Goal: Task Accomplishment & Management: Complete application form

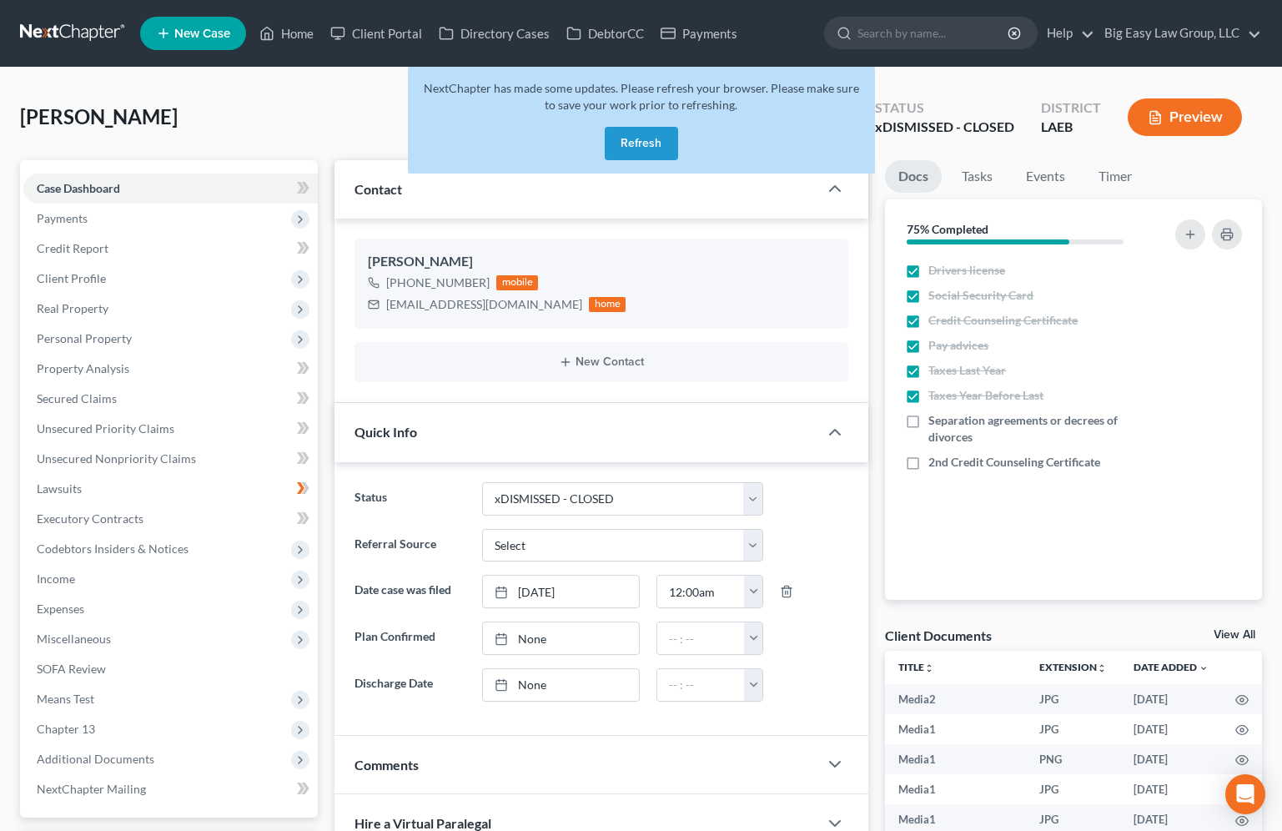
select select "31"
select select "0"
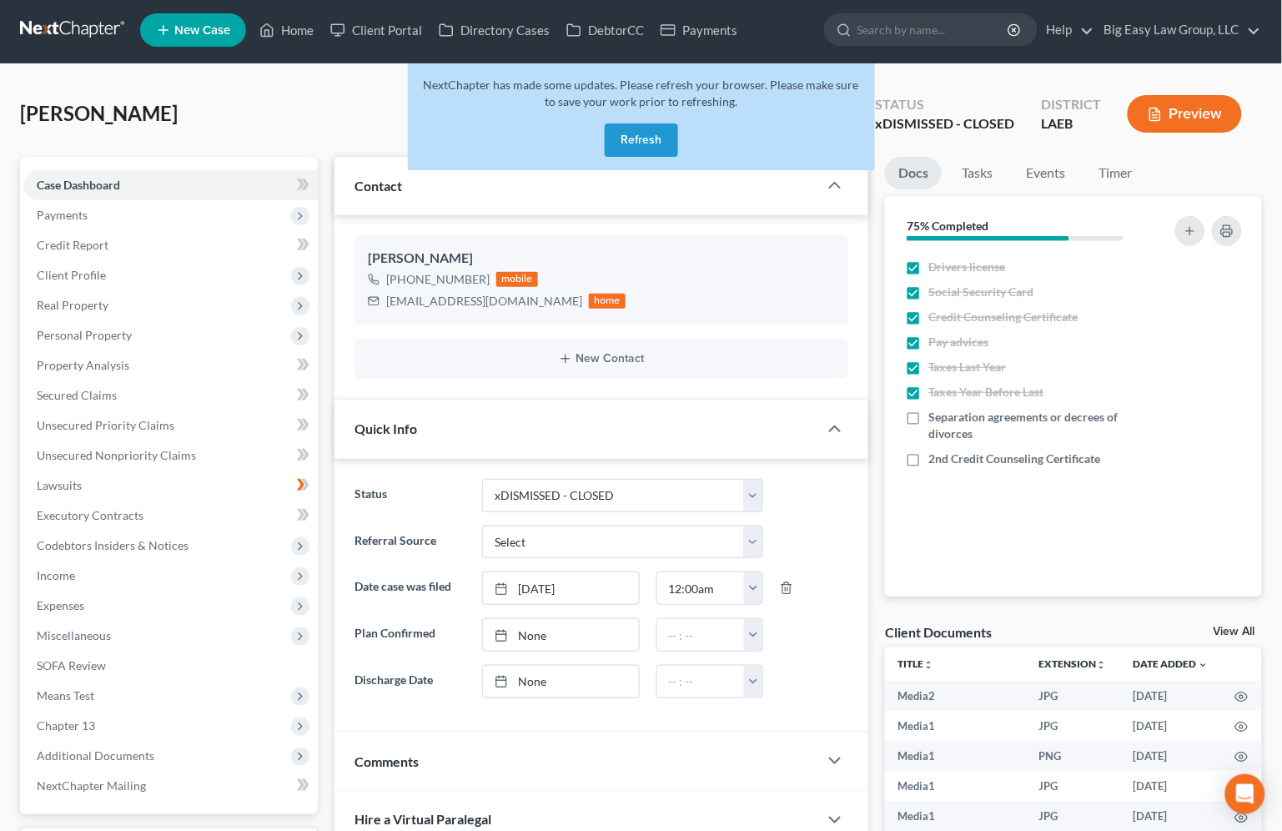
scroll to position [16698, 0]
click at [651, 130] on button "Refresh" at bounding box center [641, 139] width 73 height 33
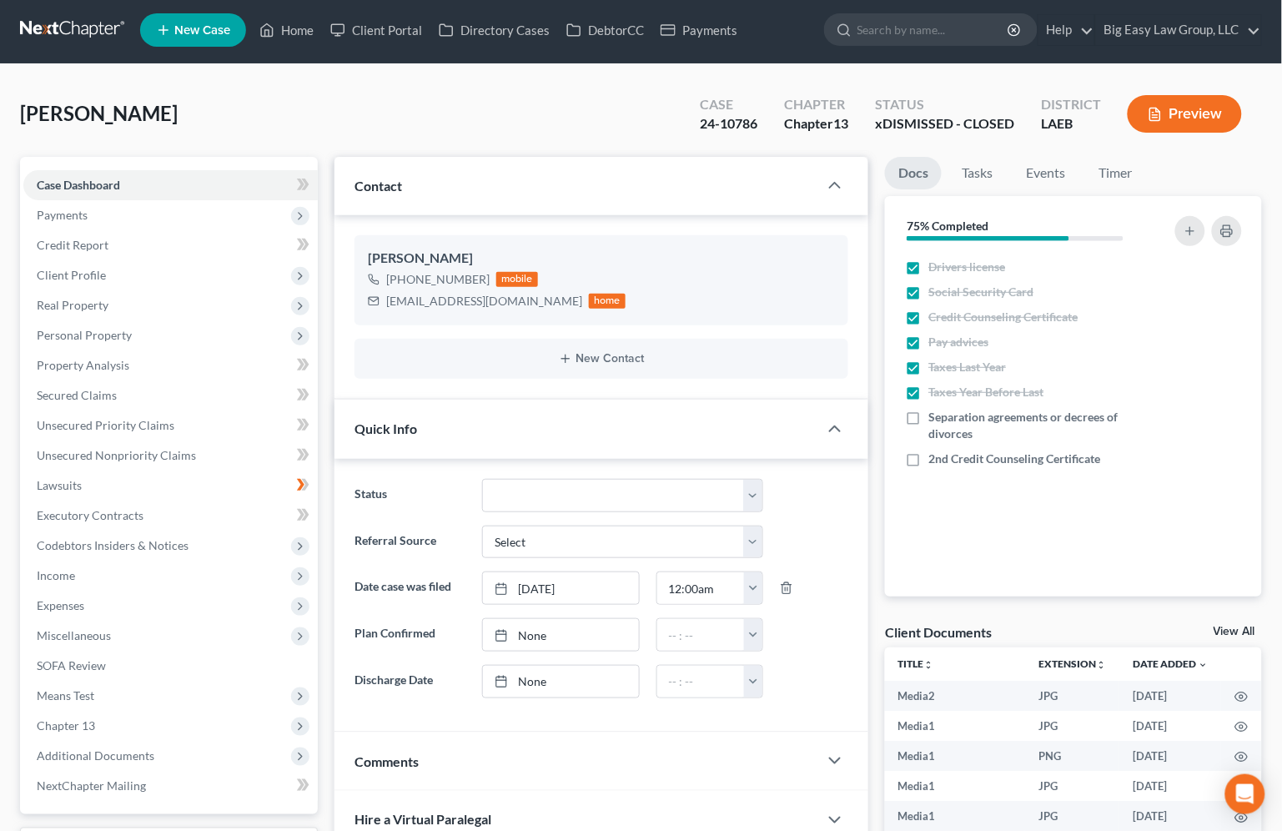
scroll to position [16698, 0]
click at [303, 25] on link "Home" at bounding box center [286, 30] width 71 height 30
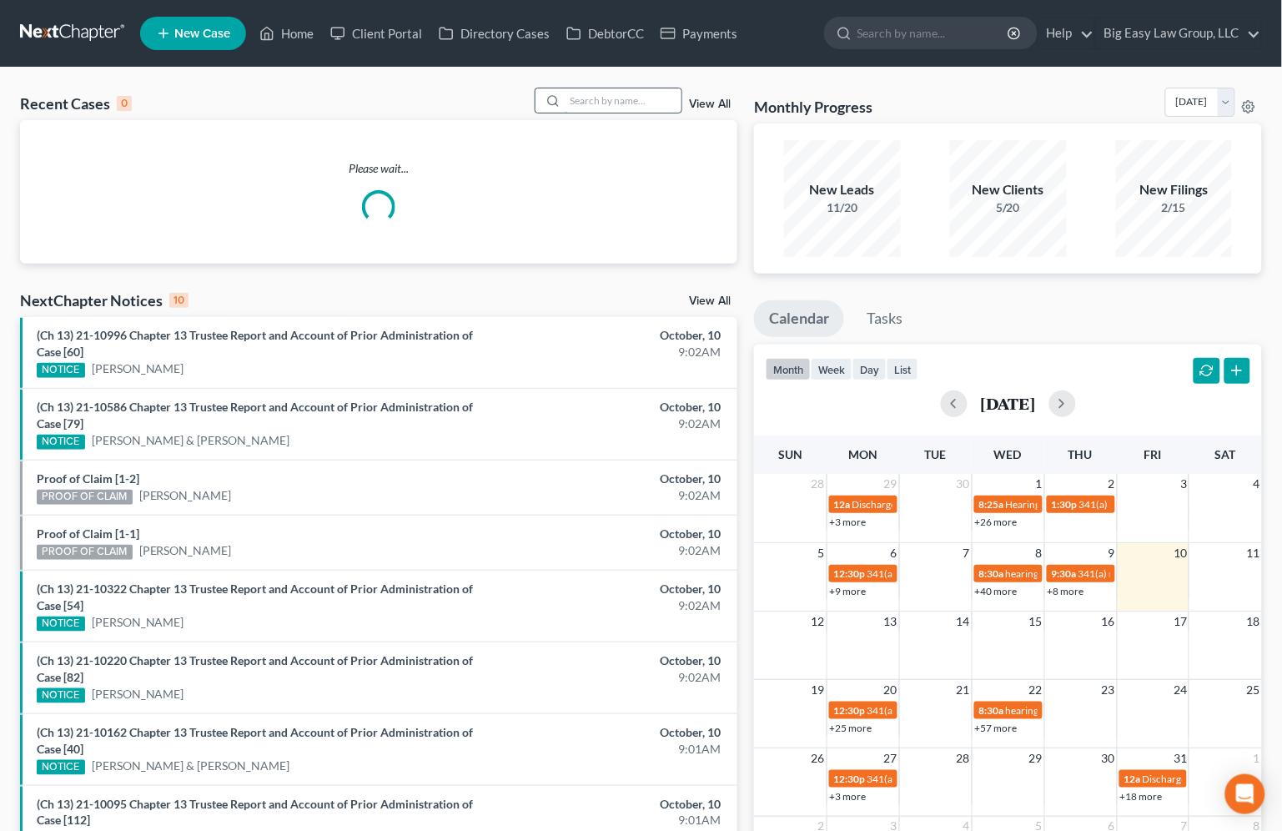
click at [663, 103] on input "search" at bounding box center [623, 100] width 117 height 24
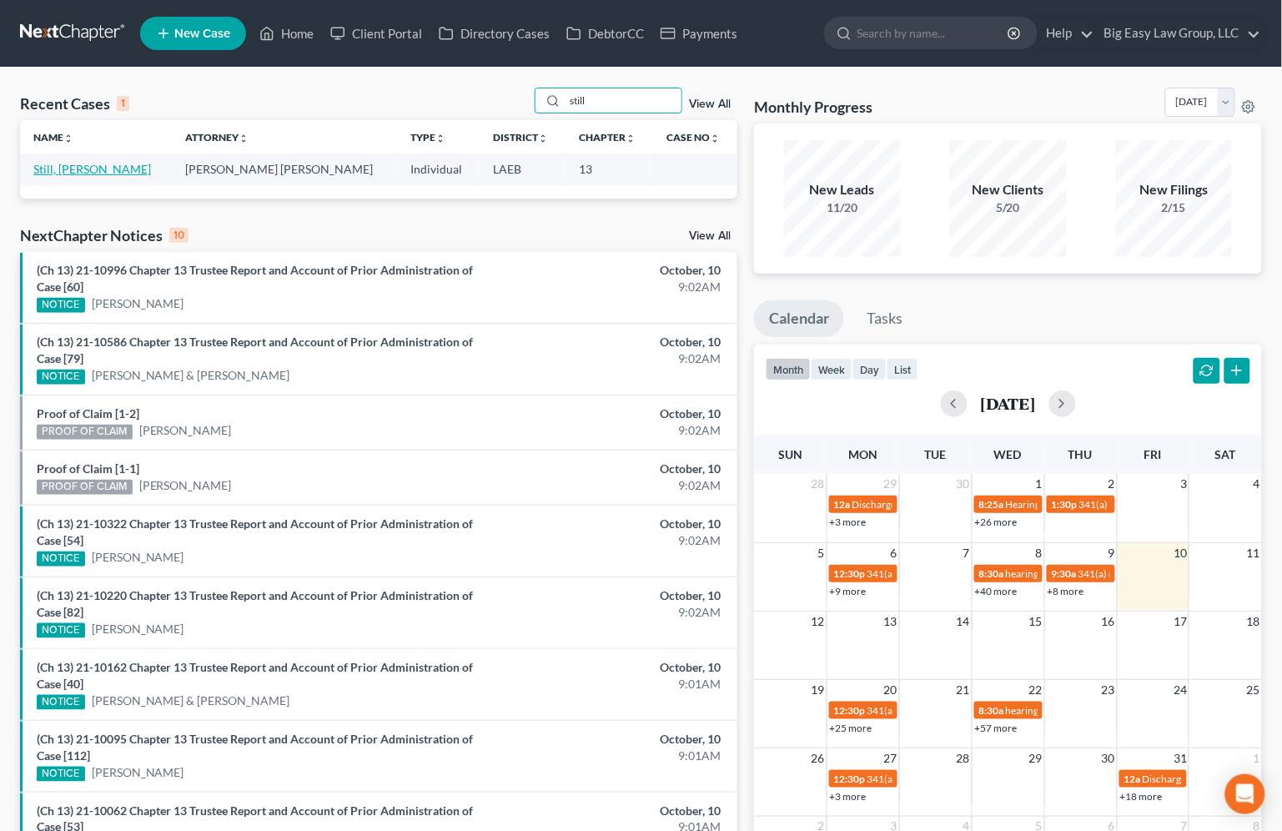
type input "still"
click at [88, 172] on link "Still, Rosalyn" at bounding box center [92, 169] width 118 height 14
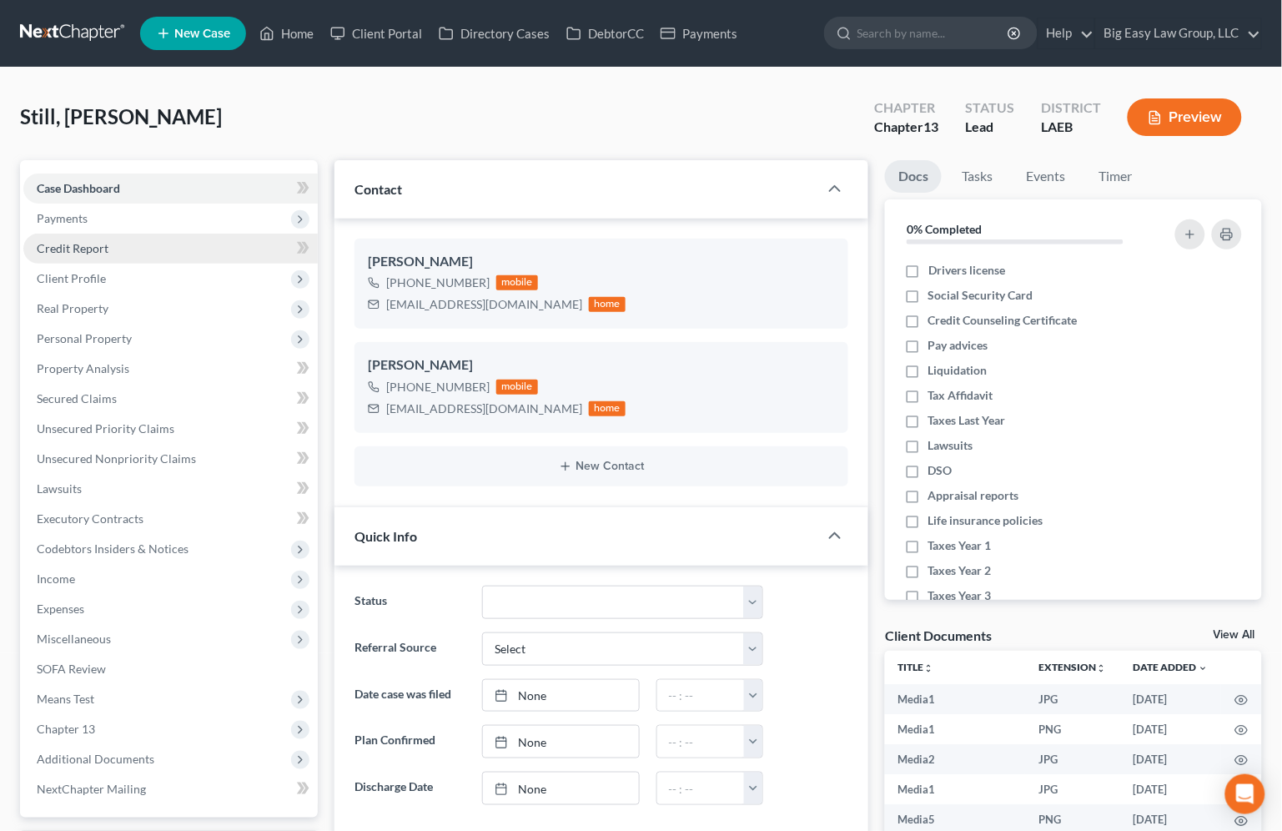
click at [232, 242] on link "Credit Report" at bounding box center [170, 249] width 295 height 30
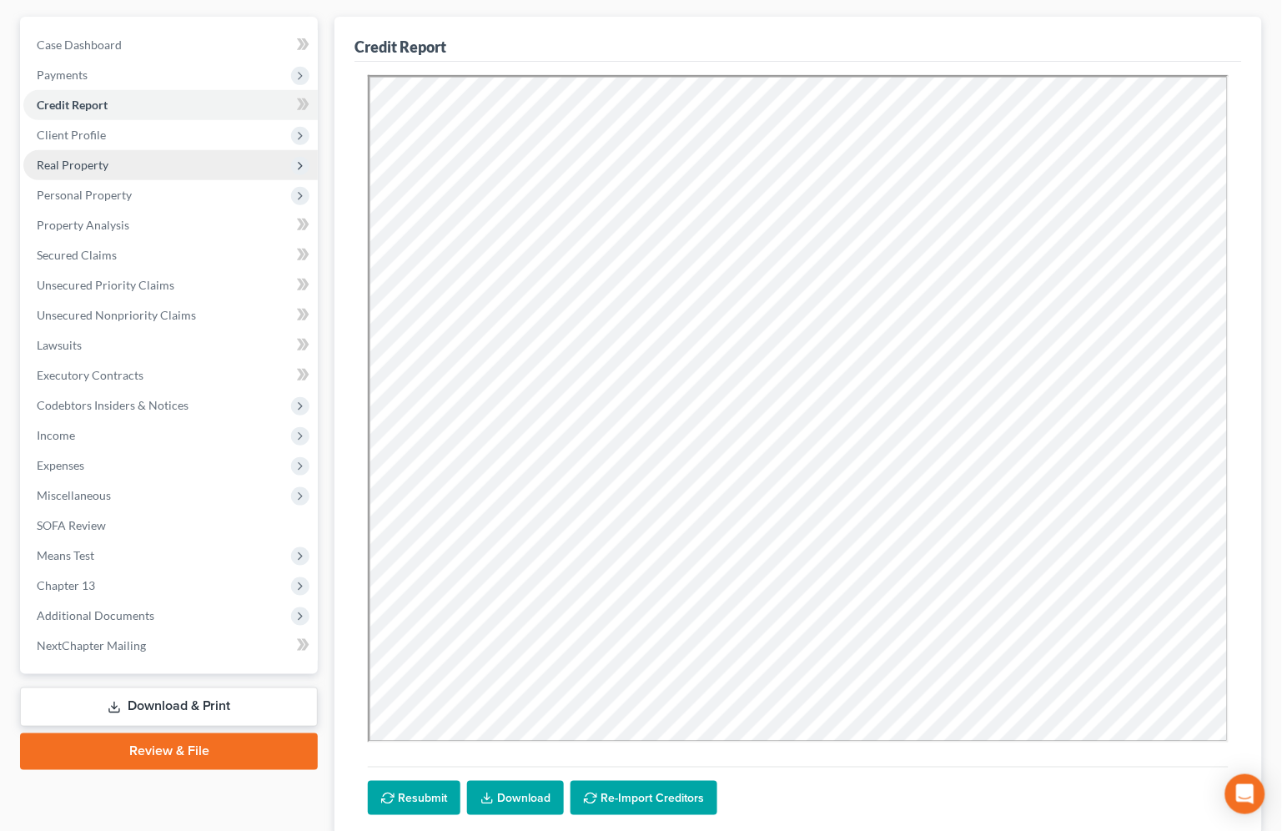
click at [219, 158] on span "Real Property" at bounding box center [170, 165] width 295 height 30
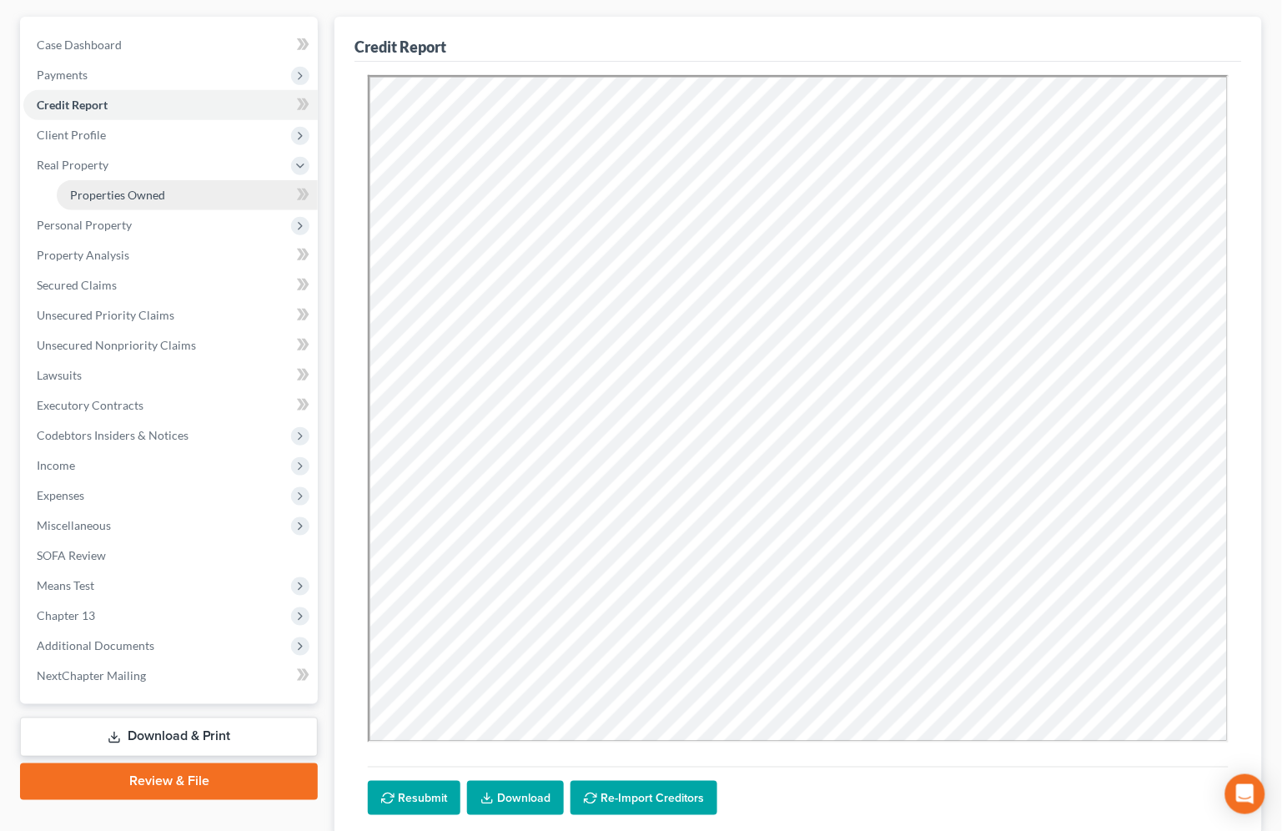
click at [226, 187] on link "Properties Owned" at bounding box center [187, 195] width 261 height 30
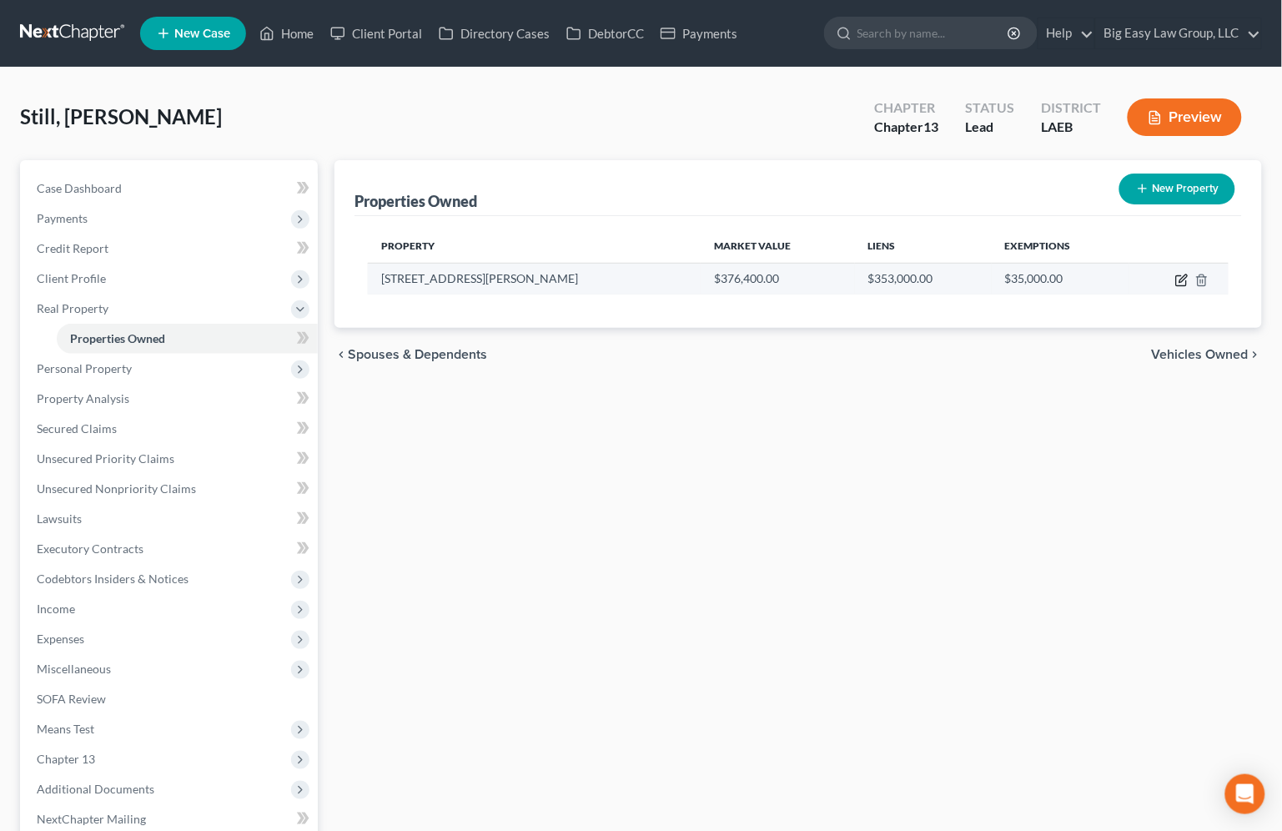
click at [1186, 282] on icon "button" at bounding box center [1182, 280] width 13 height 13
select select "19"
select select "0"
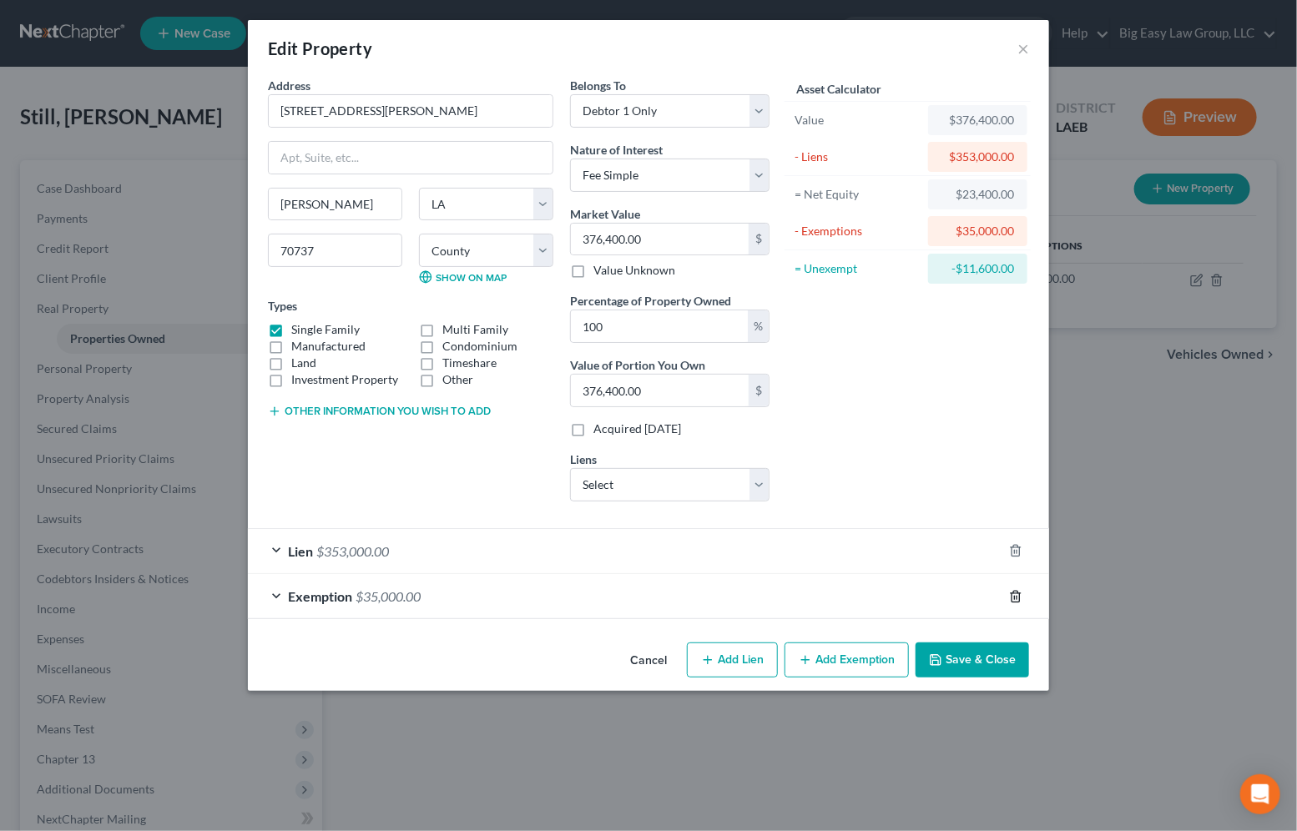
click at [1018, 593] on polyline "button" at bounding box center [1015, 593] width 10 height 0
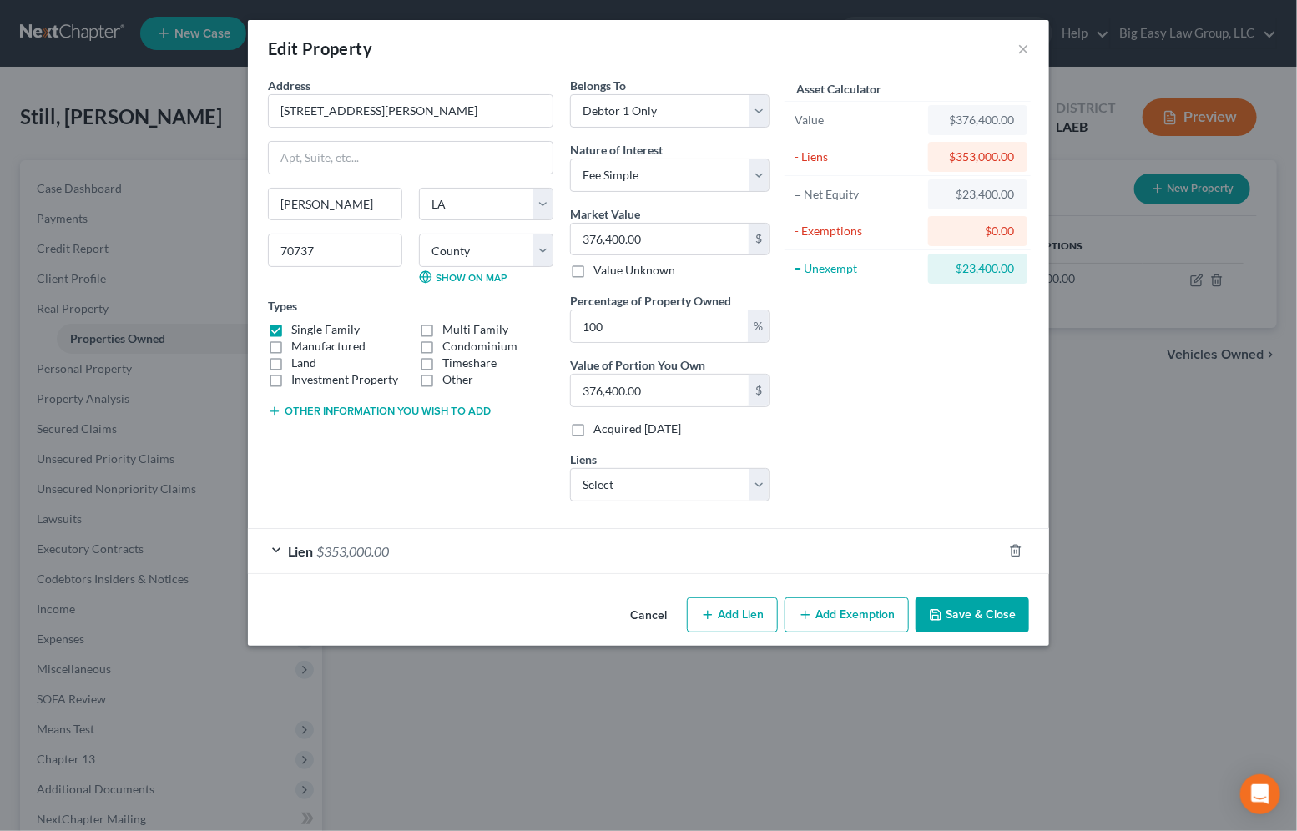
click at [463, 405] on button "Other information you wish to add" at bounding box center [379, 411] width 223 height 13
click at [496, 440] on textarea at bounding box center [410, 450] width 285 height 62
click at [457, 427] on textarea at bounding box center [410, 450] width 285 height 62
type textarea "r"
type textarea "Property is Trust with former spouse"
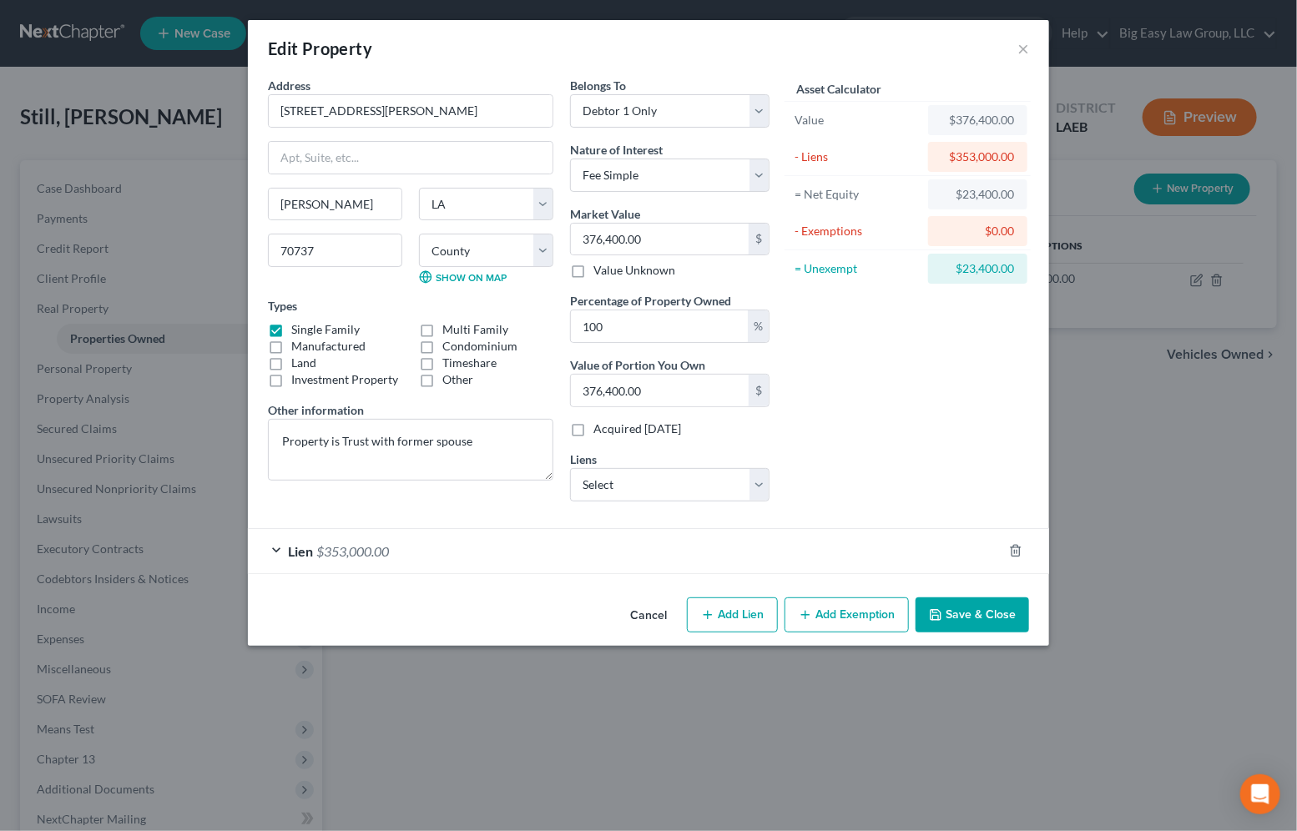
click at [975, 592] on div "Cancel Add Lien Add Lease Add Exemption Save & Close" at bounding box center [648, 618] width 801 height 55
click at [970, 595] on div "Cancel Add Lien Add Lease Add Exemption Save & Close" at bounding box center [648, 618] width 801 height 55
click at [697, 108] on select "Select Debtor 1 Only Debtor 2 Only Debtor 1 And Debtor 2 Only At Least One Of T…" at bounding box center [669, 110] width 199 height 33
select select "3"
click at [570, 94] on select "Select Debtor 1 Only Debtor 2 Only Debtor 1 And Debtor 2 Only At Least One Of T…" at bounding box center [669, 110] width 199 height 33
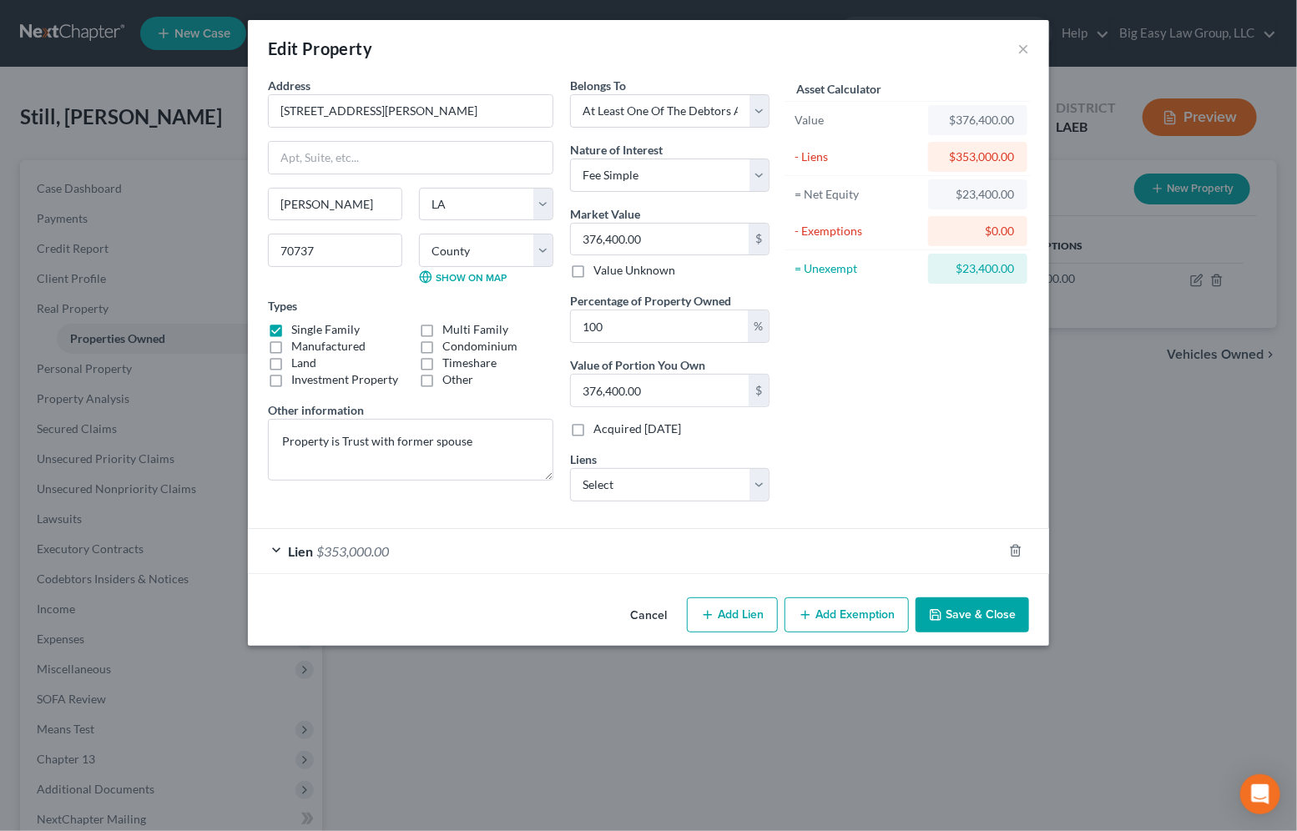
click at [954, 622] on button "Save & Close" at bounding box center [971, 614] width 113 height 35
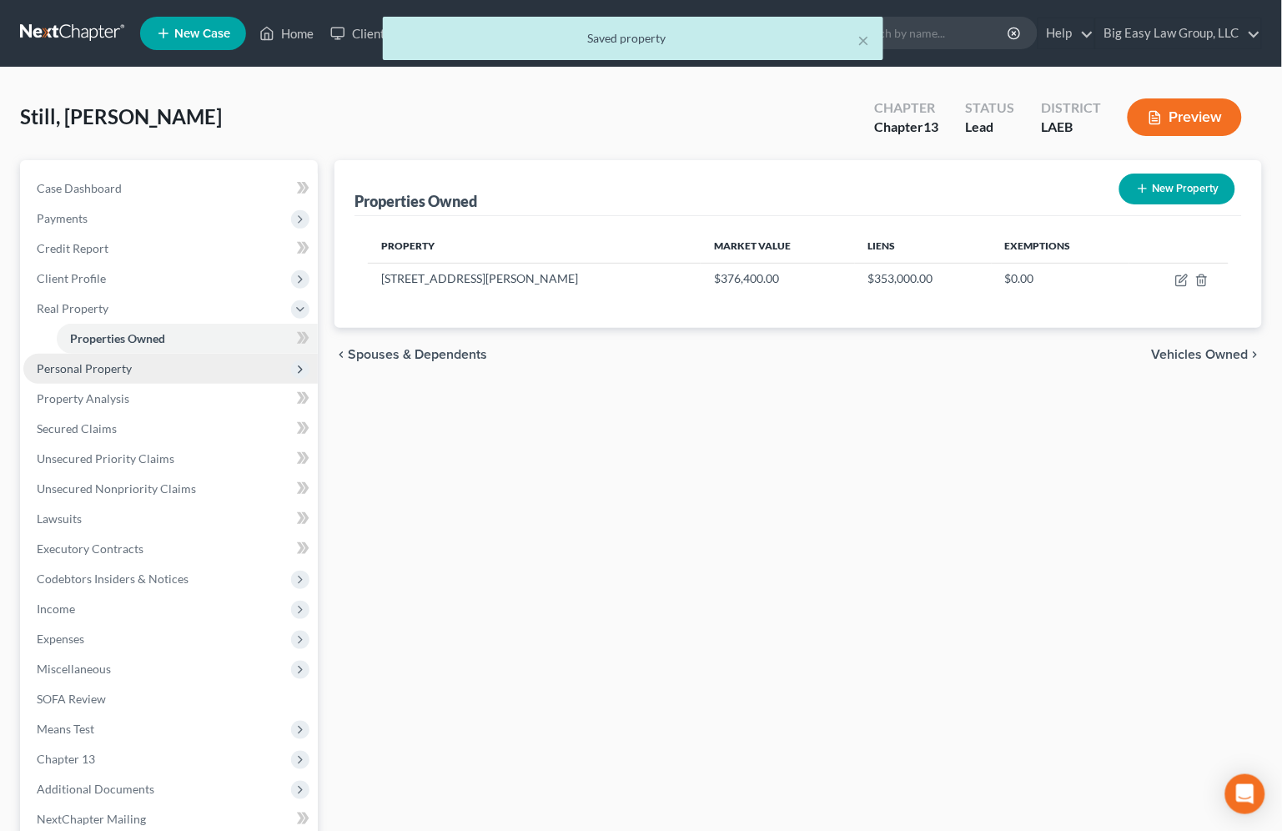
click at [120, 366] on span "Personal Property" at bounding box center [84, 368] width 95 height 14
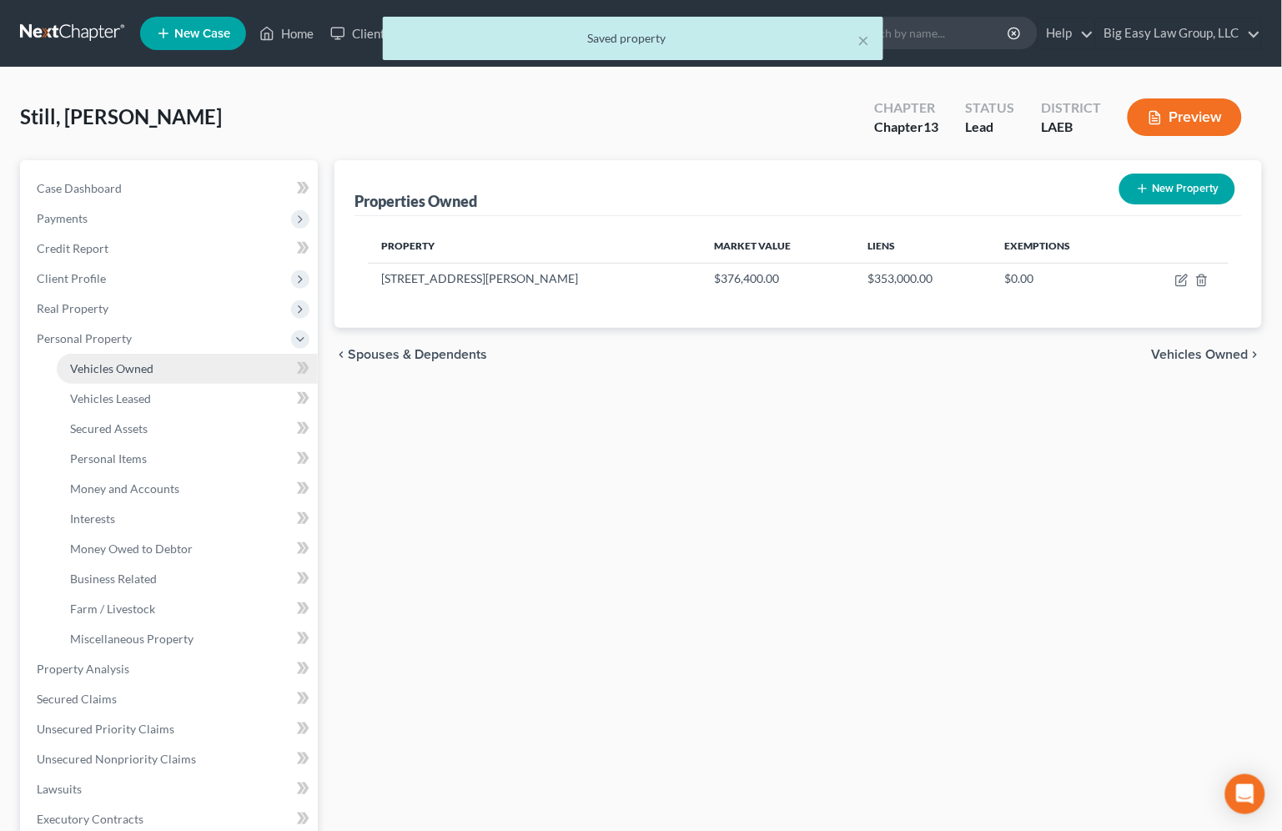
click at [156, 367] on link "Vehicles Owned" at bounding box center [187, 369] width 261 height 30
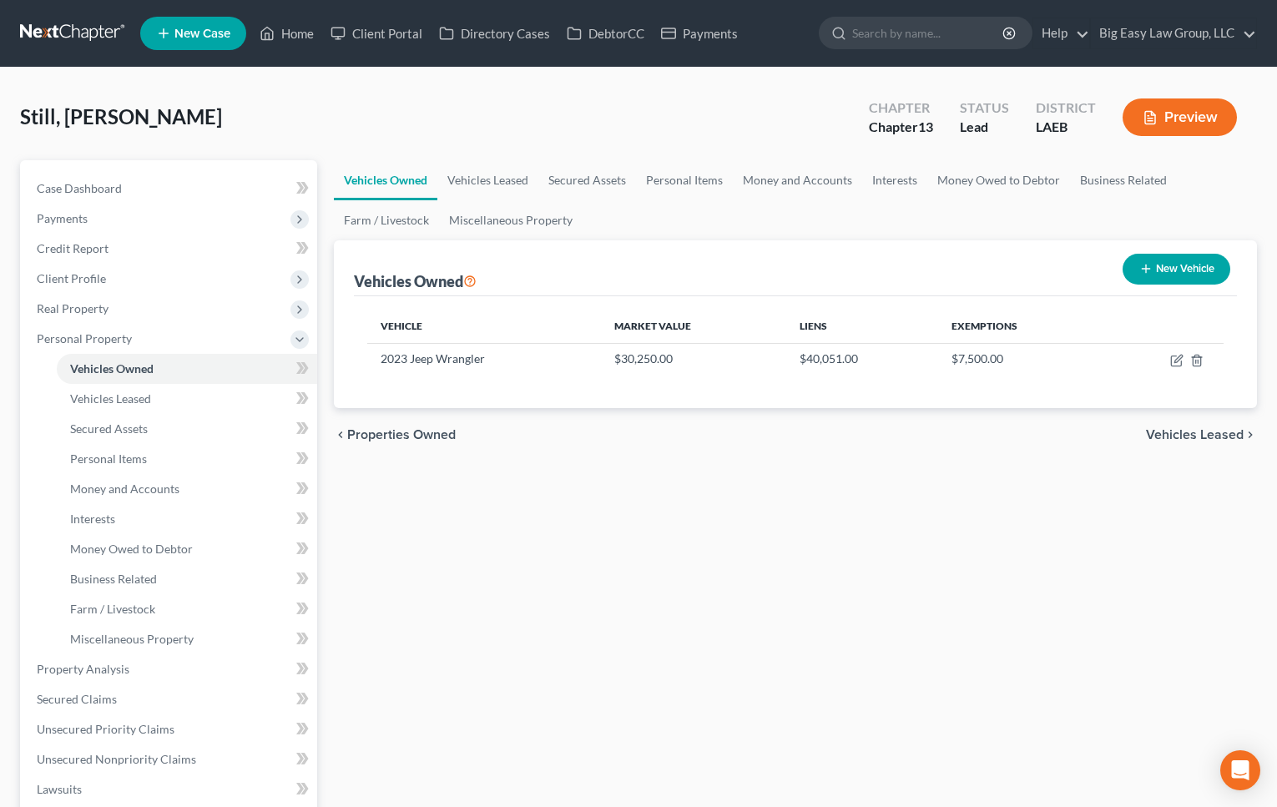
click at [325, 107] on div "Still, Rosalyn Upgraded Chapter Chapter 13 Status Lead District LAEB Preview" at bounding box center [638, 124] width 1236 height 73
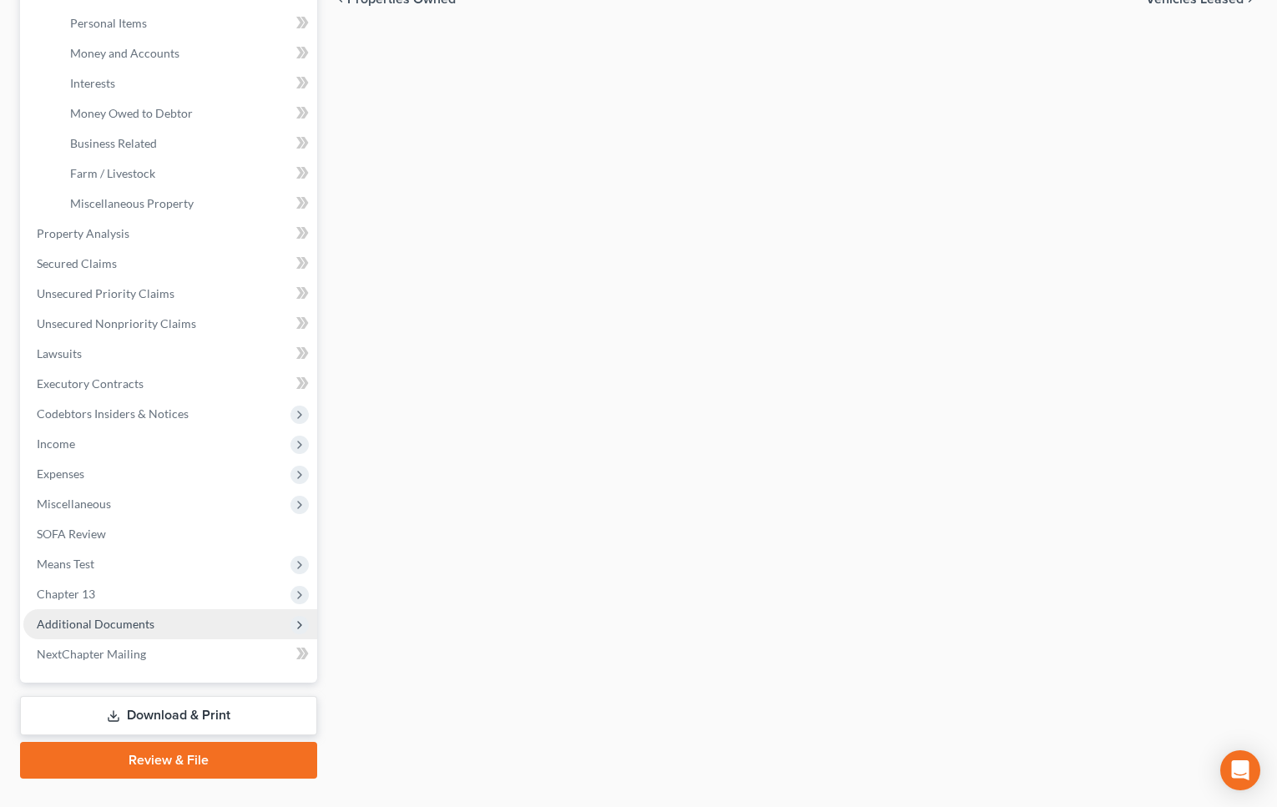
click at [213, 616] on span "Additional Documents" at bounding box center [170, 624] width 294 height 30
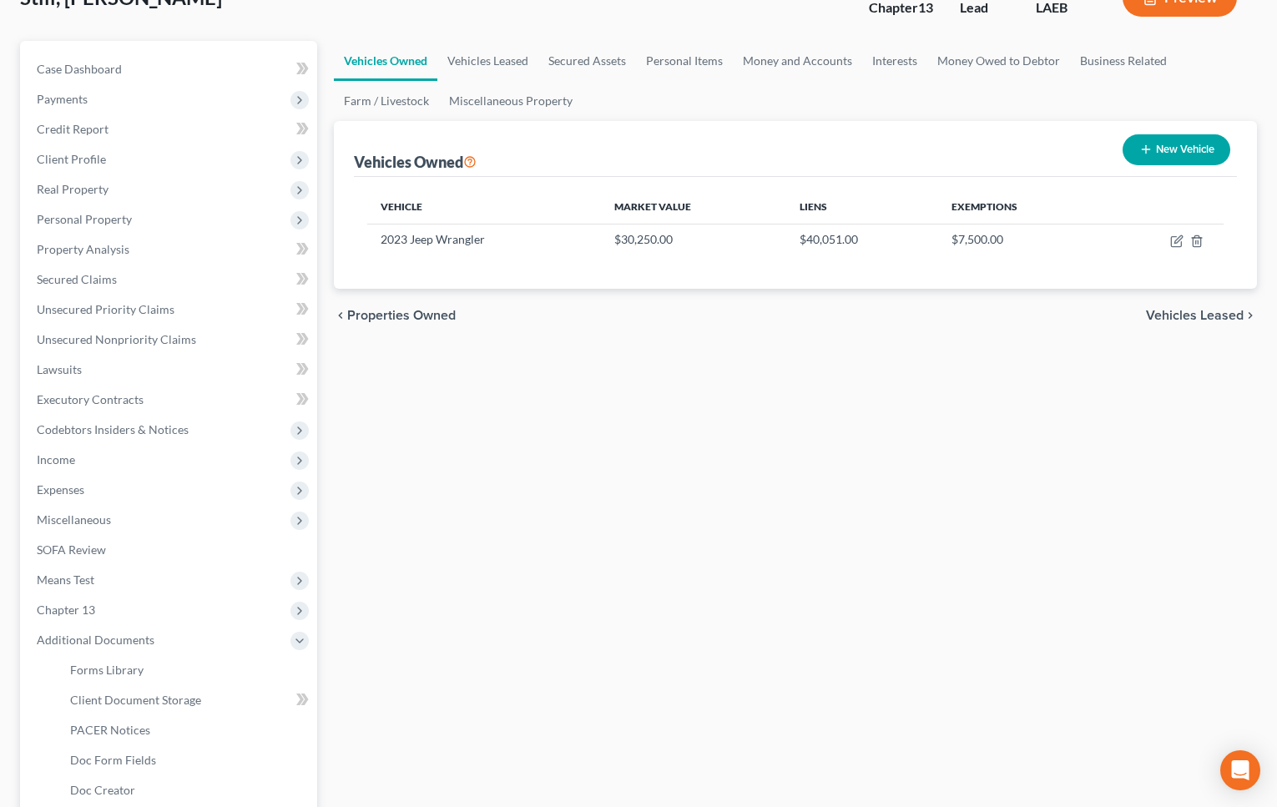
scroll to position [120, 0]
click at [196, 303] on link "Unsecured Priority Claims" at bounding box center [170, 309] width 294 height 30
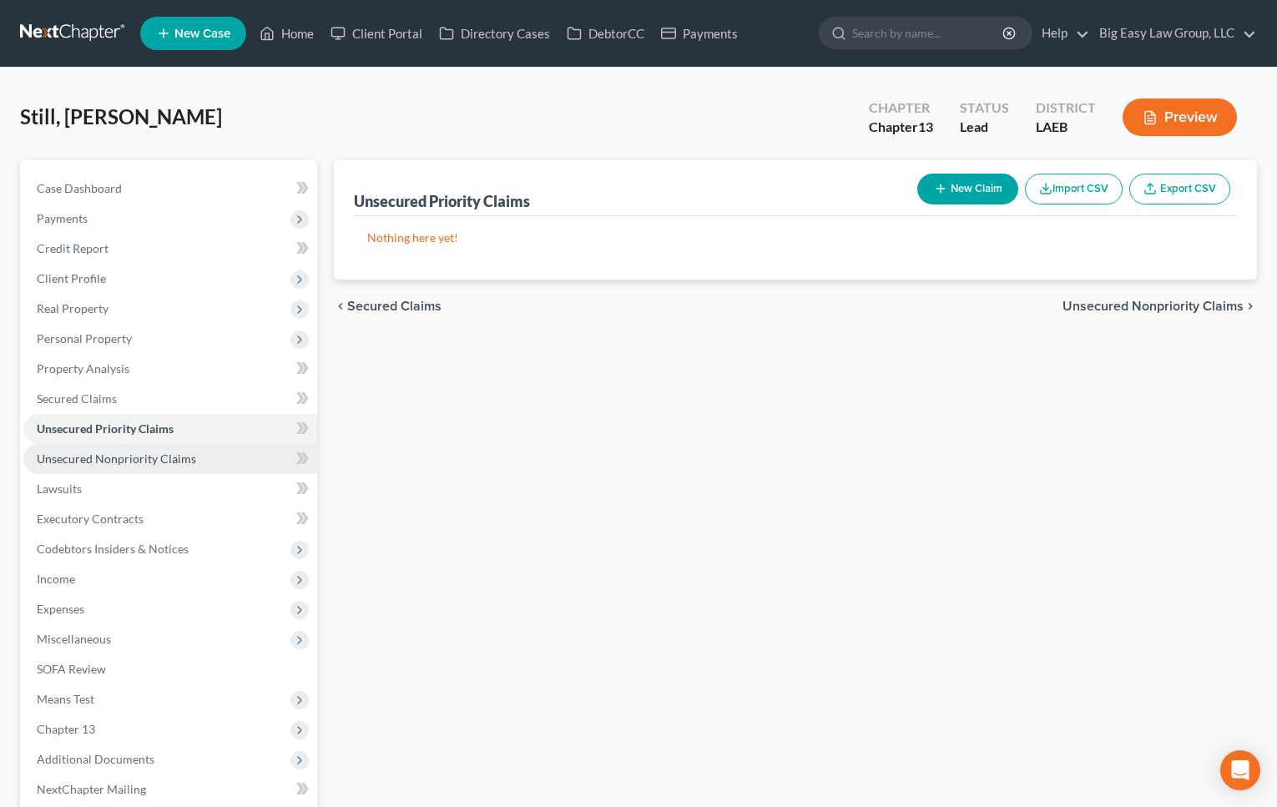
click at [186, 444] on link "Unsecured Nonpriority Claims" at bounding box center [170, 459] width 294 height 30
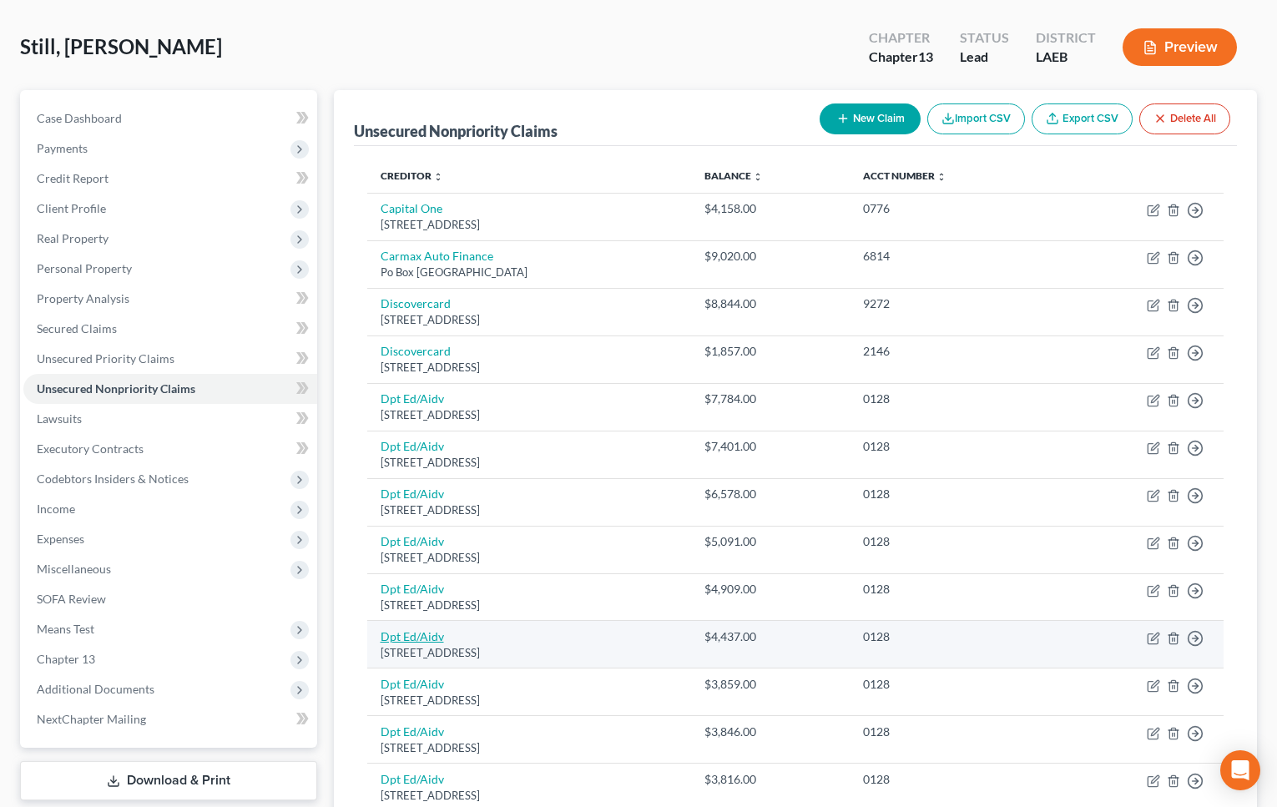
scroll to position [429, 0]
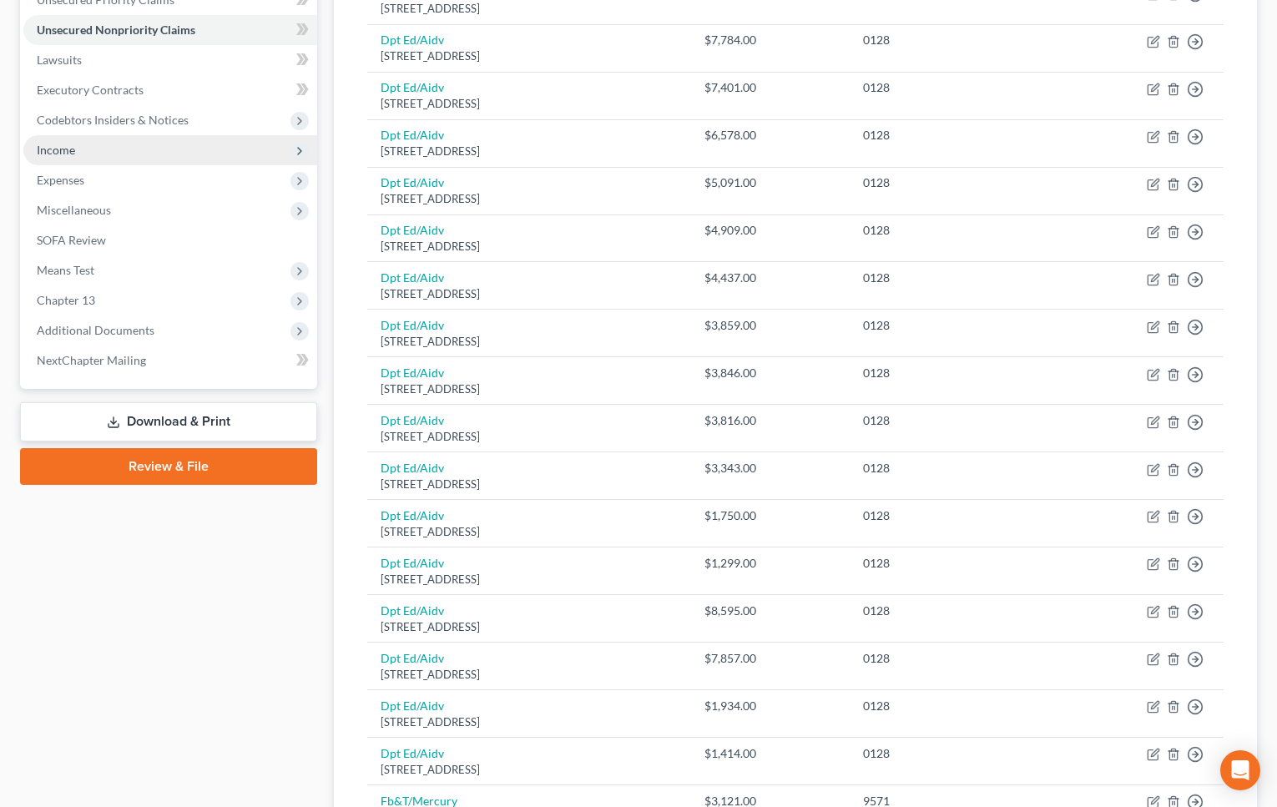
click at [116, 146] on span "Income" at bounding box center [170, 150] width 294 height 30
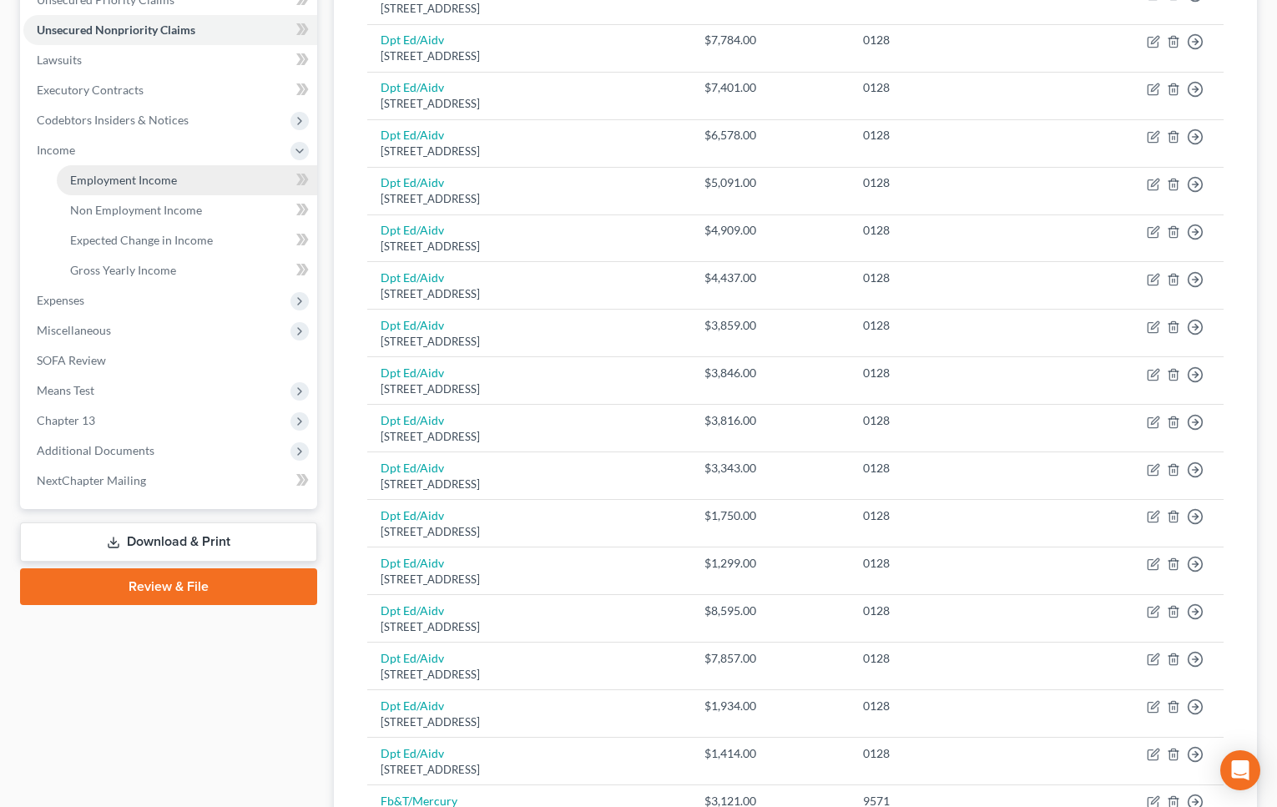
click at [167, 179] on span "Employment Income" at bounding box center [123, 180] width 107 height 14
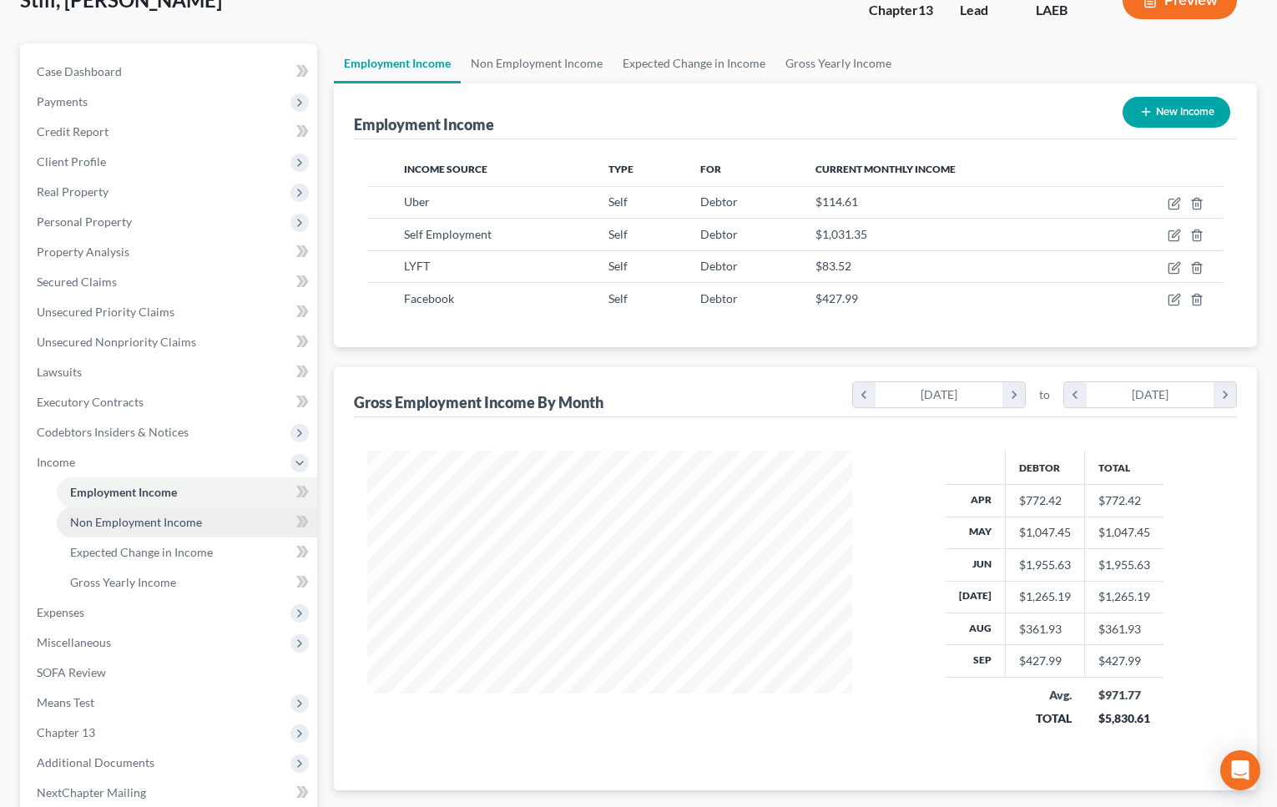
scroll to position [288, 0]
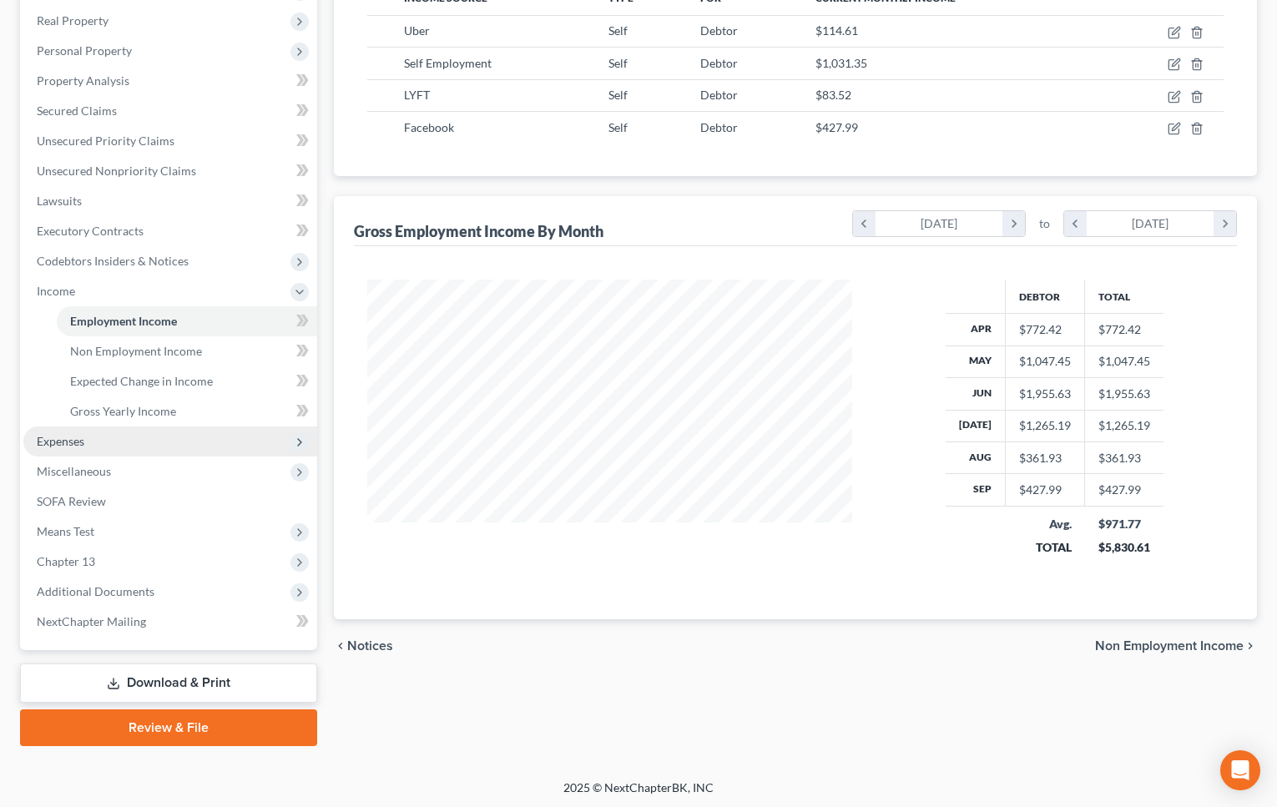
click at [194, 430] on span "Expenses" at bounding box center [170, 441] width 294 height 30
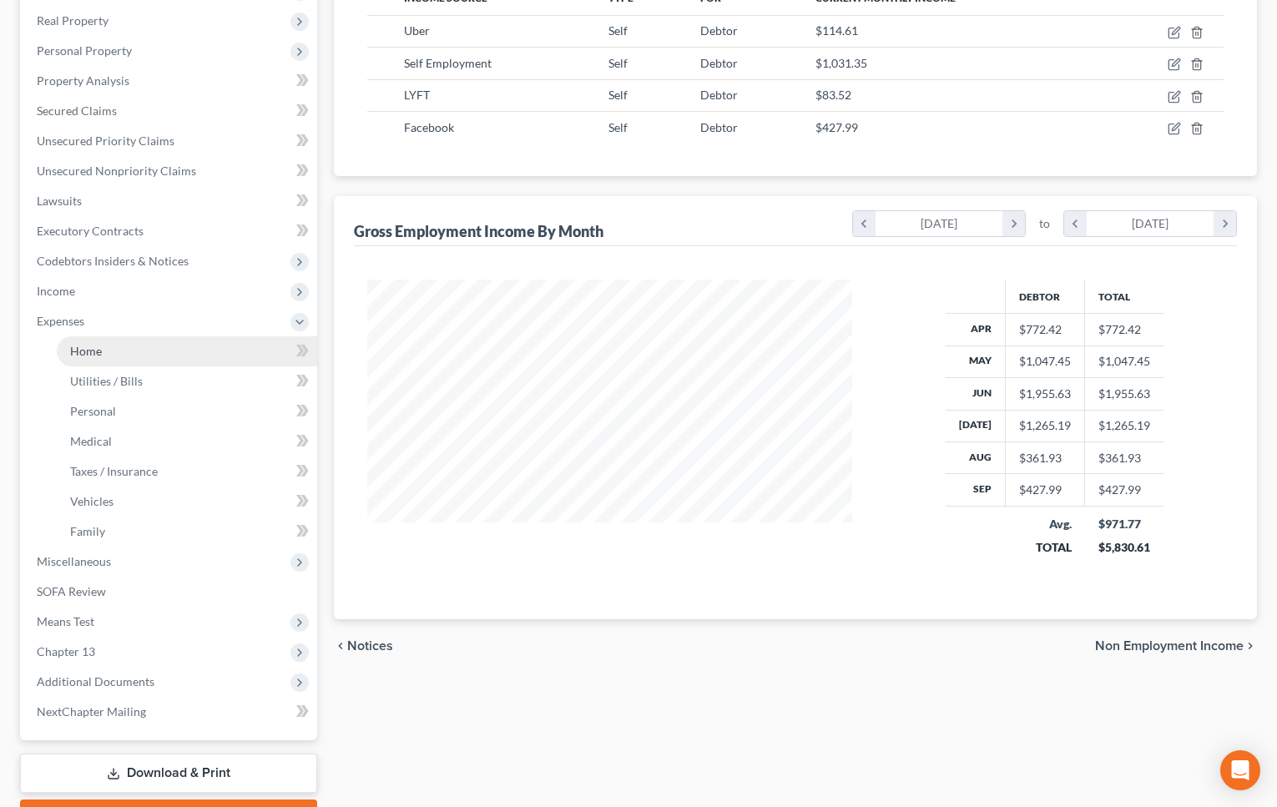
click at [184, 349] on link "Home" at bounding box center [187, 351] width 260 height 30
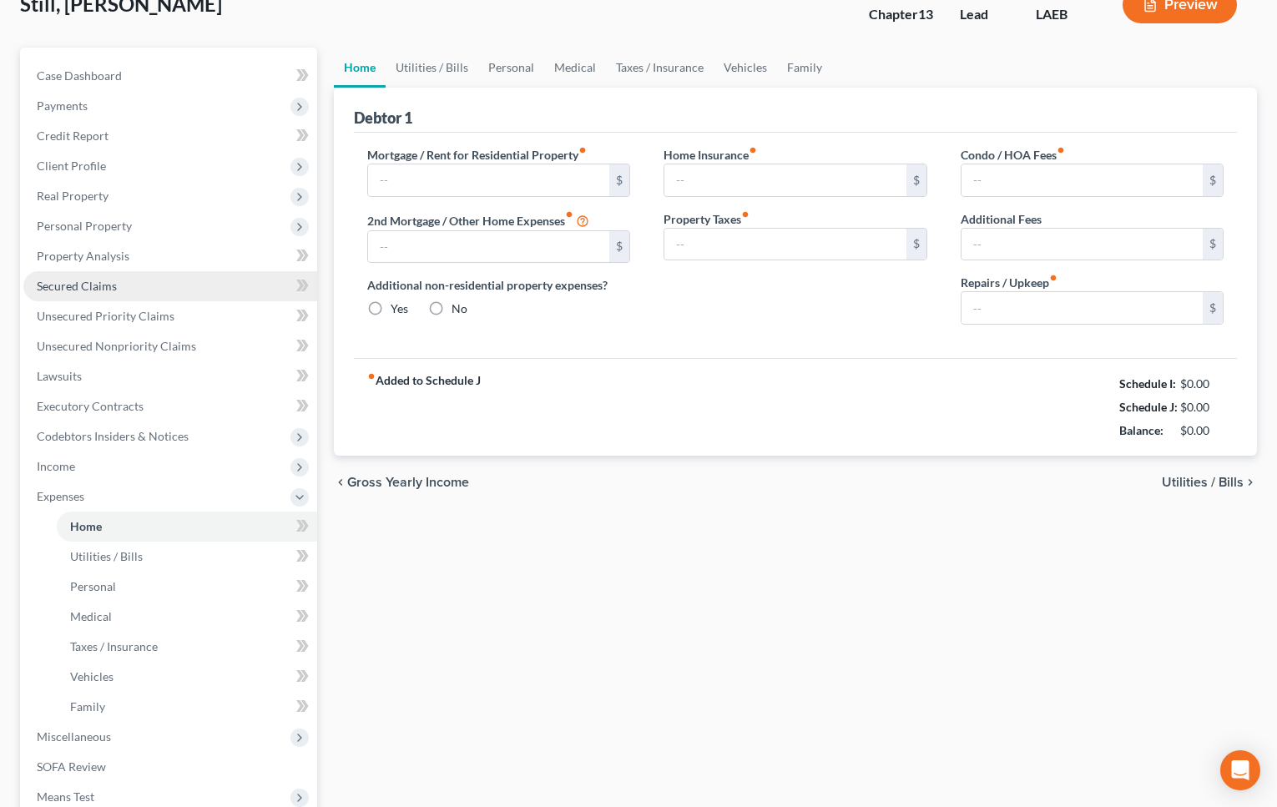
type input "0.00"
radio input "true"
type input "0.00"
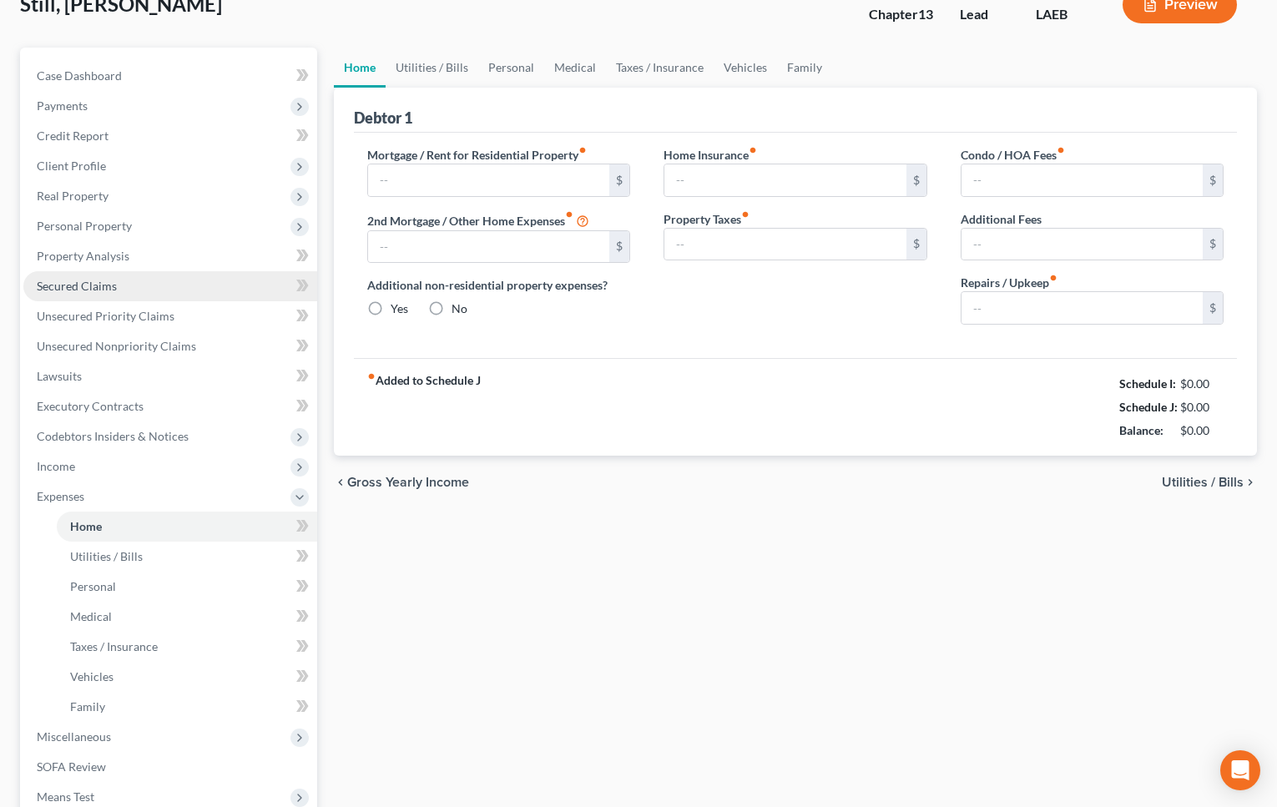
type input "0.00"
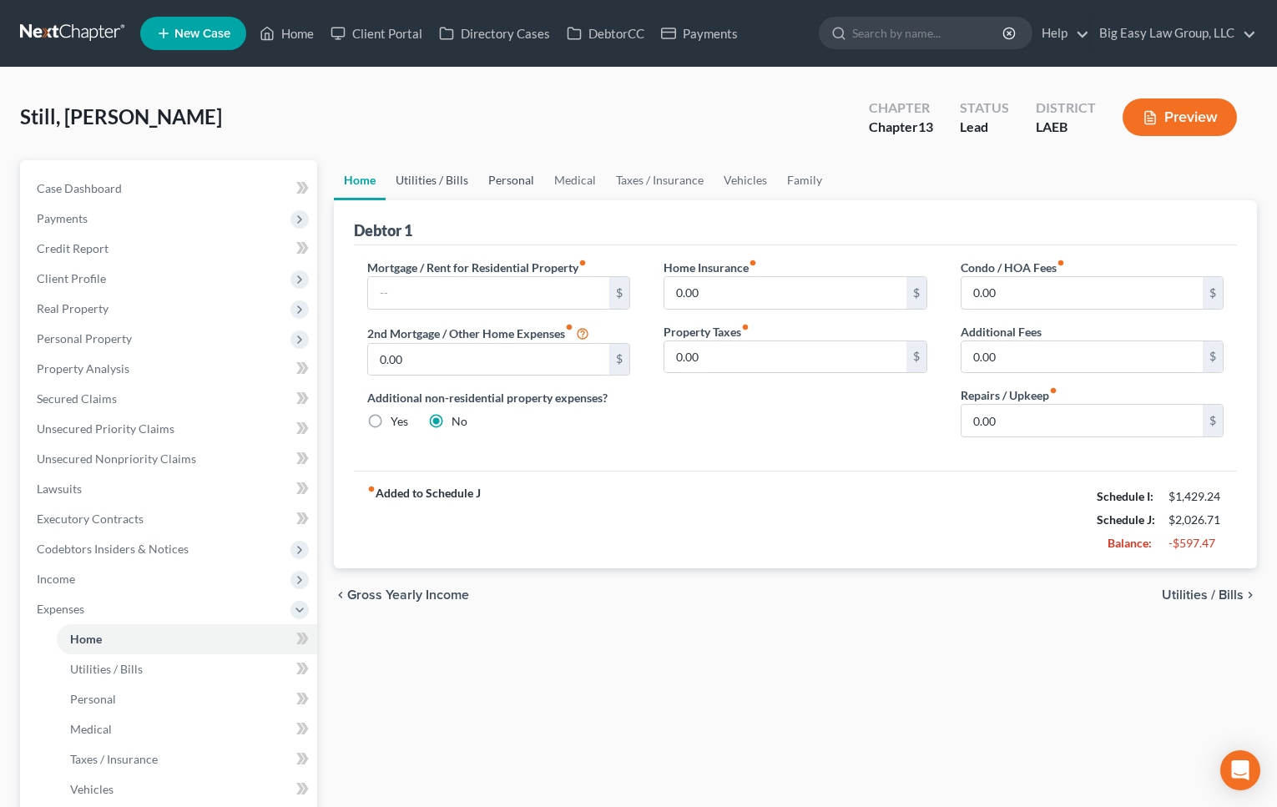
drag, startPoint x: 445, startPoint y: 178, endPoint x: 501, endPoint y: 177, distance: 55.9
click at [445, 178] on link "Utilities / Bills" at bounding box center [431, 180] width 93 height 40
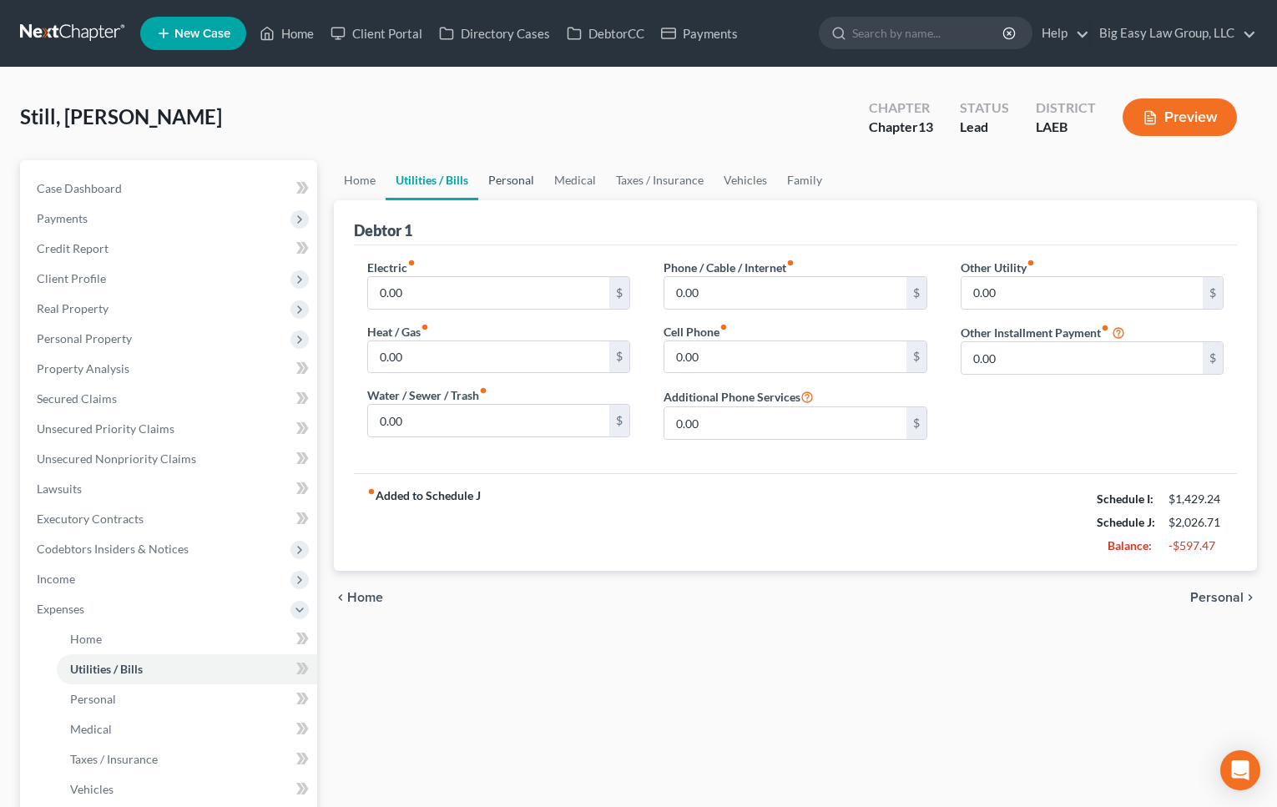
click at [513, 180] on link "Personal" at bounding box center [511, 180] width 66 height 40
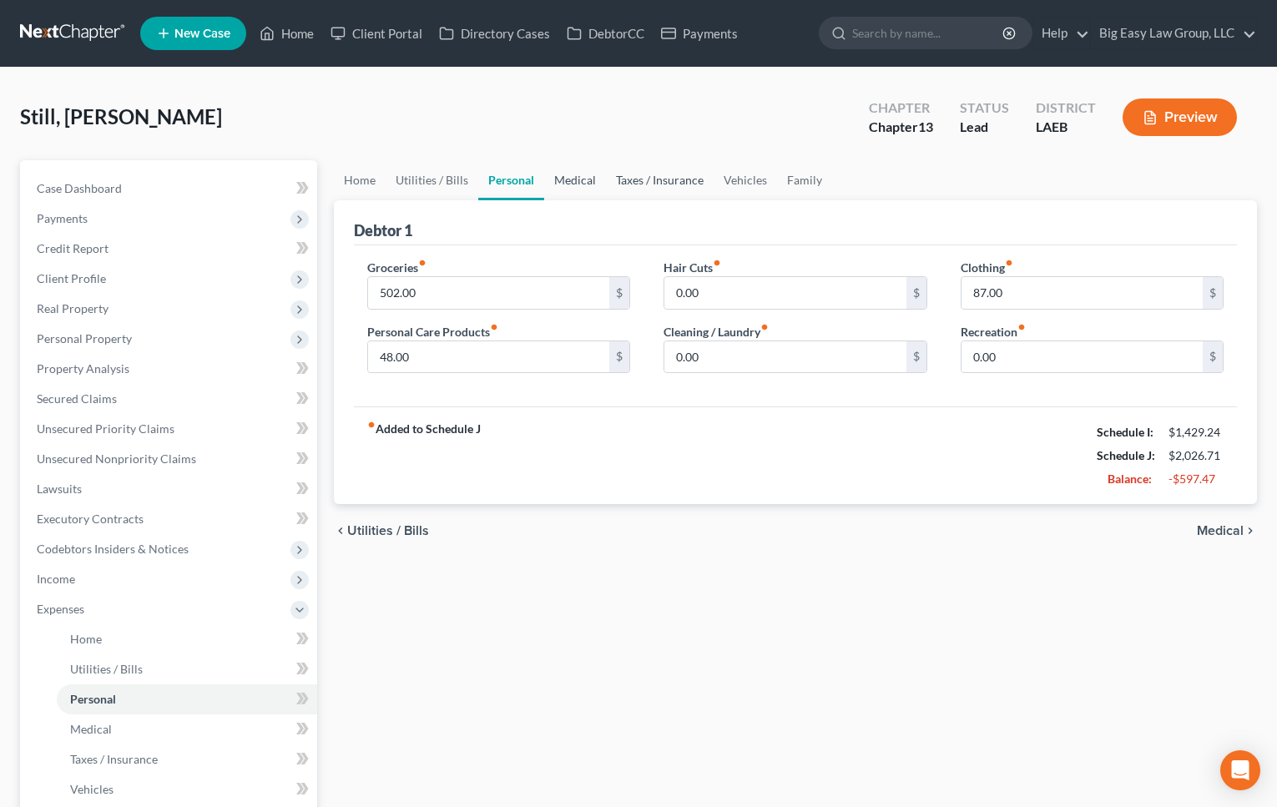
drag, startPoint x: 576, startPoint y: 178, endPoint x: 613, endPoint y: 179, distance: 37.6
click at [576, 178] on link "Medical" at bounding box center [575, 180] width 62 height 40
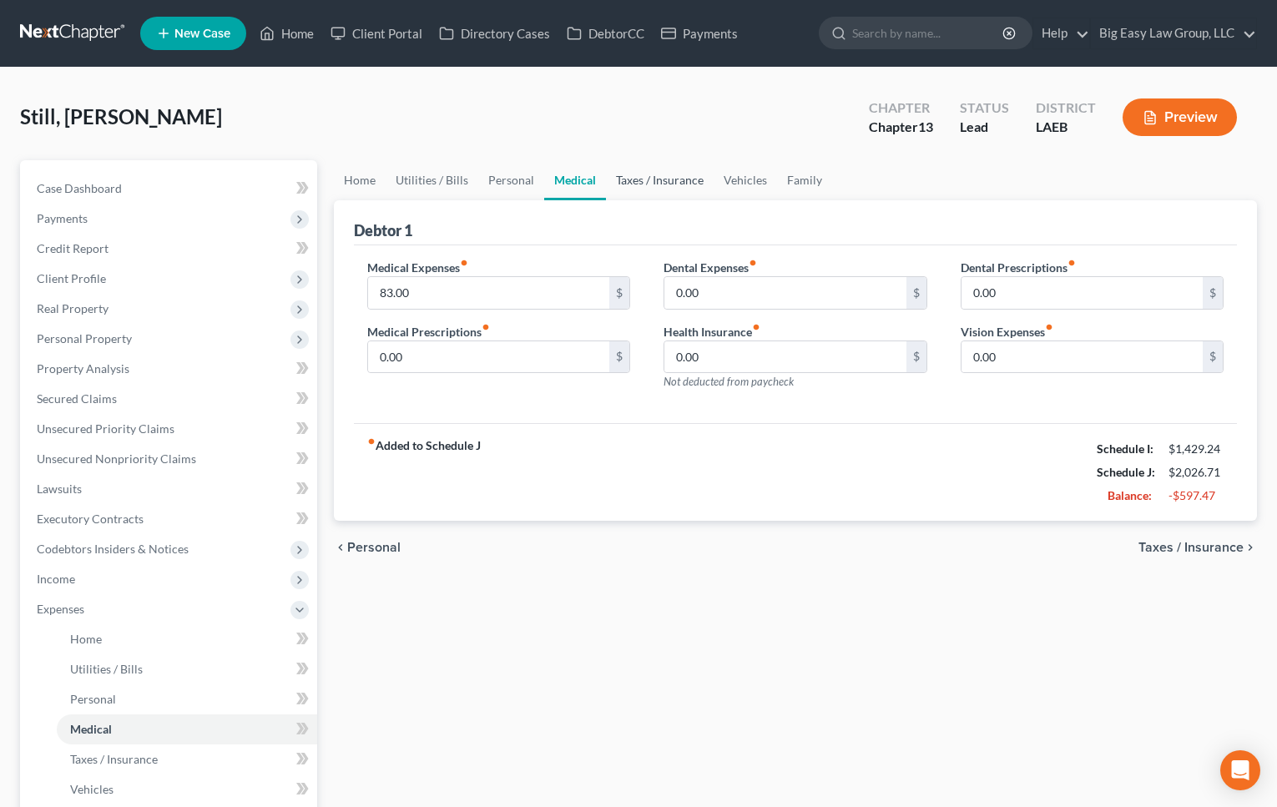
click at [637, 178] on link "Taxes / Insurance" at bounding box center [660, 180] width 108 height 40
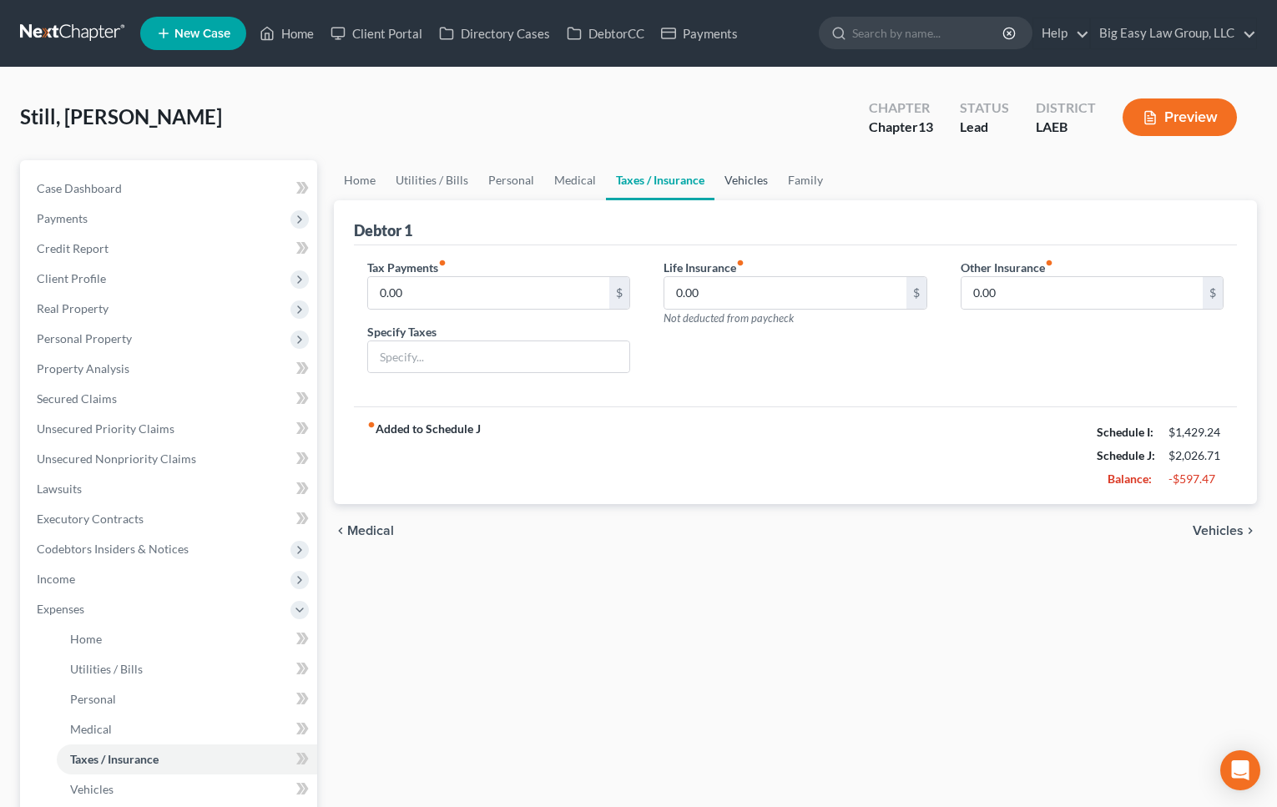
click at [732, 174] on link "Vehicles" at bounding box center [745, 180] width 63 height 40
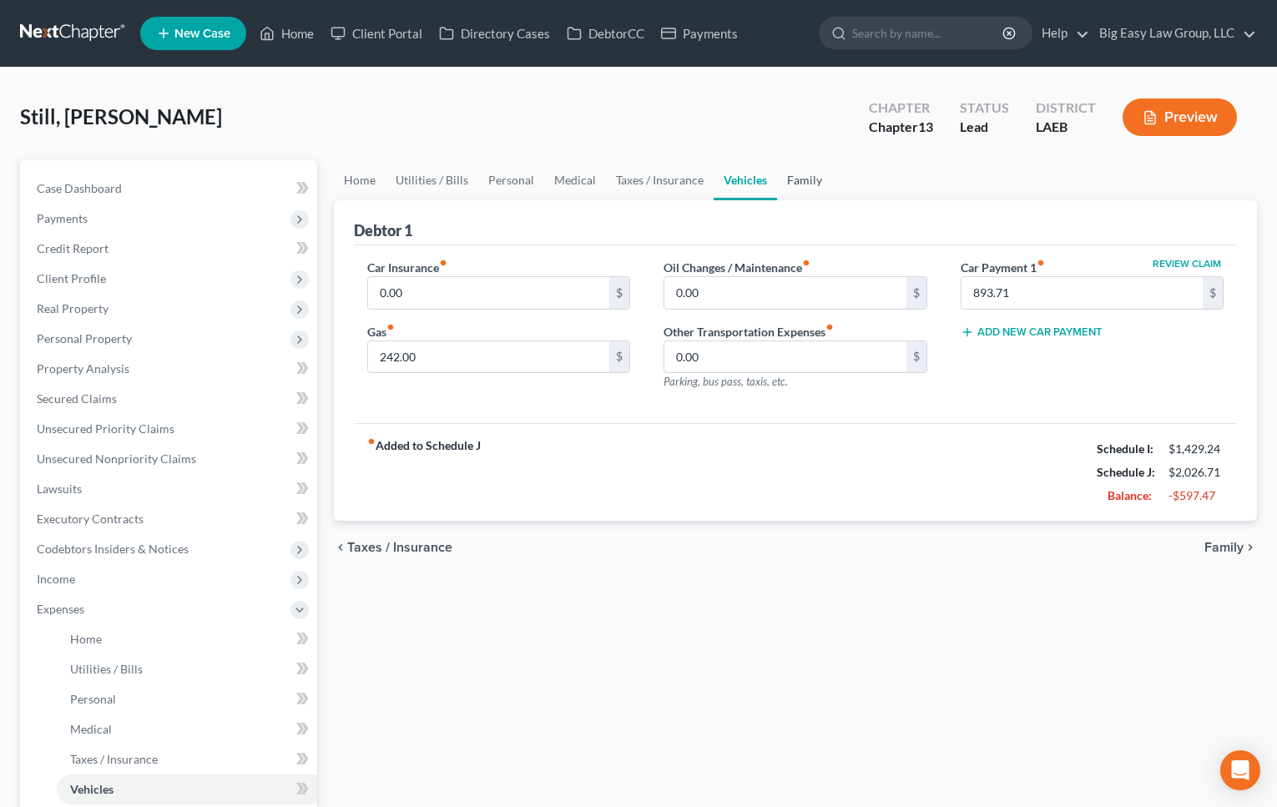
click at [801, 169] on link "Family" at bounding box center [804, 180] width 55 height 40
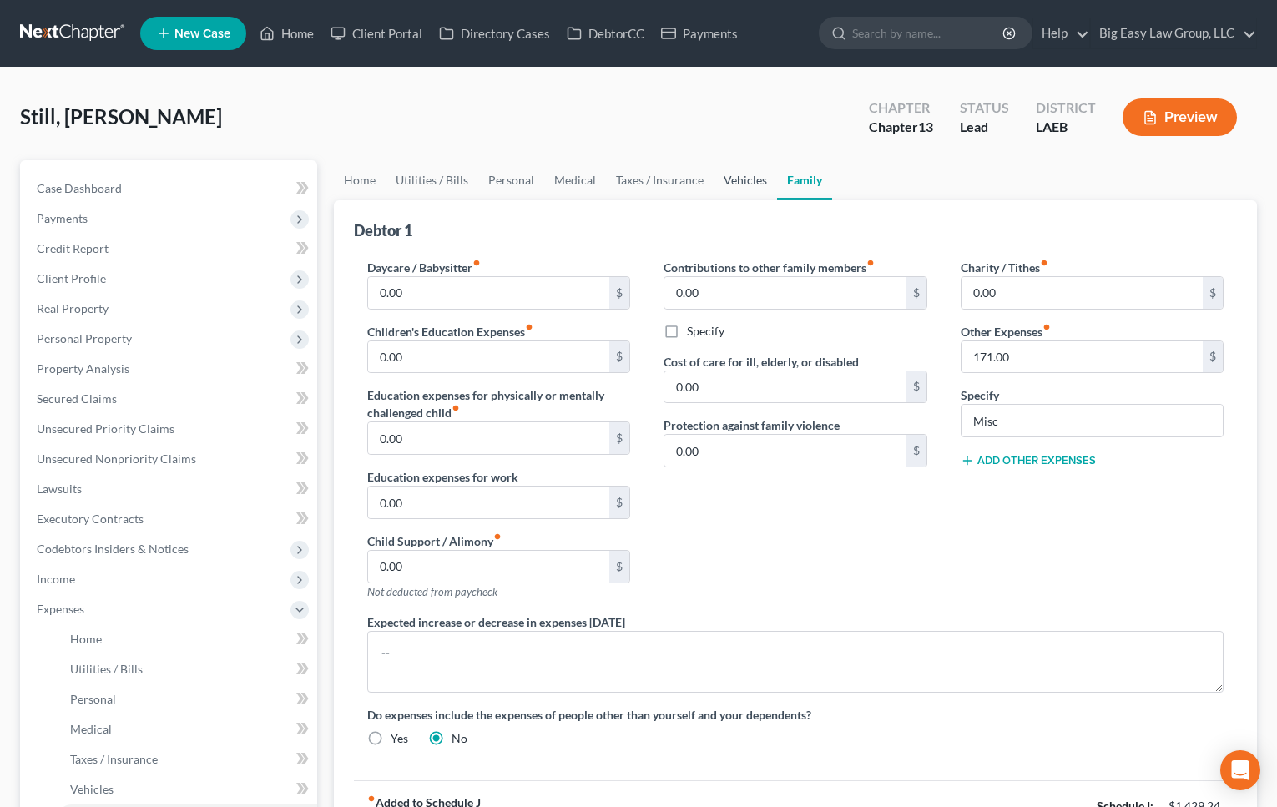
click at [737, 174] on link "Vehicles" at bounding box center [744, 180] width 63 height 40
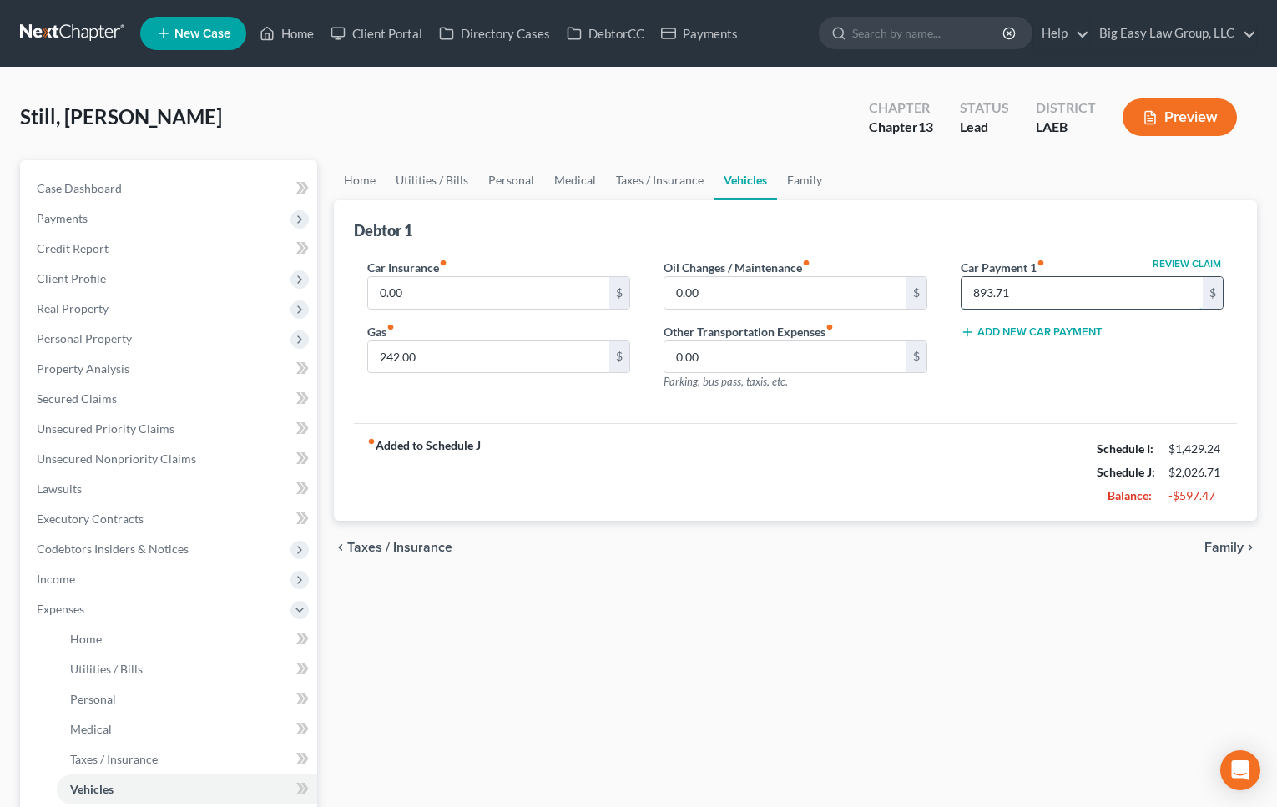
click at [1014, 288] on input "893.71" at bounding box center [1082, 293] width 242 height 32
click at [806, 173] on link "Family" at bounding box center [804, 180] width 55 height 40
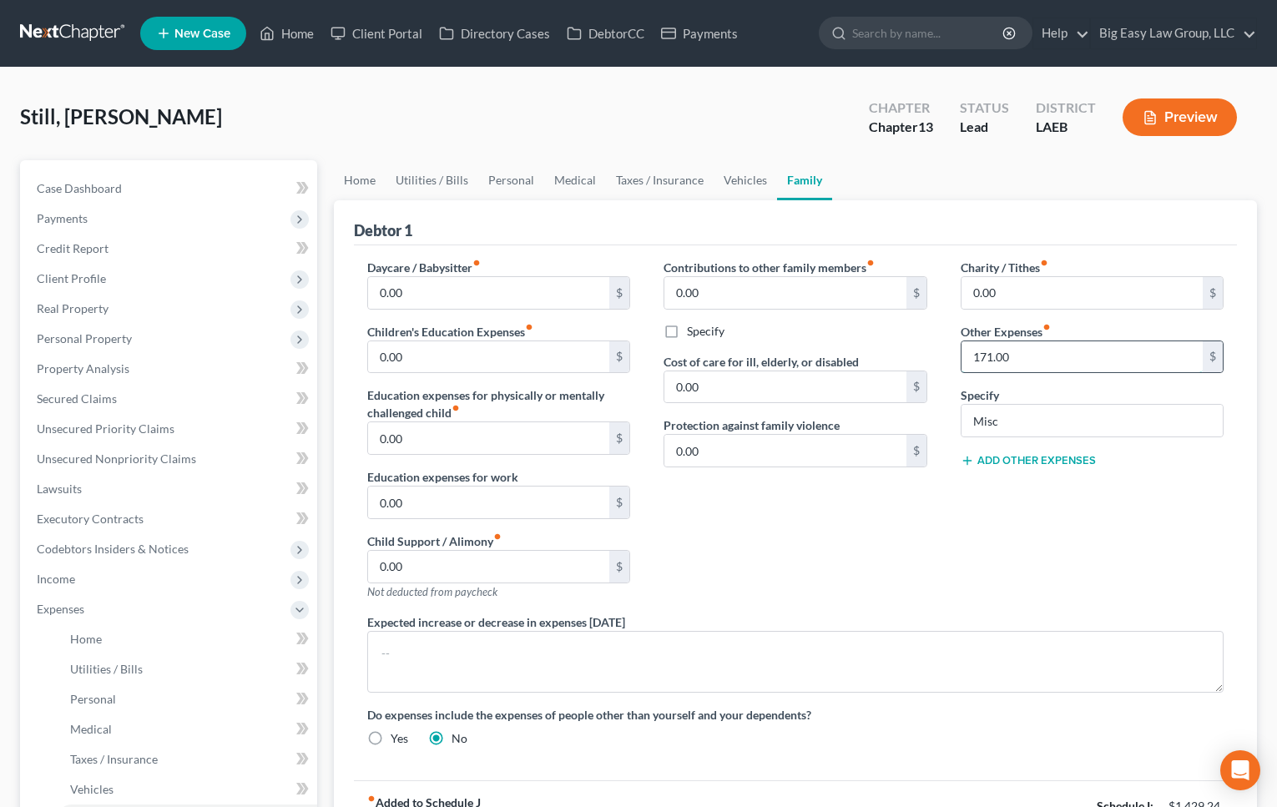
click at [1025, 360] on input "171.00" at bounding box center [1082, 357] width 242 height 32
drag, startPoint x: 1024, startPoint y: 422, endPoint x: 889, endPoint y: 401, distance: 136.8
click at [889, 403] on div "Daycare / Babysitter fiber_manual_record 0.00 $ Children's Education Expenses f…" at bounding box center [795, 509] width 890 height 501
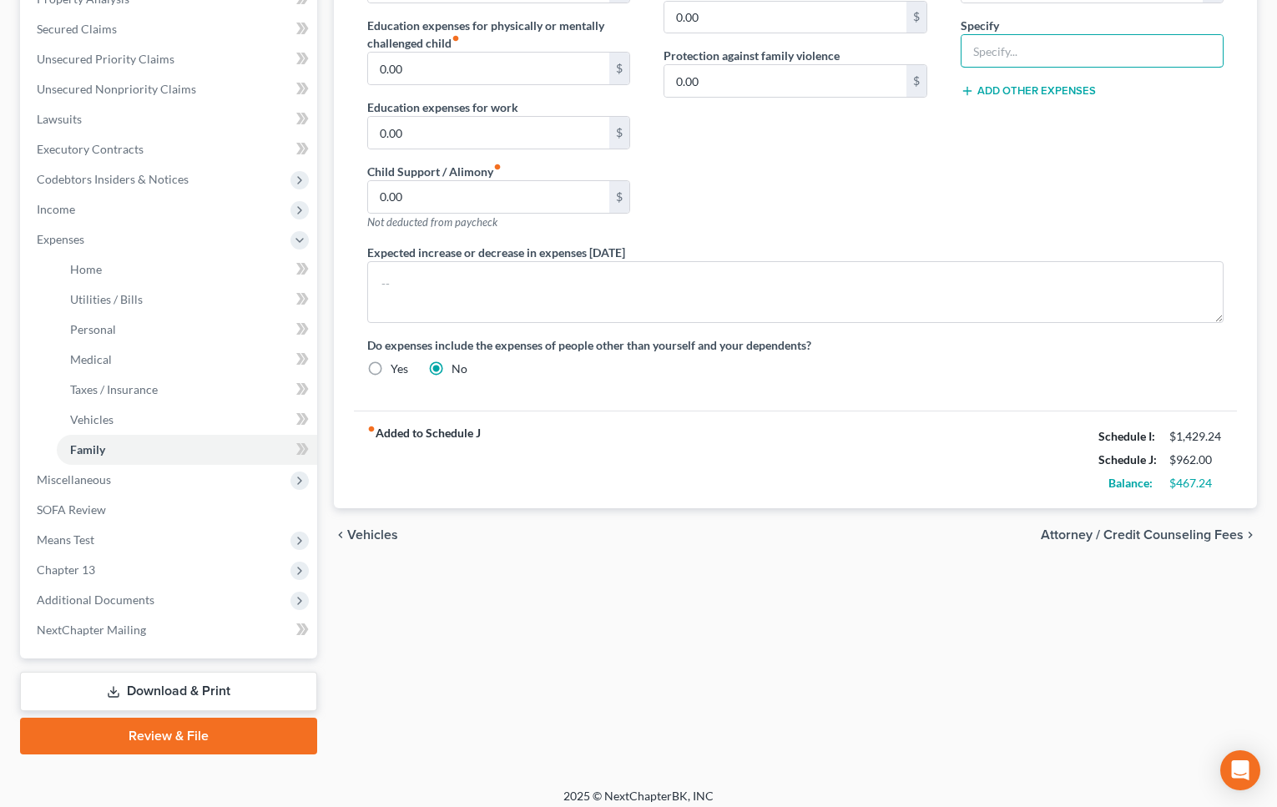
scroll to position [370, 0]
click at [998, 508] on div "chevron_left Vehicles Attorney / Credit Counseling Fees chevron_right" at bounding box center [796, 533] width 924 height 53
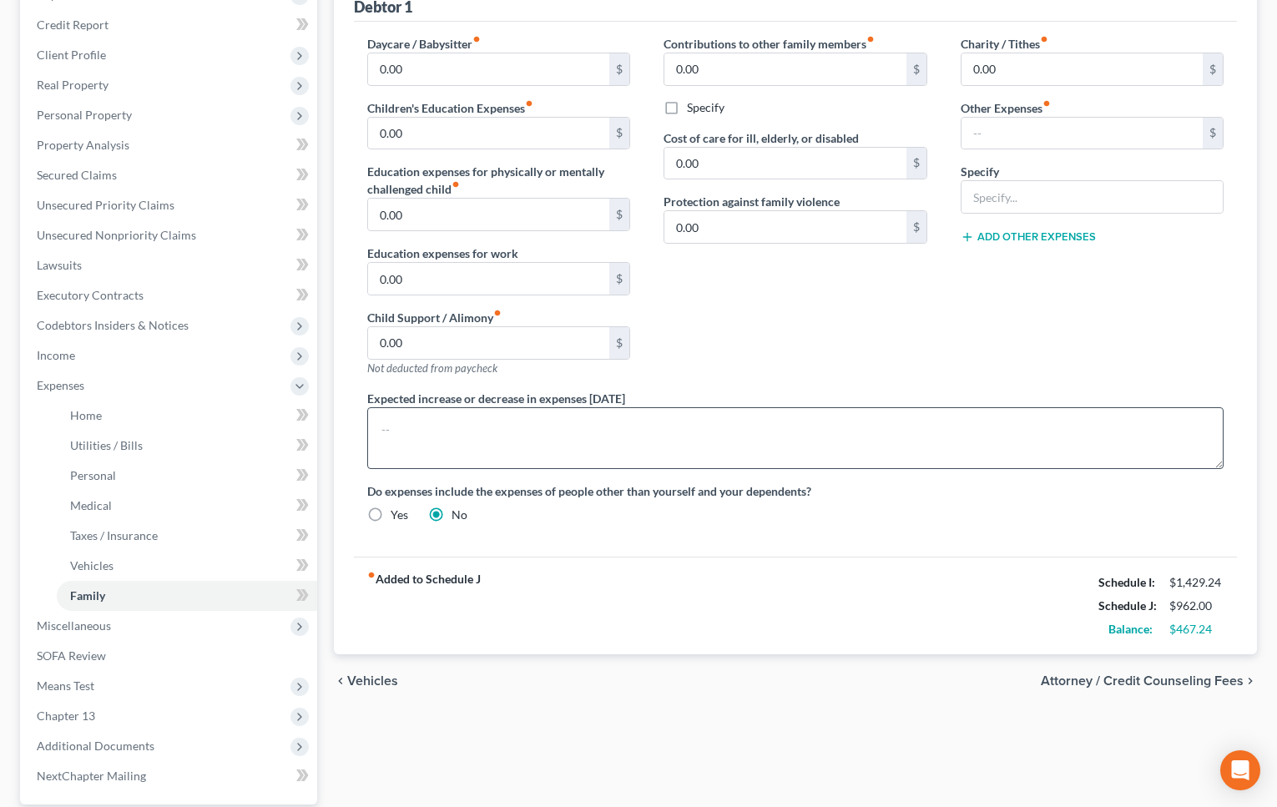
scroll to position [110, 0]
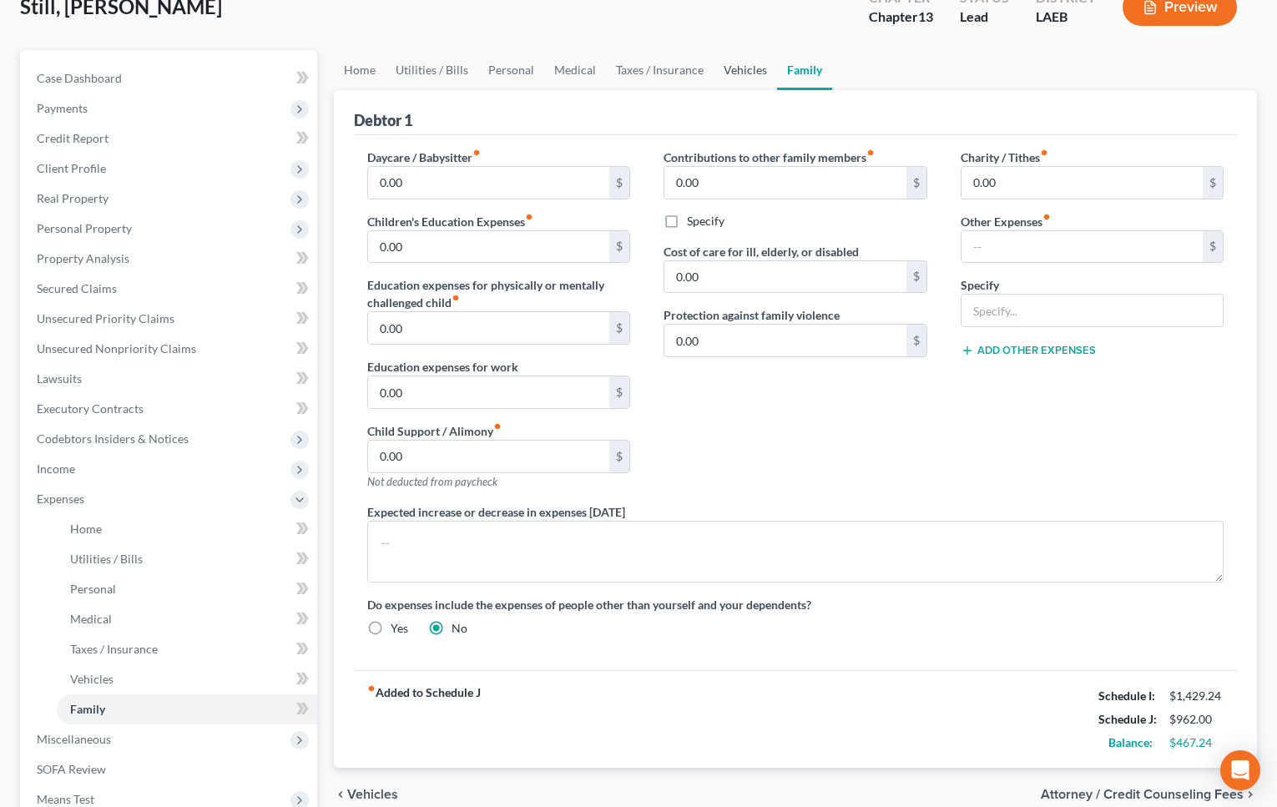
click at [747, 64] on link "Vehicles" at bounding box center [744, 70] width 63 height 40
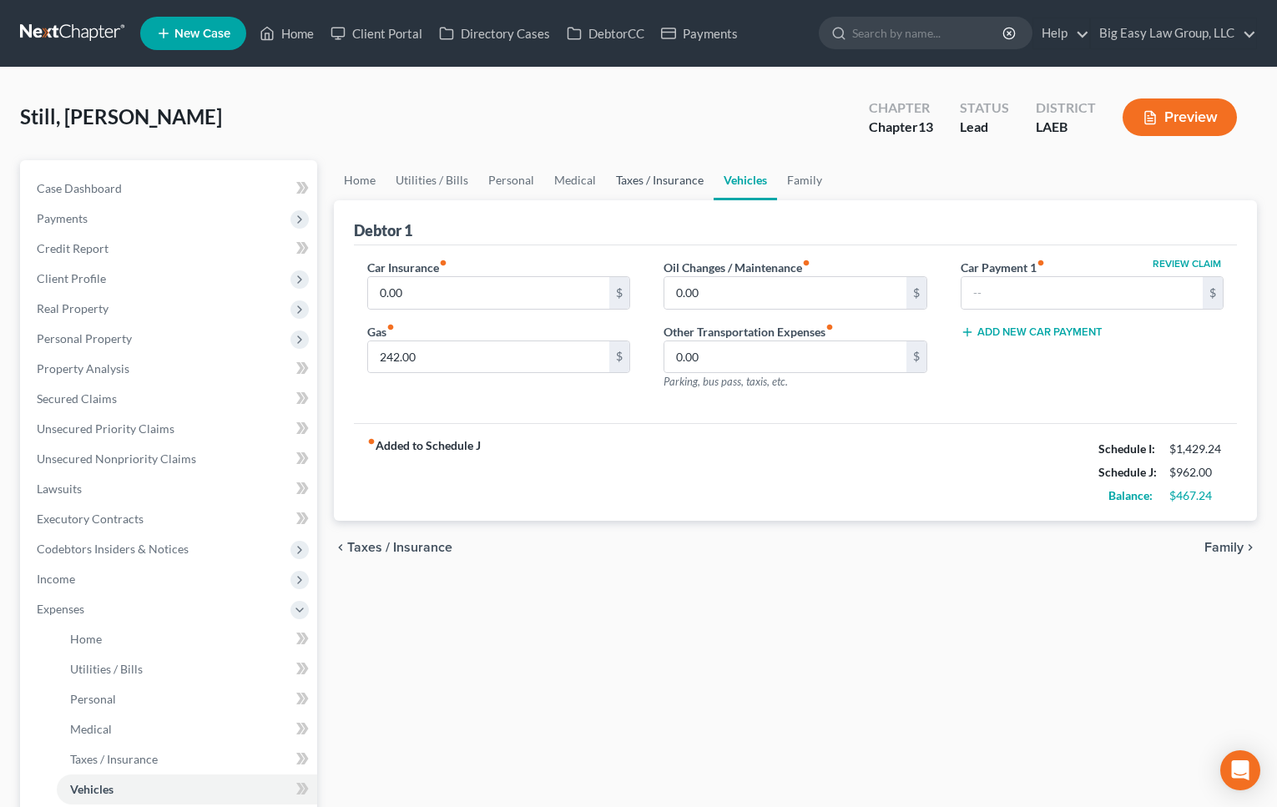
click at [673, 174] on link "Taxes / Insurance" at bounding box center [660, 180] width 108 height 40
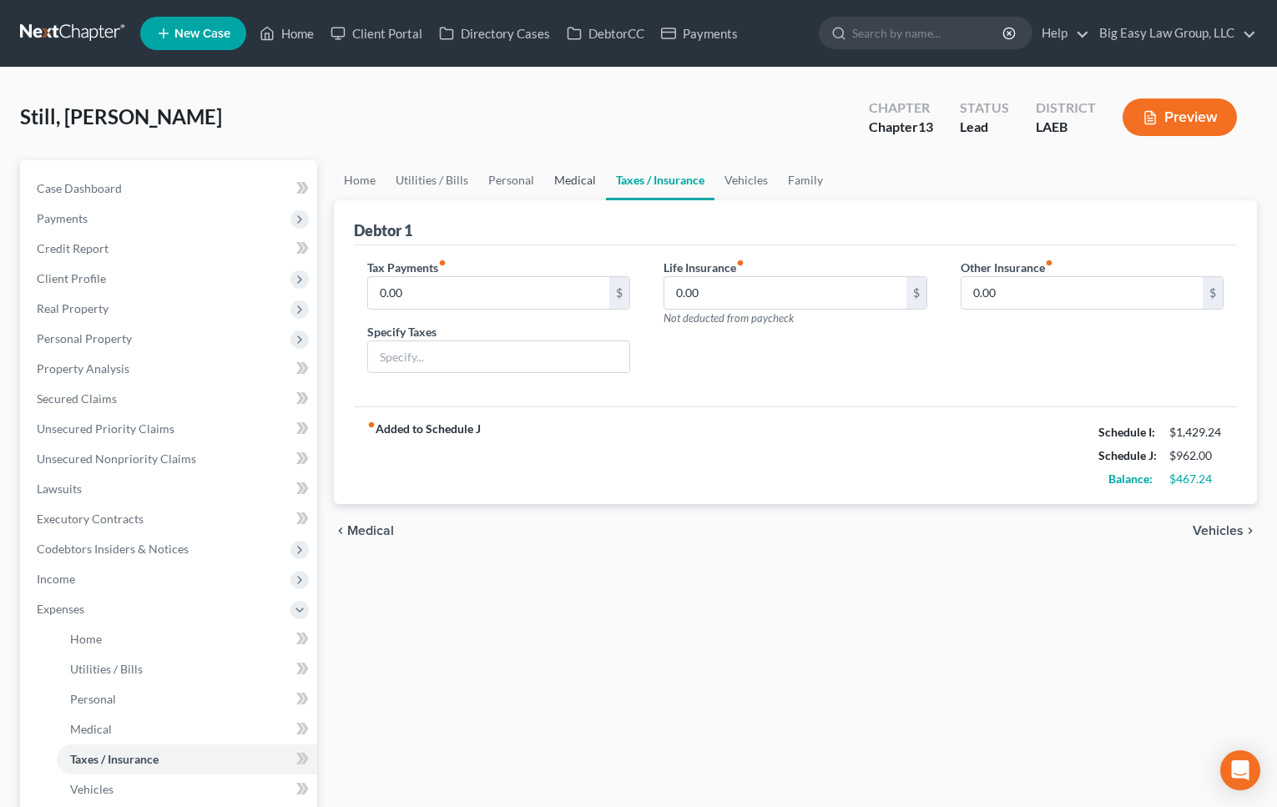
click at [551, 174] on link "Medical" at bounding box center [575, 180] width 62 height 40
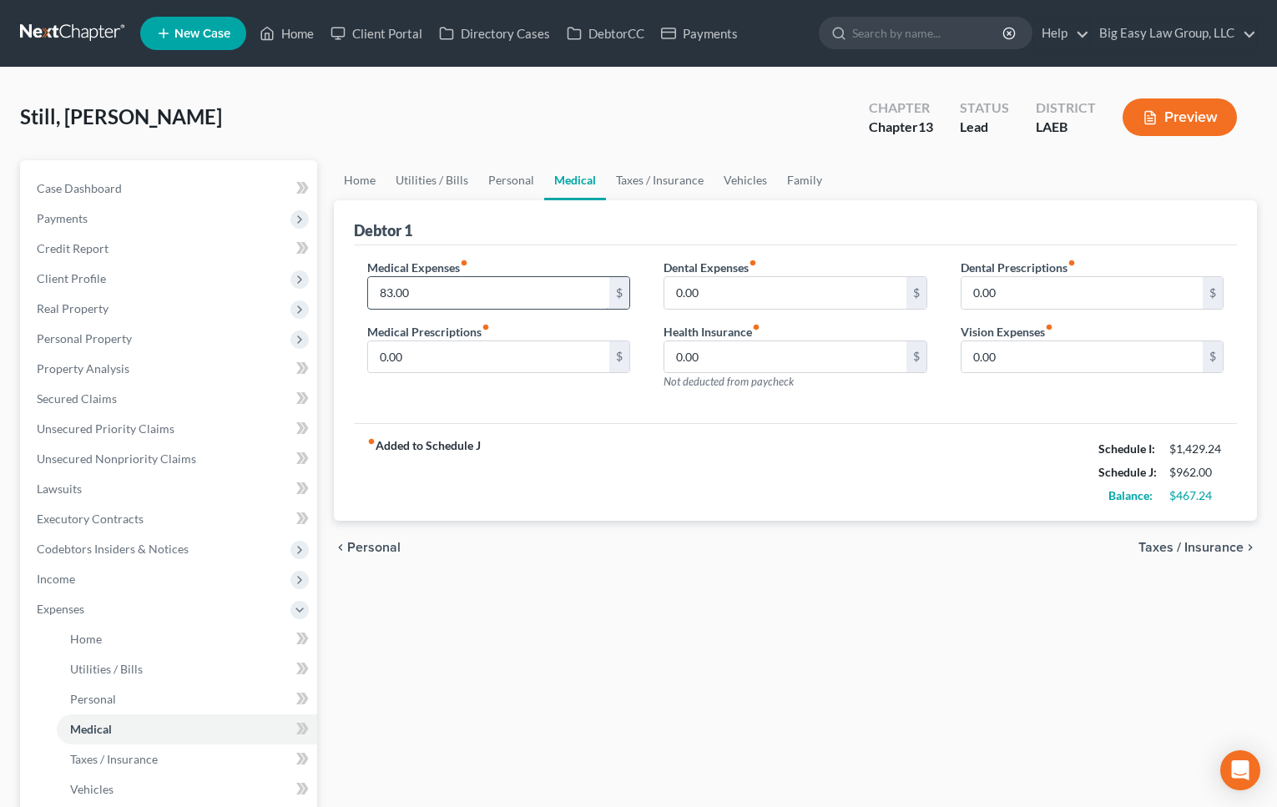
click at [414, 290] on input "83.00" at bounding box center [489, 293] width 242 height 32
click at [516, 185] on link "Personal" at bounding box center [511, 180] width 66 height 40
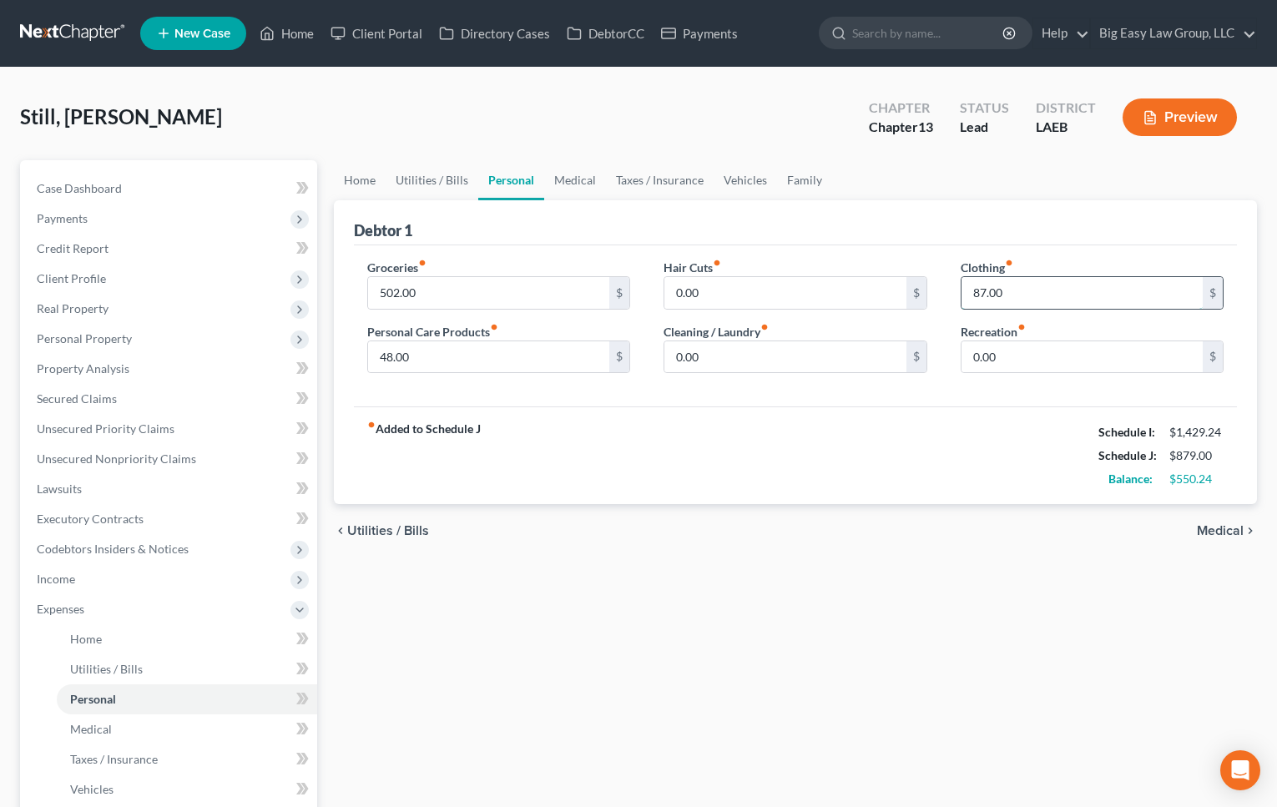
click at [1006, 290] on input "87.00" at bounding box center [1082, 293] width 242 height 32
click at [470, 370] on input "48.00" at bounding box center [489, 357] width 242 height 32
click at [424, 181] on link "Utilities / Bills" at bounding box center [431, 180] width 93 height 40
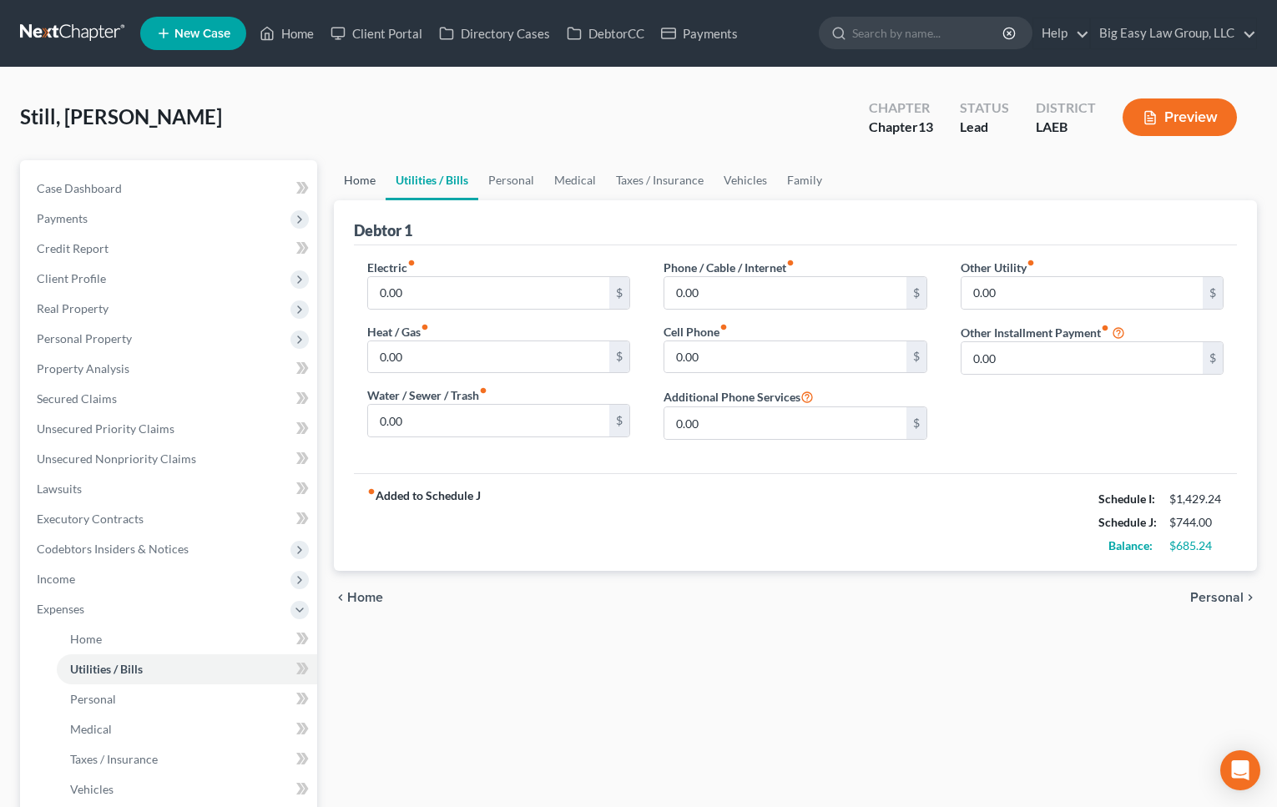
click at [369, 192] on link "Home" at bounding box center [360, 180] width 52 height 40
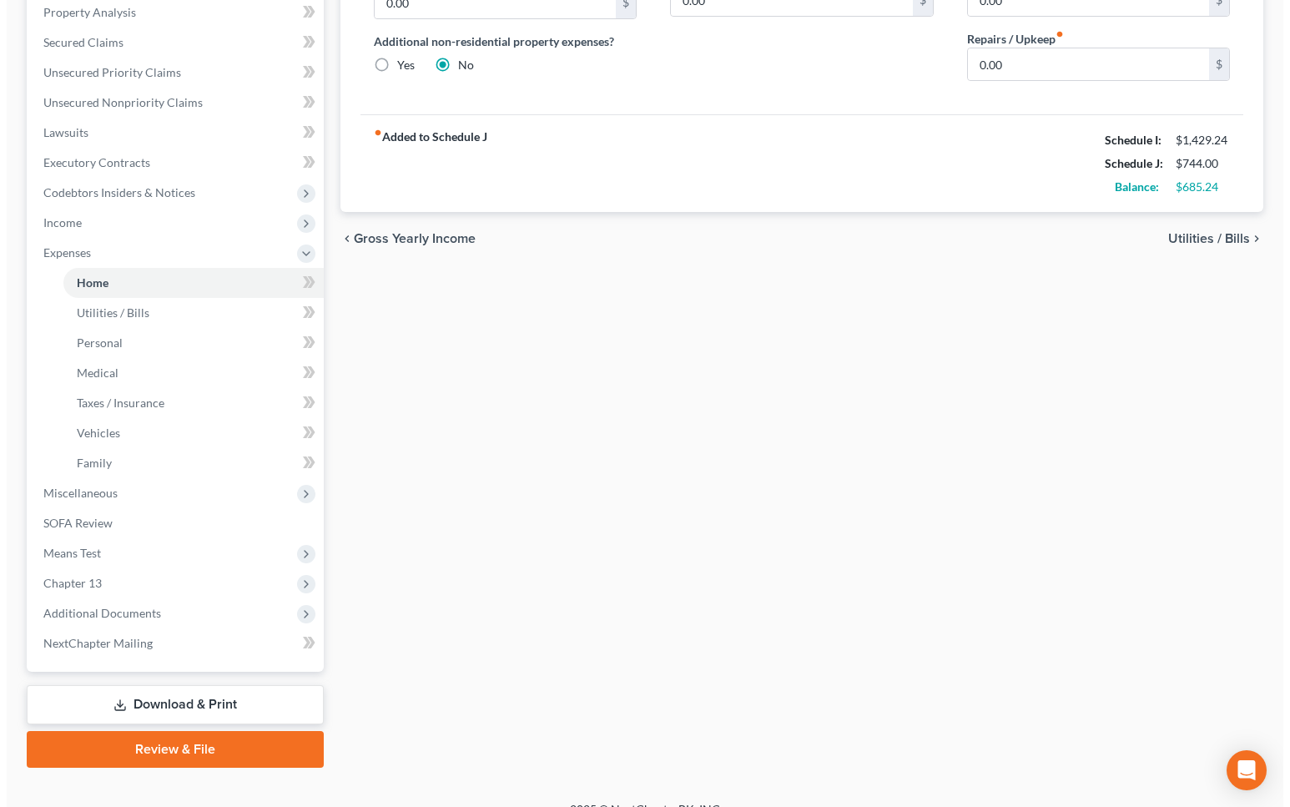
scroll to position [378, 0]
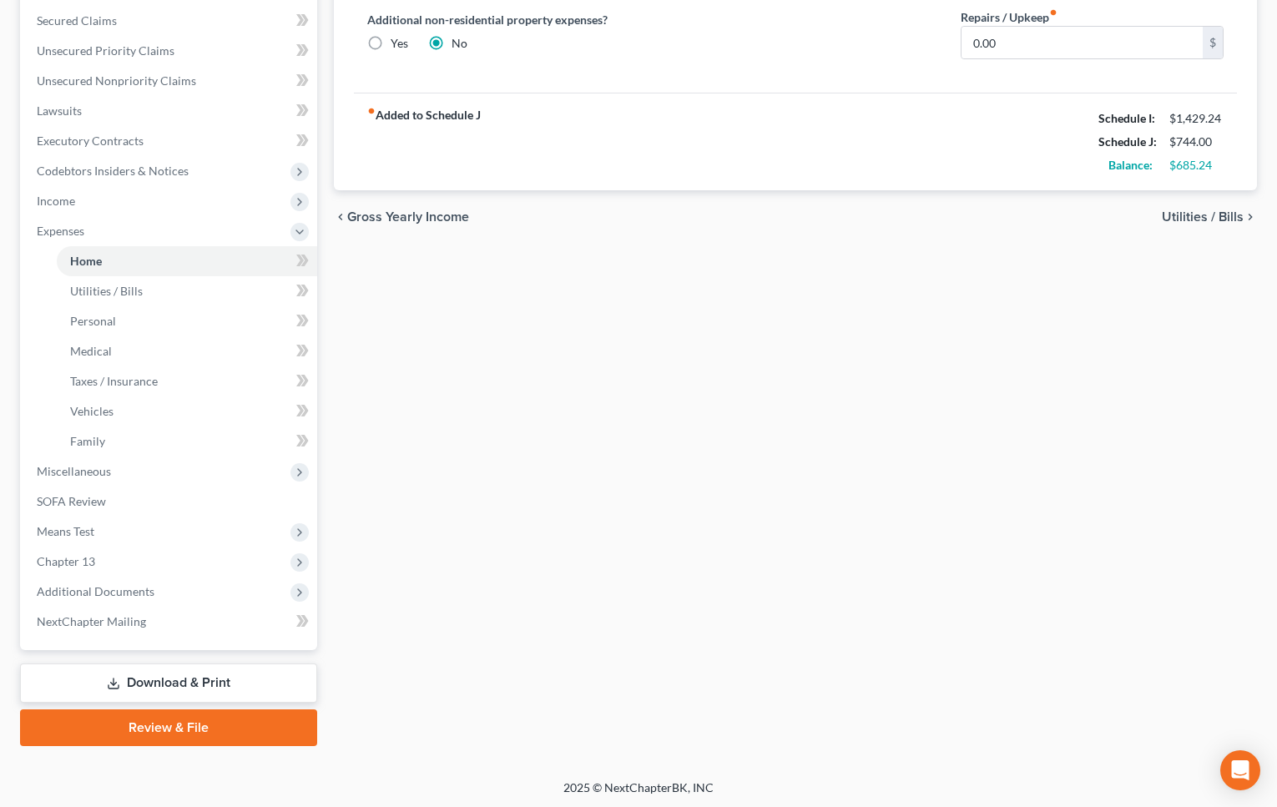
click at [281, 677] on link "Download & Print" at bounding box center [168, 682] width 297 height 39
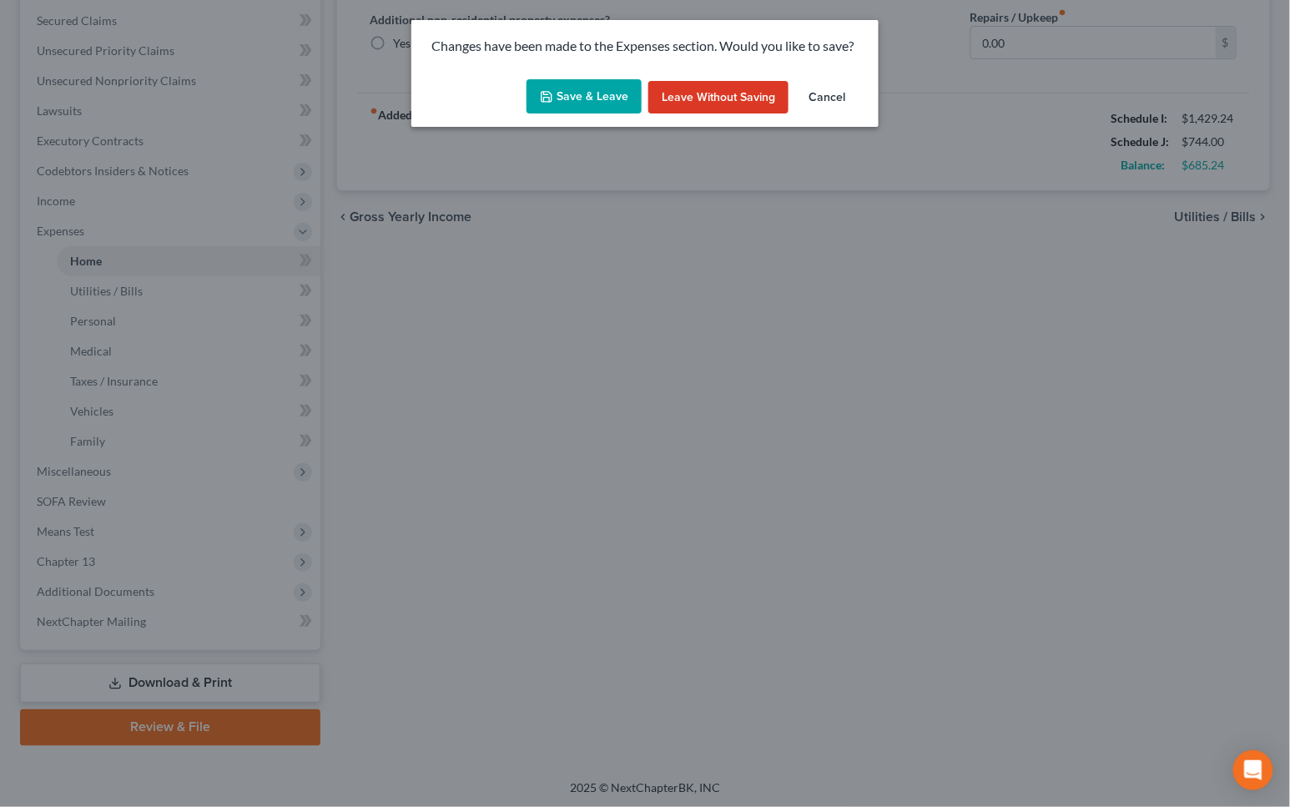
click at [622, 95] on button "Save & Leave" at bounding box center [583, 96] width 115 height 35
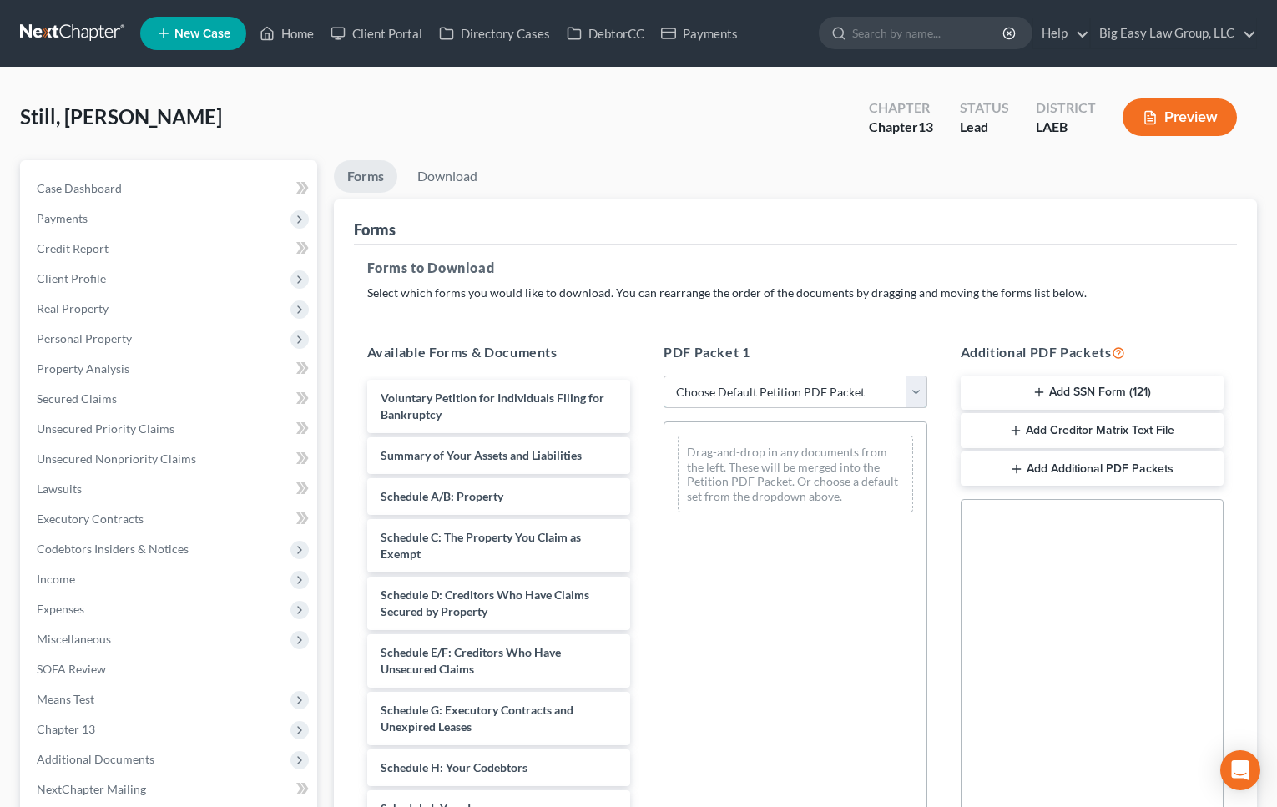
click at [800, 394] on select "Choose Default Petition PDF Packet Complete Bankruptcy Petition (all forms and …" at bounding box center [795, 391] width 264 height 33
select select "0"
click at [663, 375] on select "Choose Default Petition PDF Packet Complete Bankruptcy Petition (all forms and …" at bounding box center [795, 391] width 264 height 33
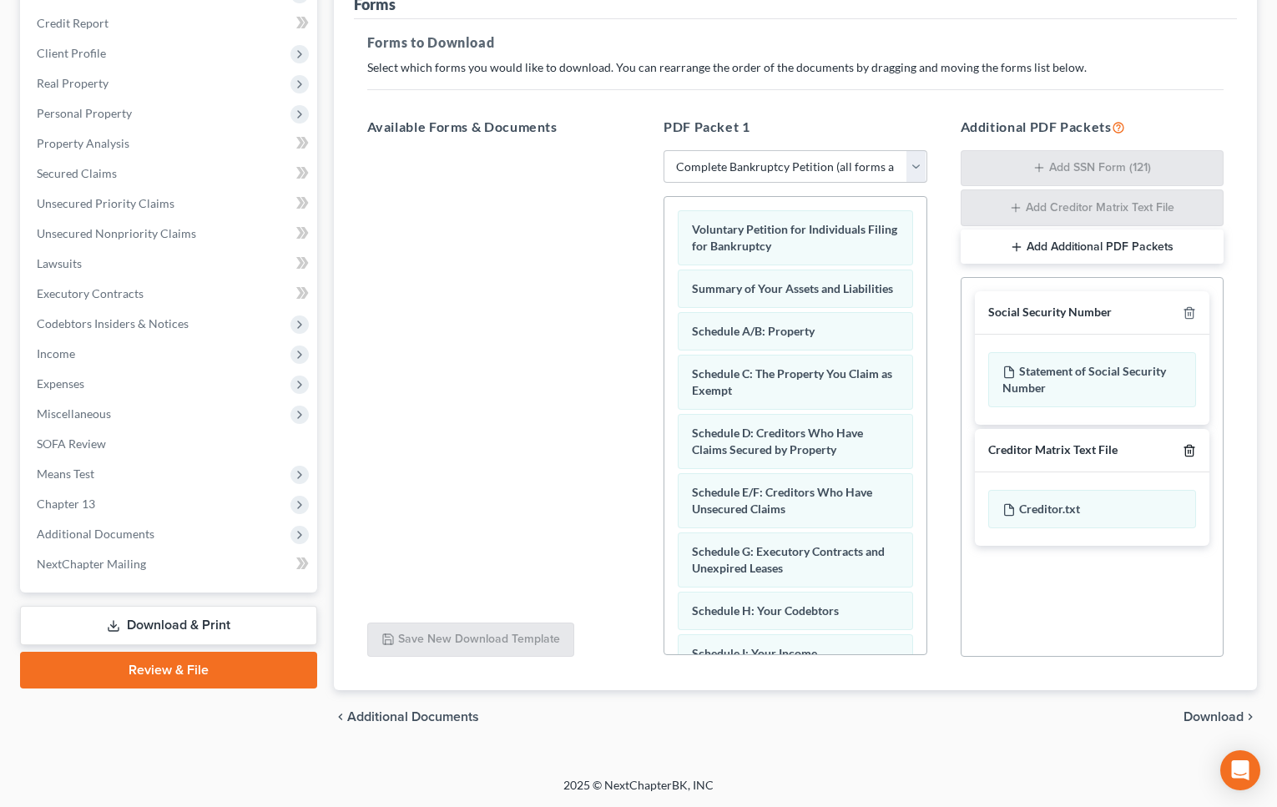
click at [1190, 449] on icon "button" at bounding box center [1188, 450] width 13 height 13
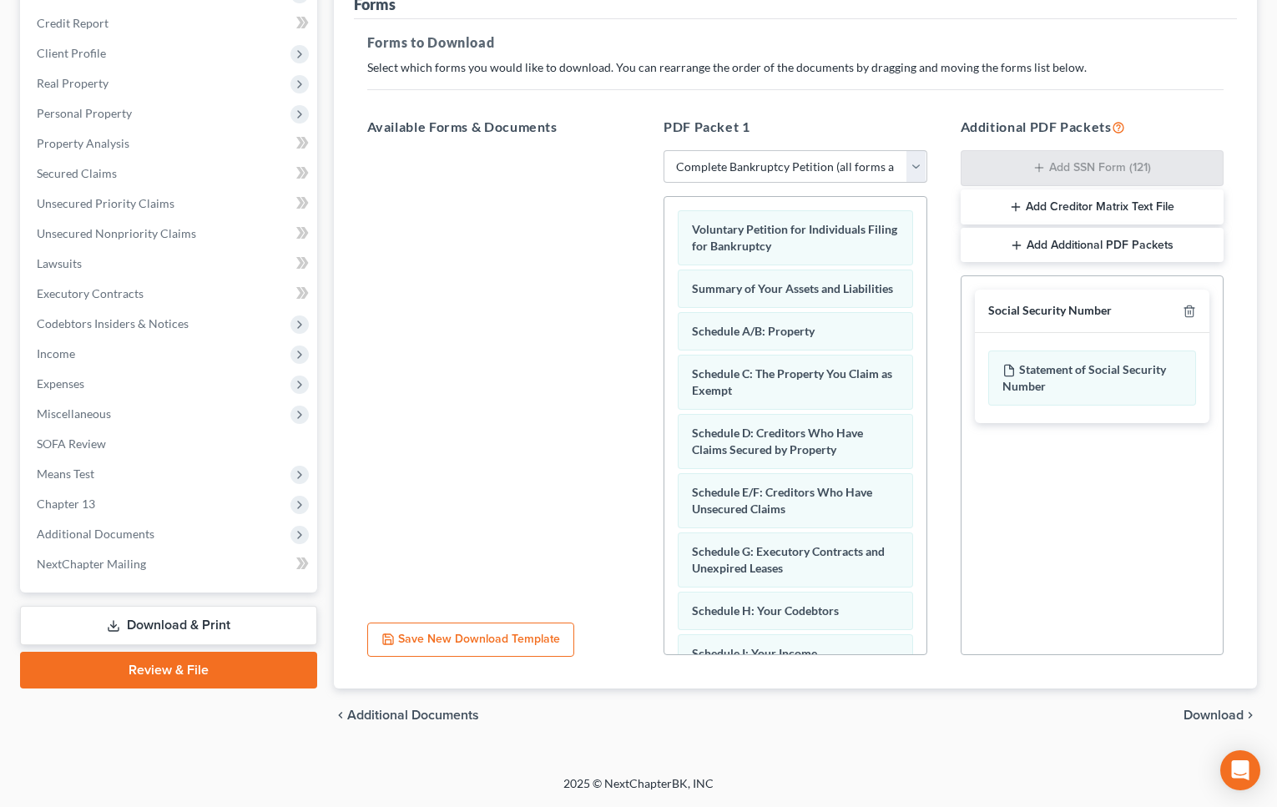
scroll to position [223, 0]
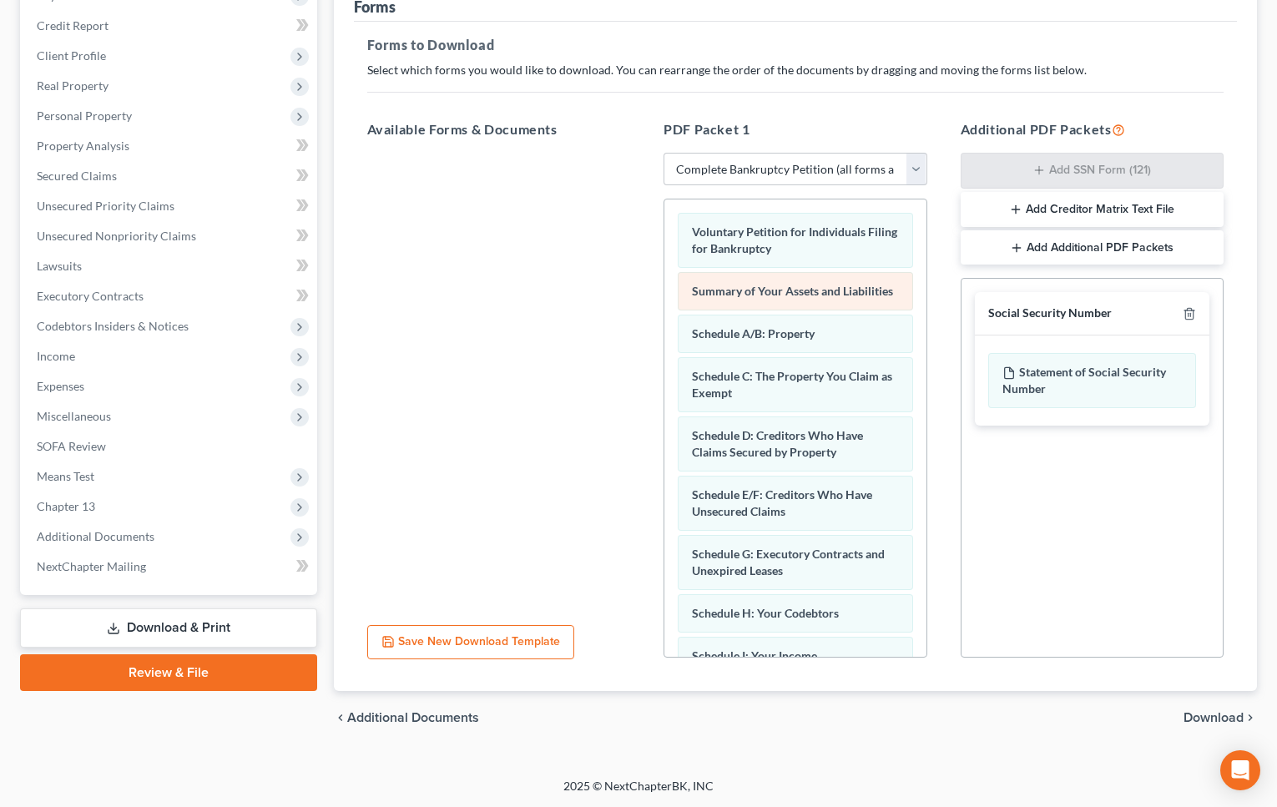
click at [664, 323] on div "Voluntary Petition for Individuals Filing for Bankruptcy Summary of Your Assets…" at bounding box center [795, 687] width 262 height 977
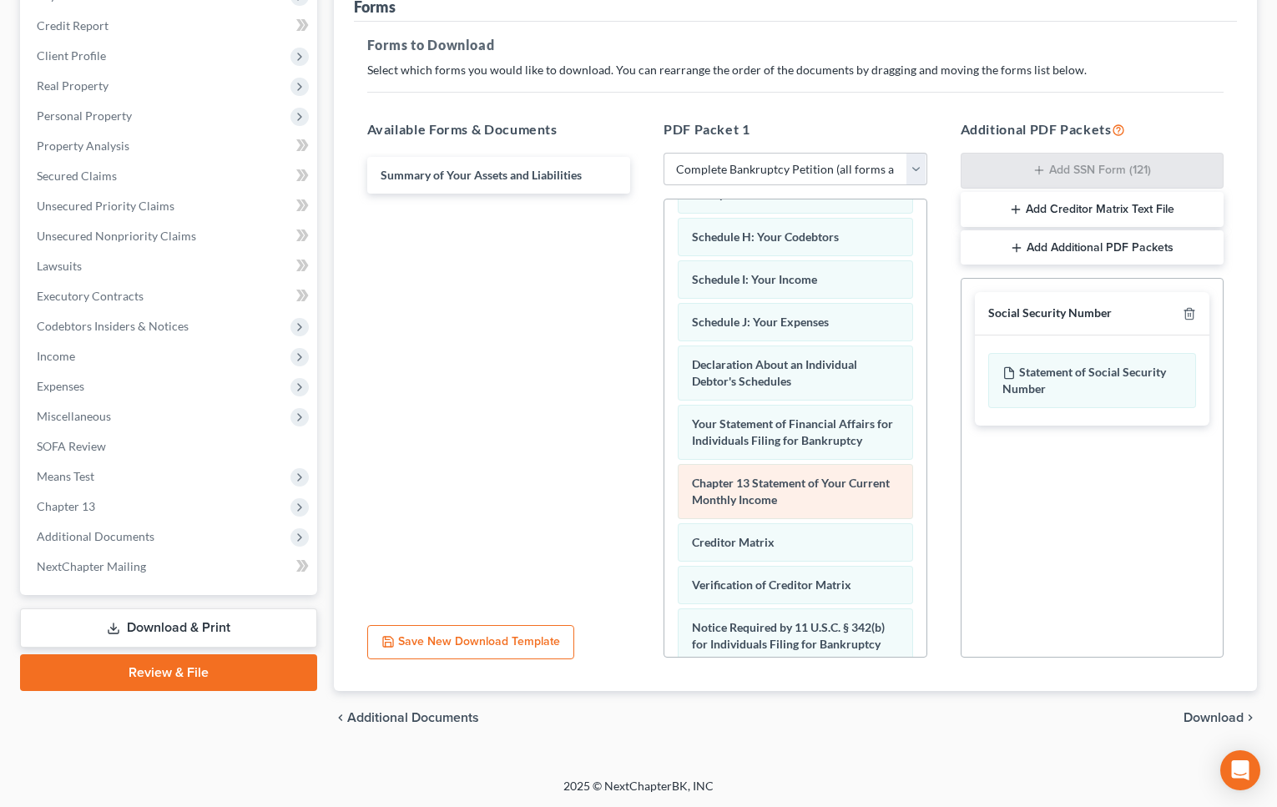
scroll to position [345, 0]
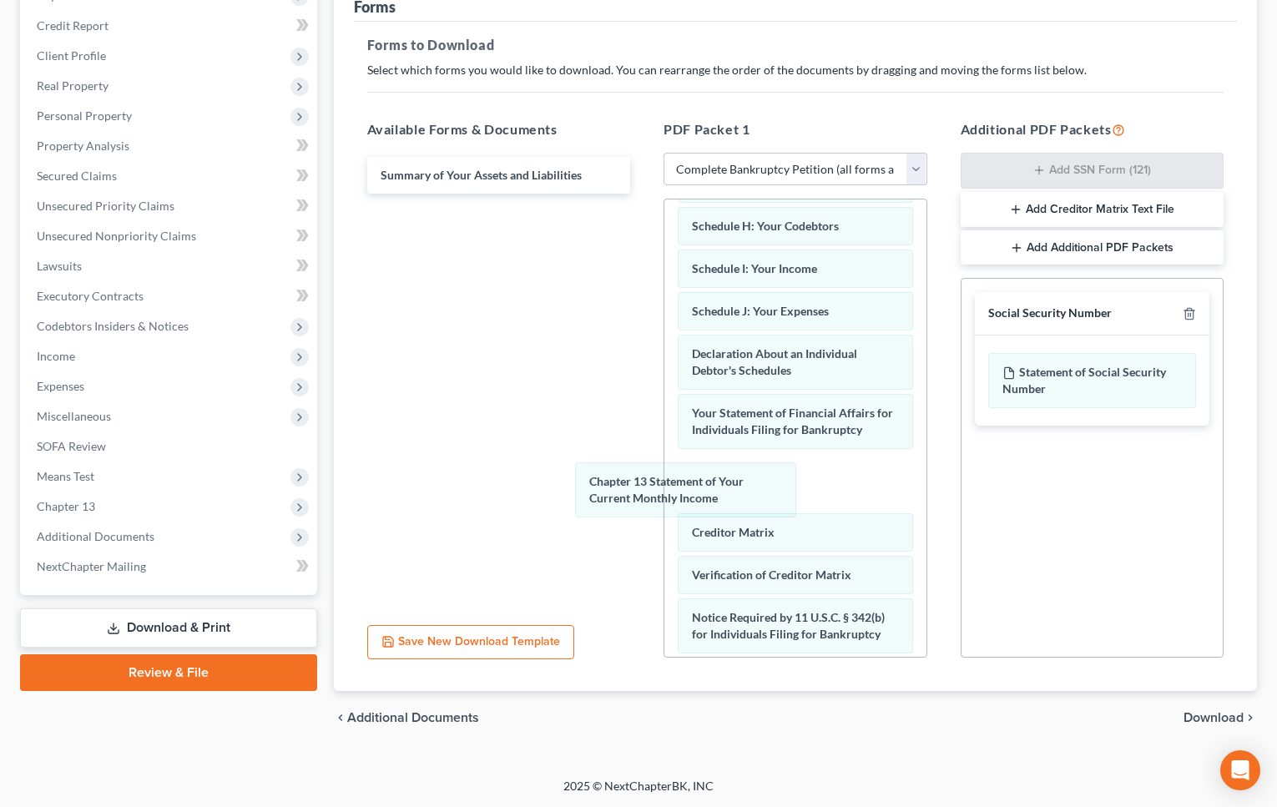
drag, startPoint x: 853, startPoint y: 471, endPoint x: 536, endPoint y: 385, distance: 328.7
click at [664, 395] on div "Chapter 13 Statement of Your Current Monthly Income Voluntary Petition for Indi…" at bounding box center [795, 322] width 262 height 934
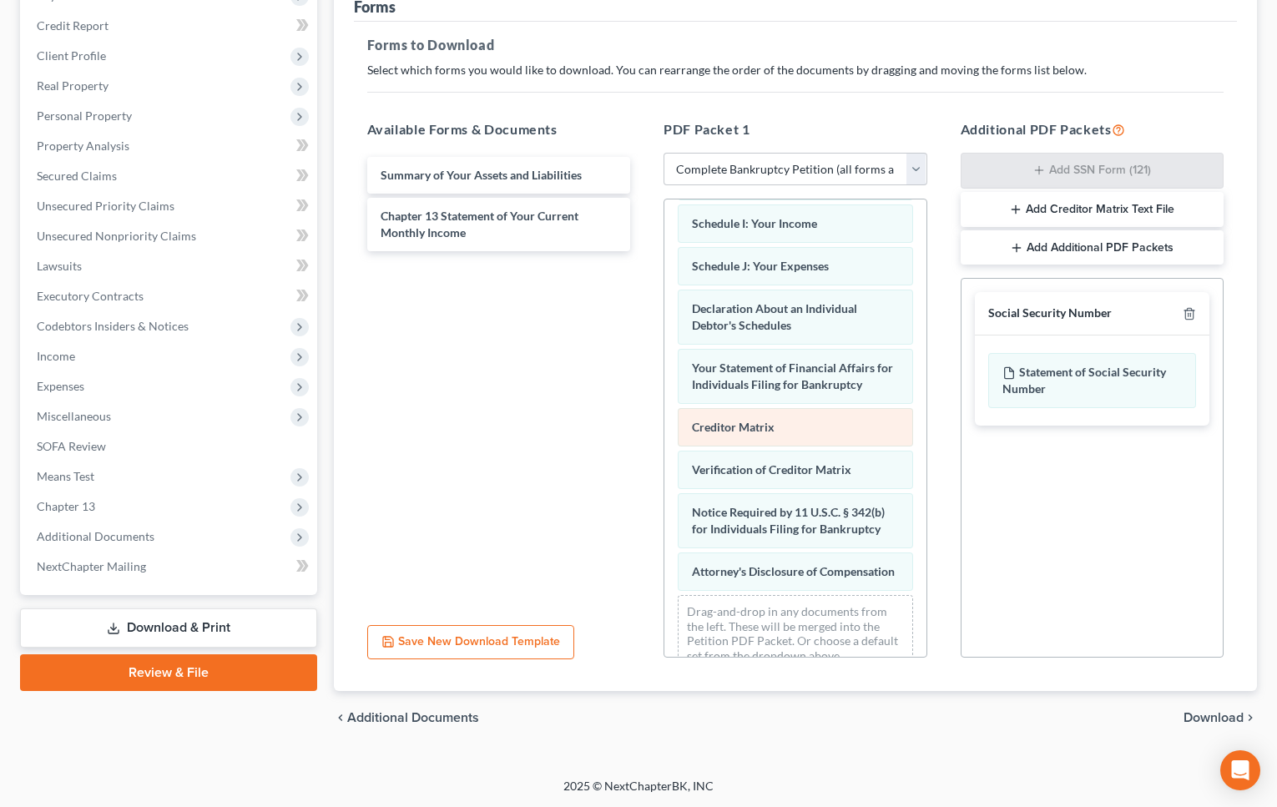
scroll to position [453, 0]
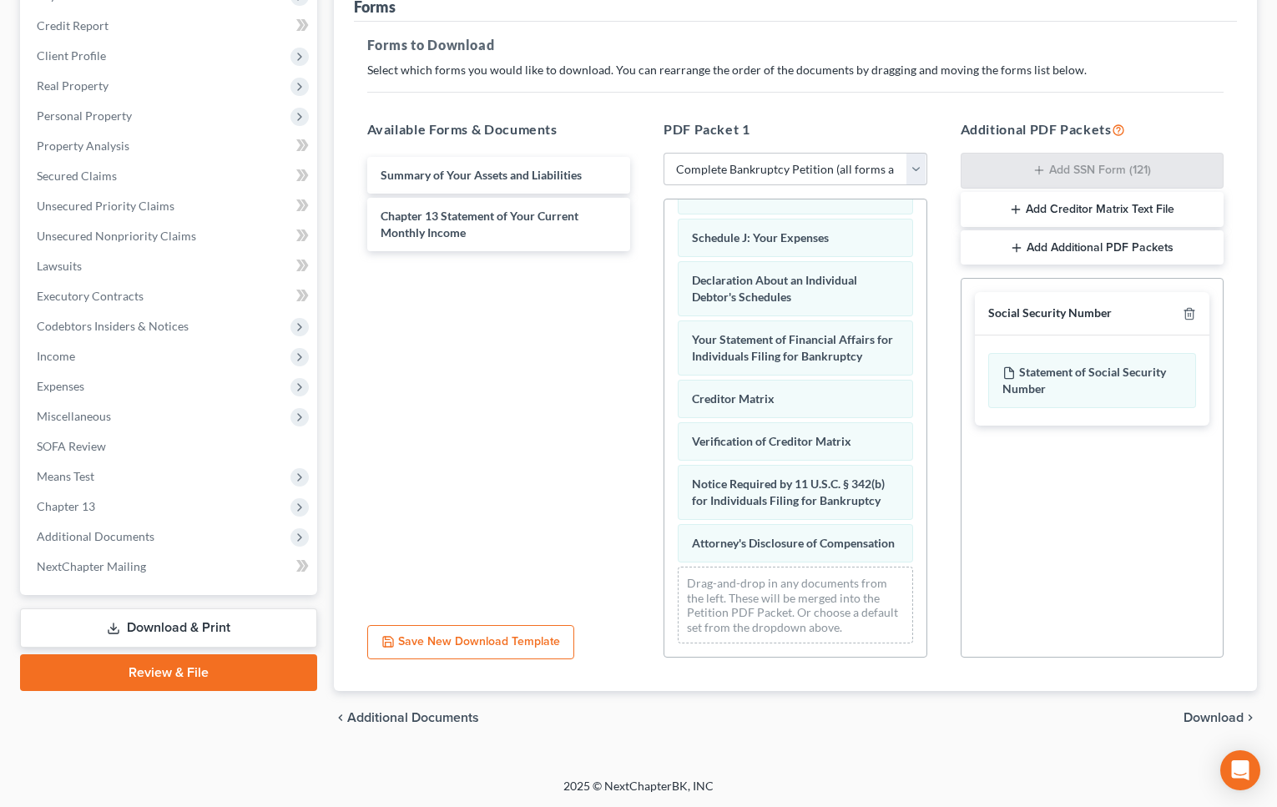
click at [1232, 722] on span "Download" at bounding box center [1213, 717] width 60 height 13
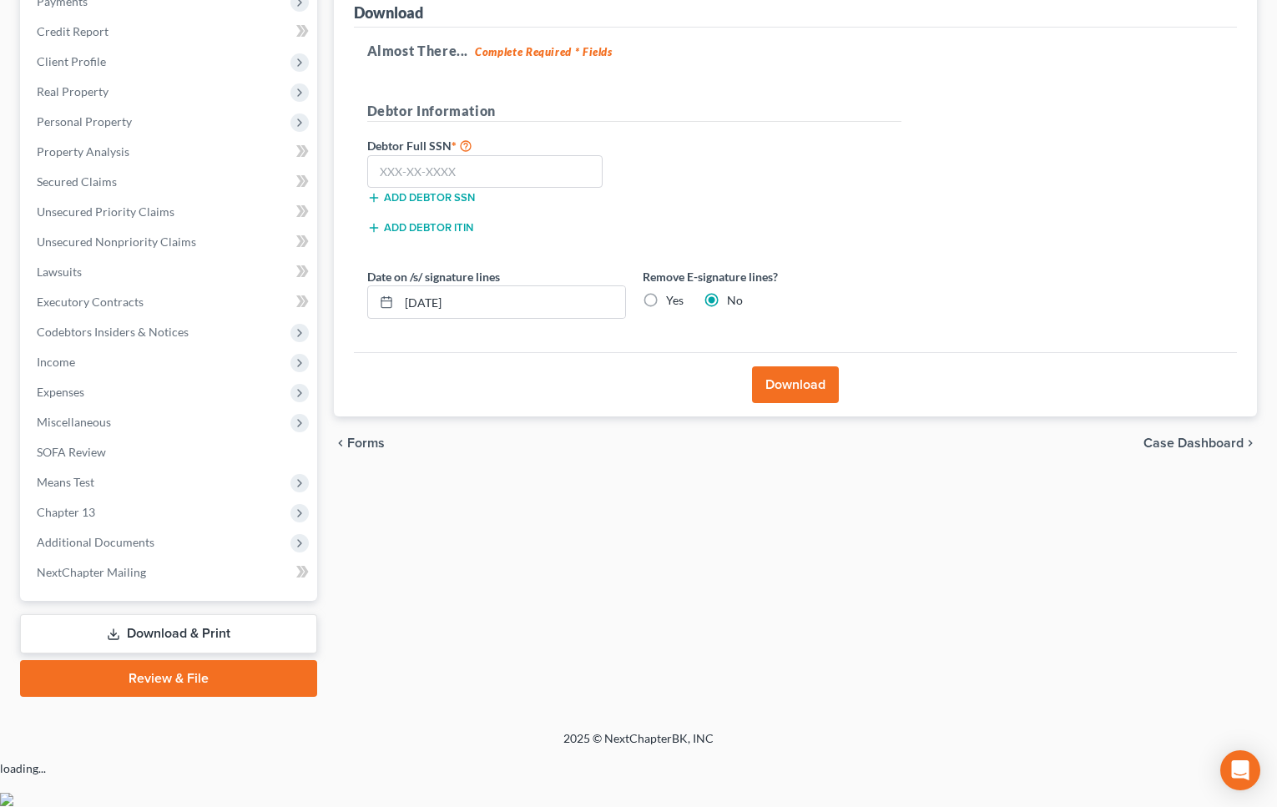
scroll to position [168, 0]
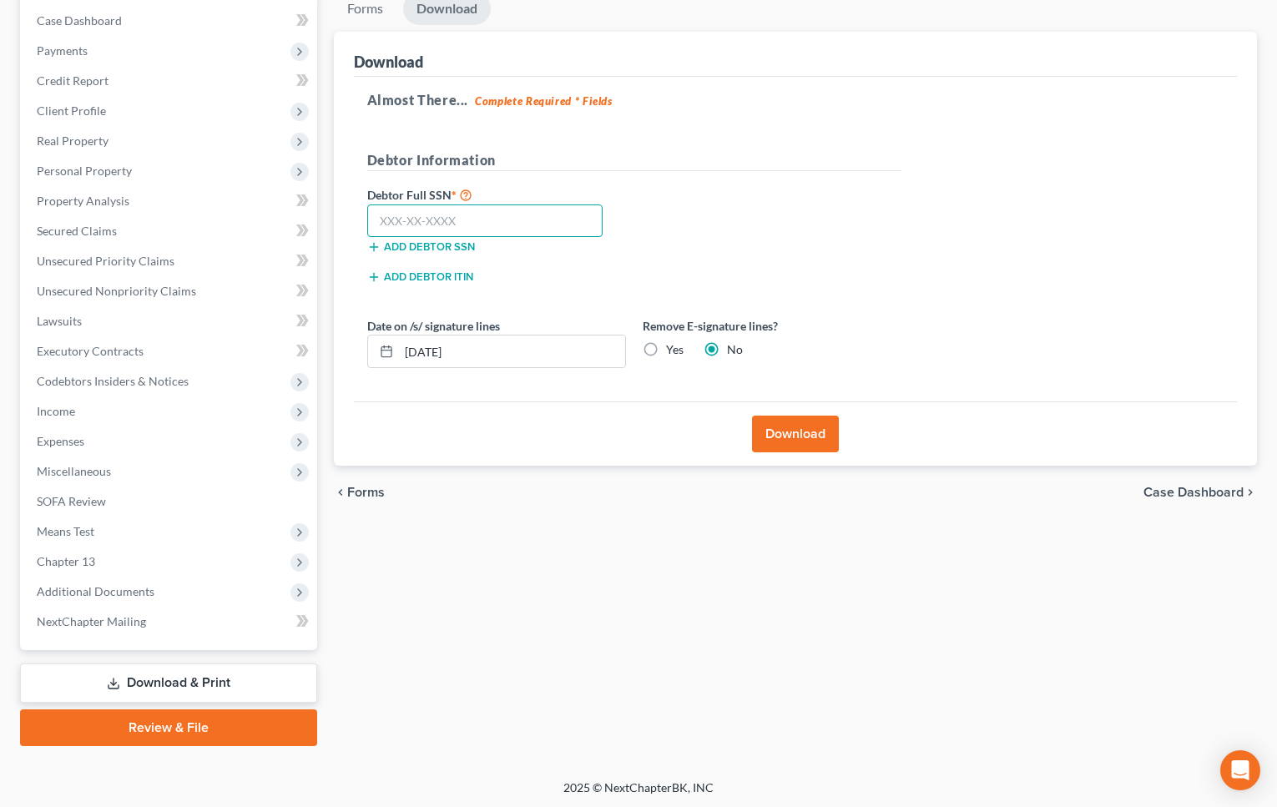
click at [570, 223] on input "text" at bounding box center [485, 220] width 236 height 33
drag, startPoint x: 441, startPoint y: 219, endPoint x: 568, endPoint y: 222, distance: 127.7
click at [441, 219] on input "436-29-4129" at bounding box center [485, 220] width 236 height 33
type input "436-29-4109"
click at [890, 291] on div "Add debtor ITIN" at bounding box center [634, 282] width 551 height 30
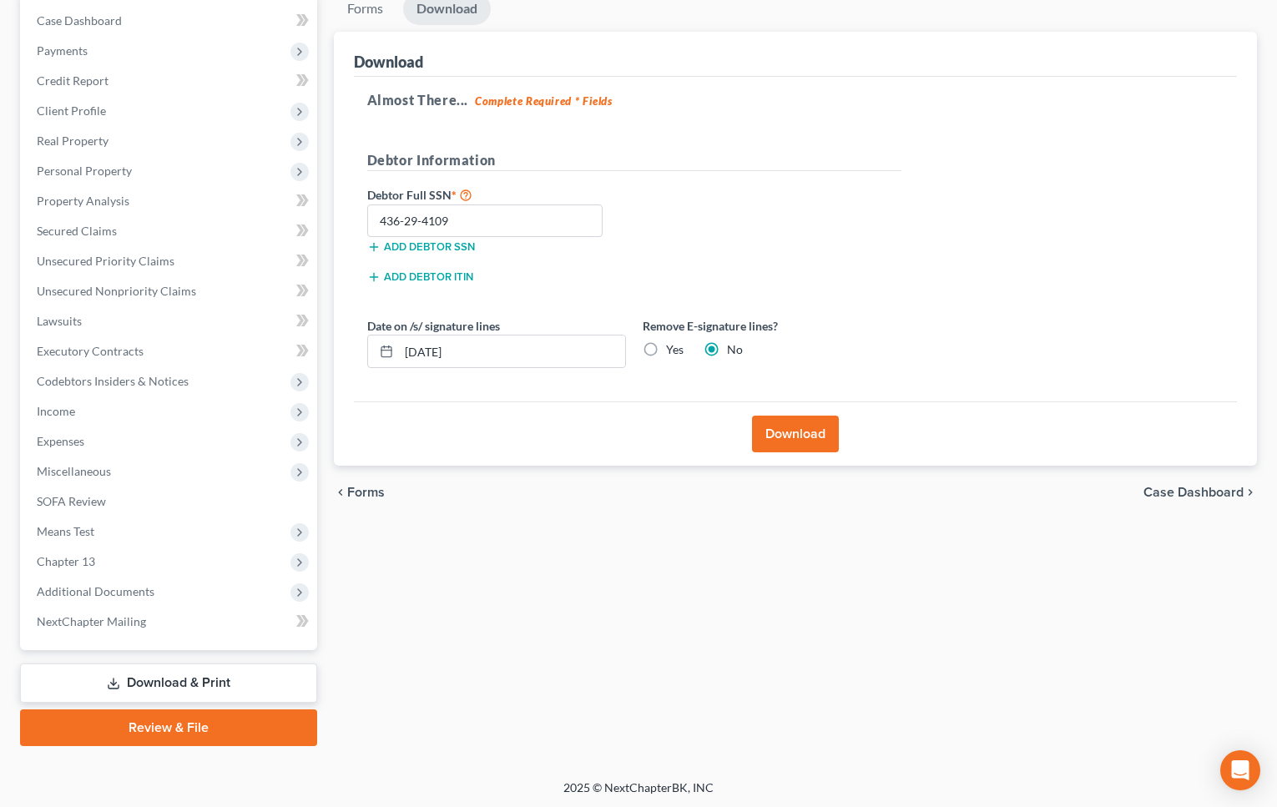
click at [802, 431] on button "Download" at bounding box center [795, 433] width 87 height 37
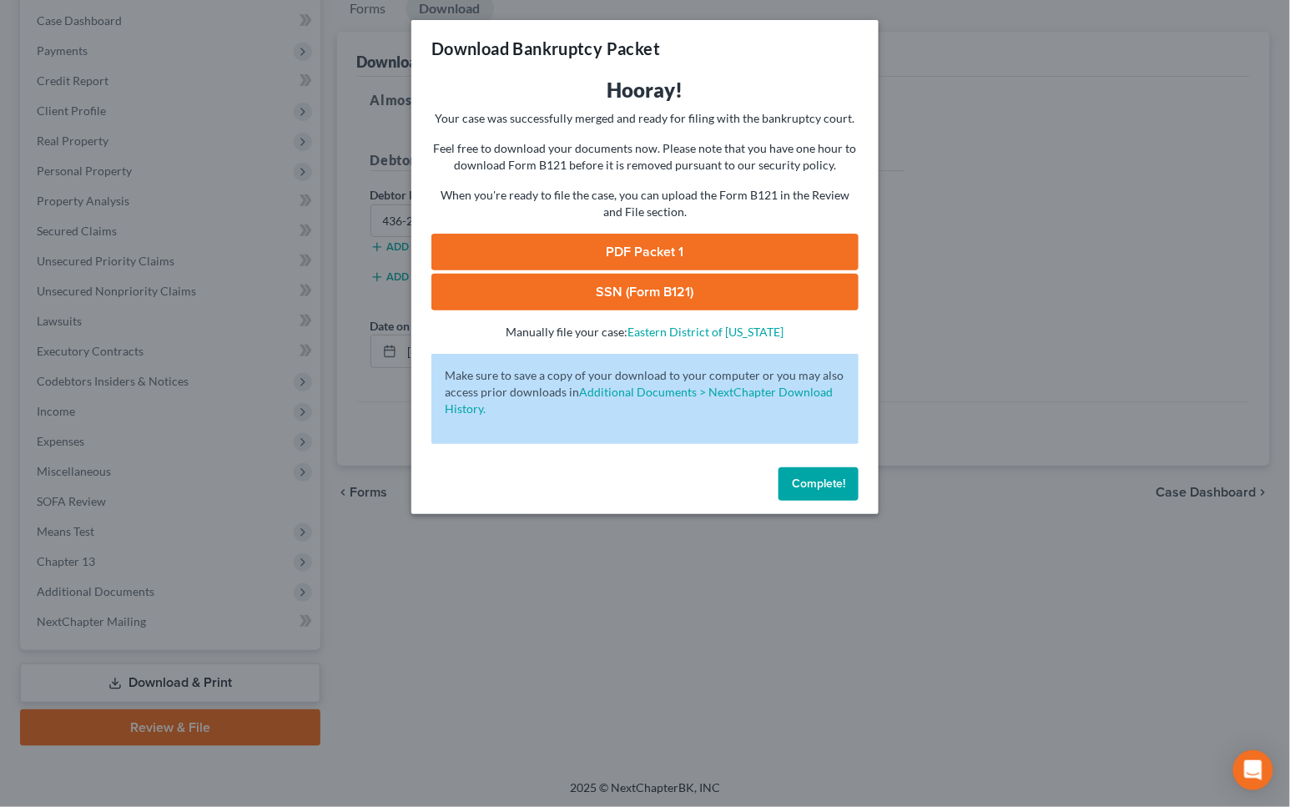
click at [769, 249] on link "PDF Packet 1" at bounding box center [644, 252] width 427 height 37
click at [562, 264] on link "PDF Packet 1" at bounding box center [644, 252] width 427 height 37
click at [0, 0] on div "Download Bankruptcy Packet Hooray! Your case was successfully merged and ready …" at bounding box center [645, 403] width 1290 height 807
click at [649, 295] on link "SSN (Form B121)" at bounding box center [644, 292] width 427 height 37
click at [833, 487] on span "Complete!" at bounding box center [818, 483] width 53 height 14
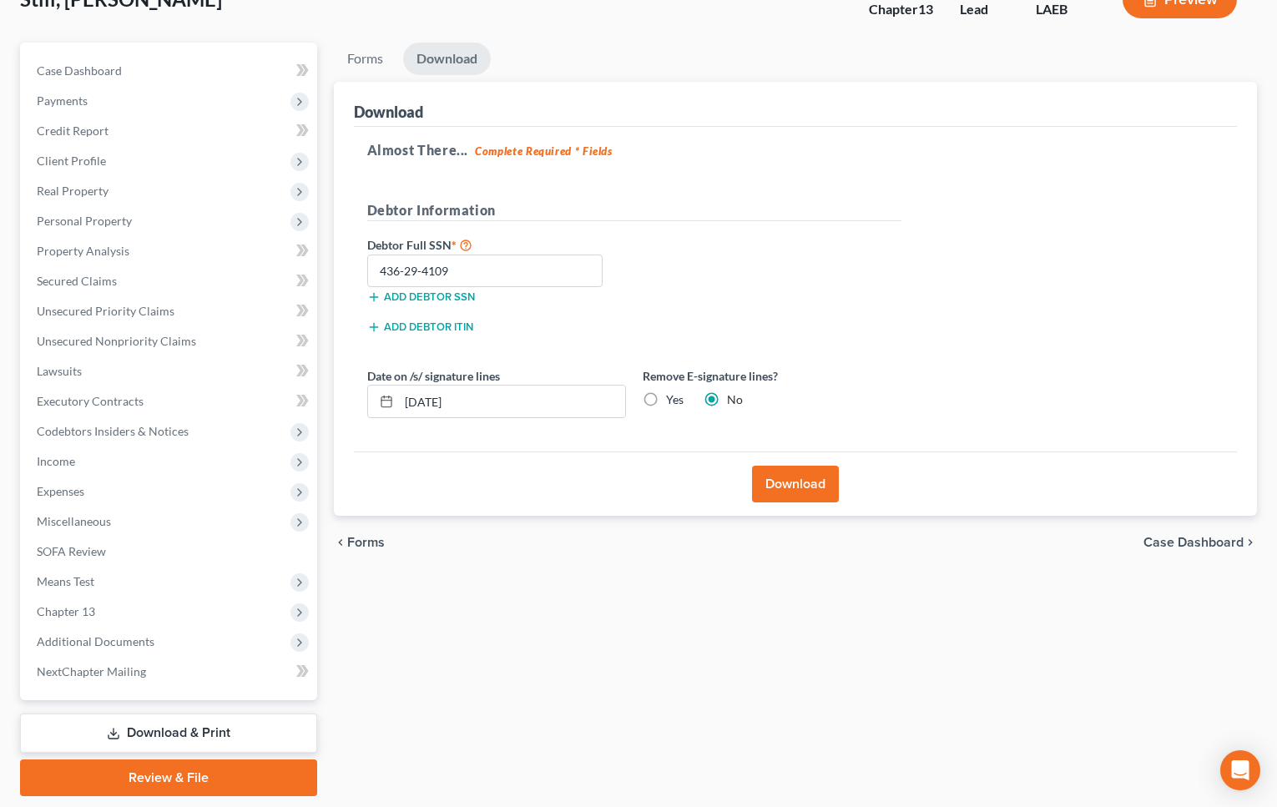
scroll to position [0, 0]
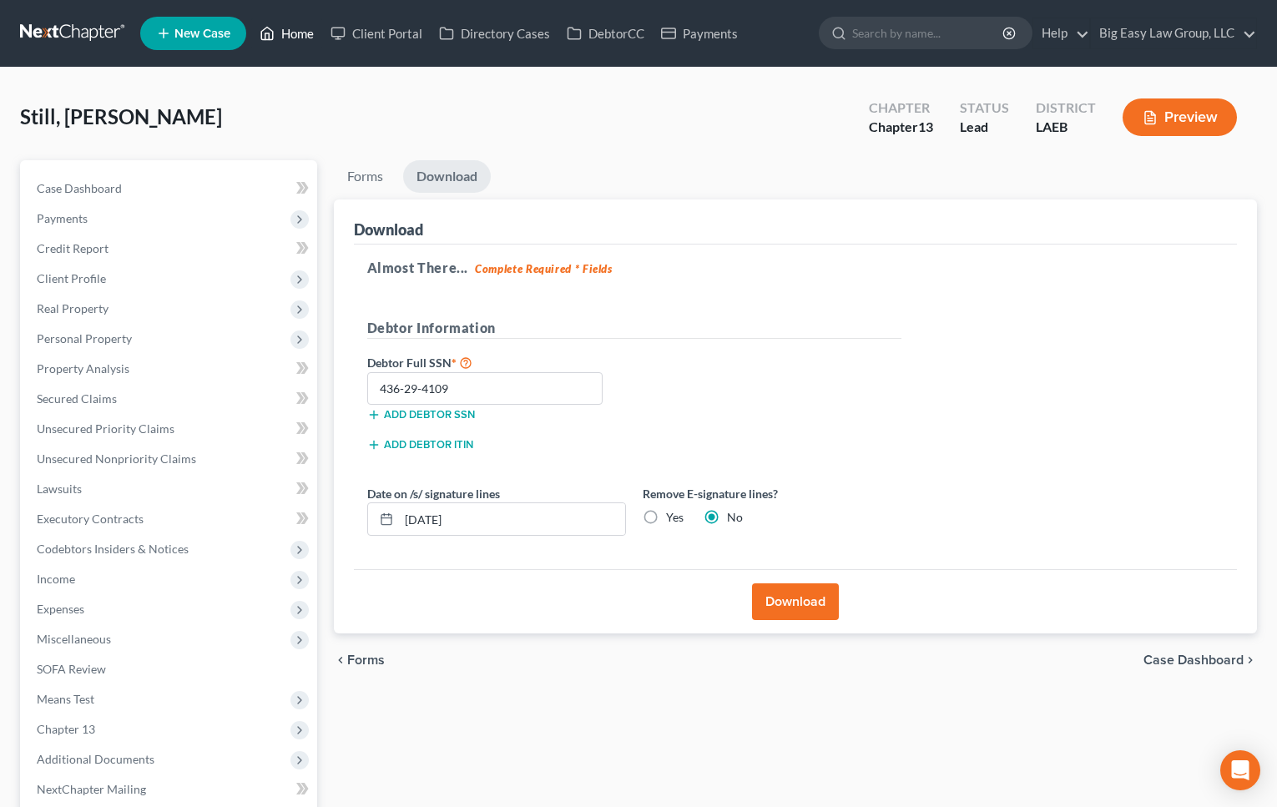
click at [289, 36] on link "Home" at bounding box center [286, 33] width 71 height 30
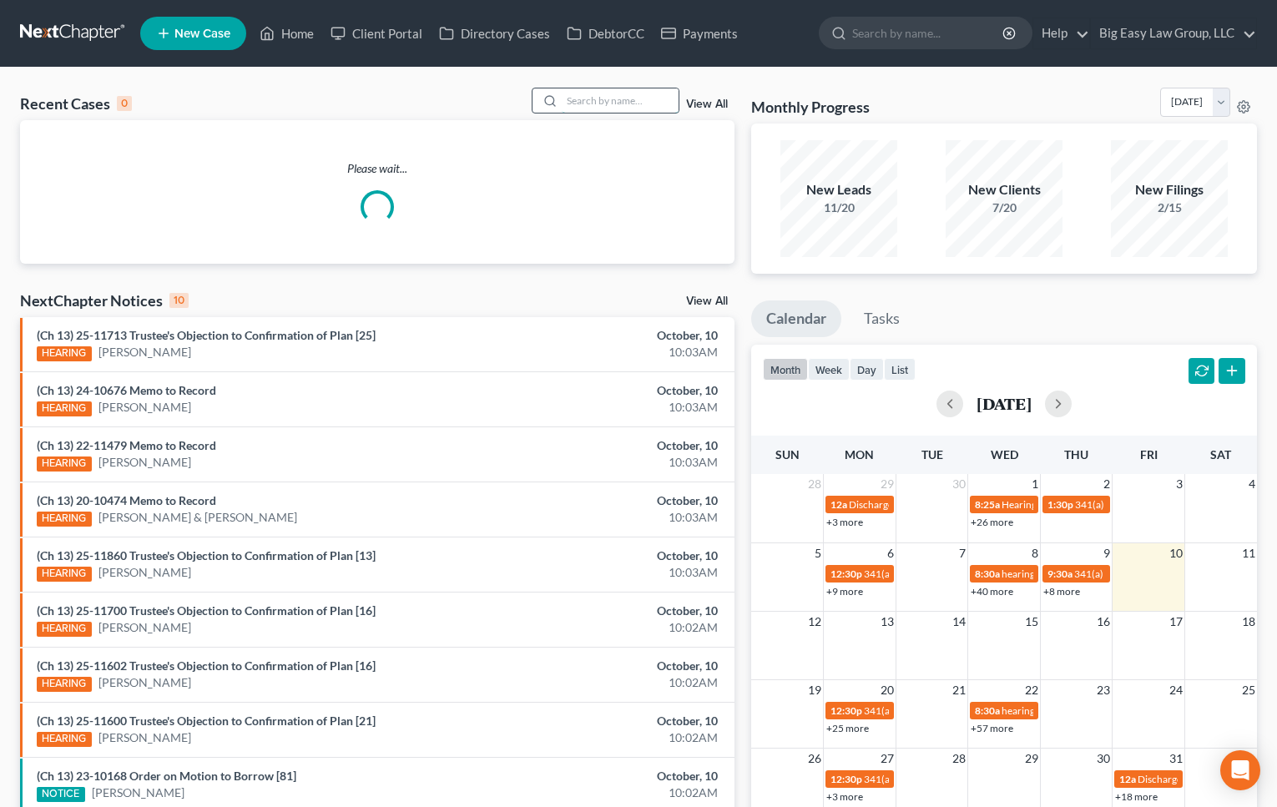
click at [588, 106] on input "search" at bounding box center [619, 100] width 117 height 24
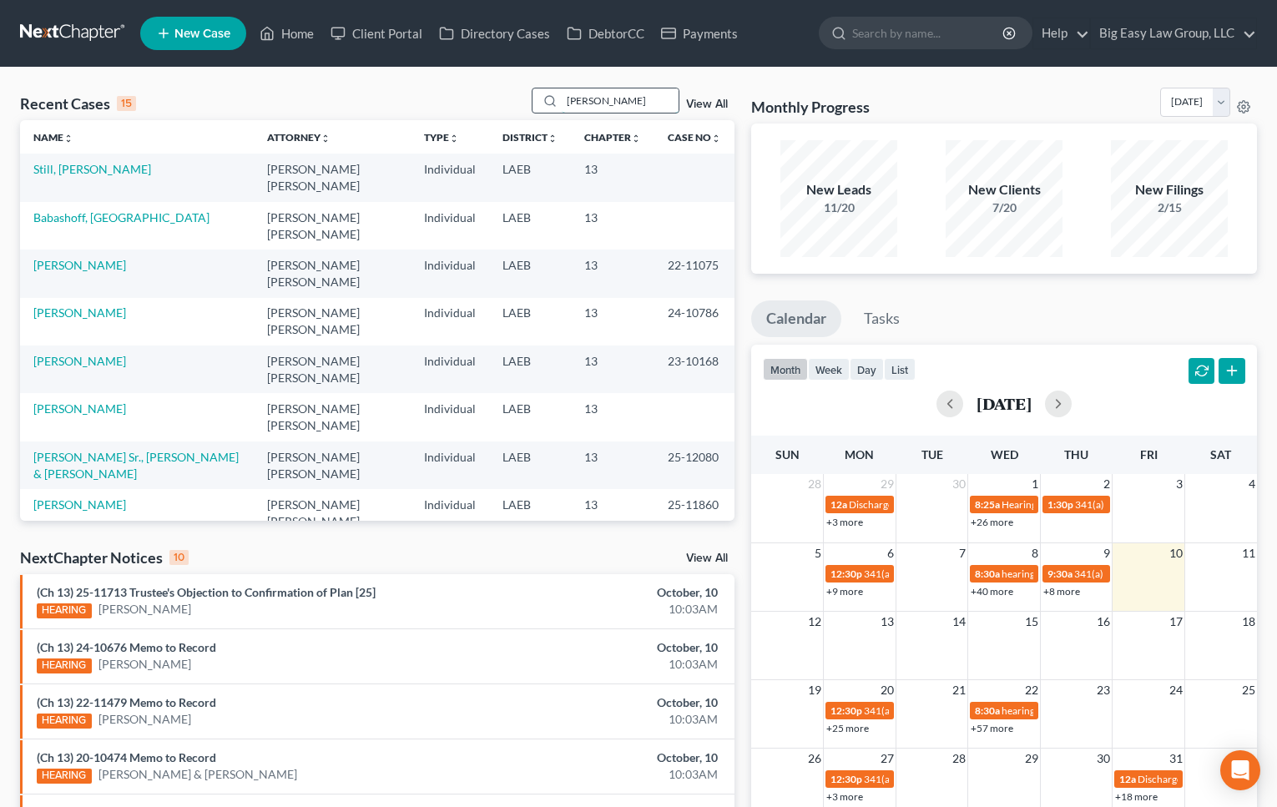
type input "monetti"
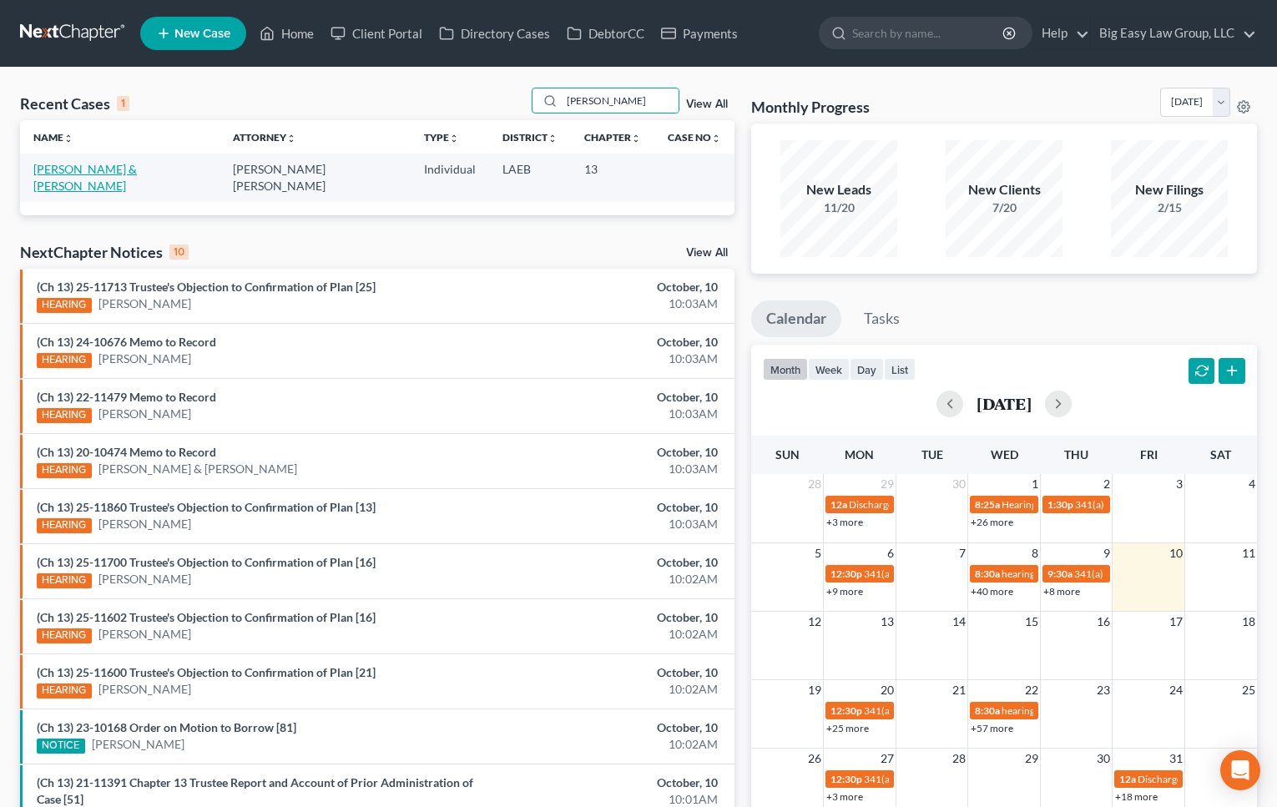
click at [43, 170] on link "Monetti, Vincent & Renee" at bounding box center [84, 177] width 103 height 31
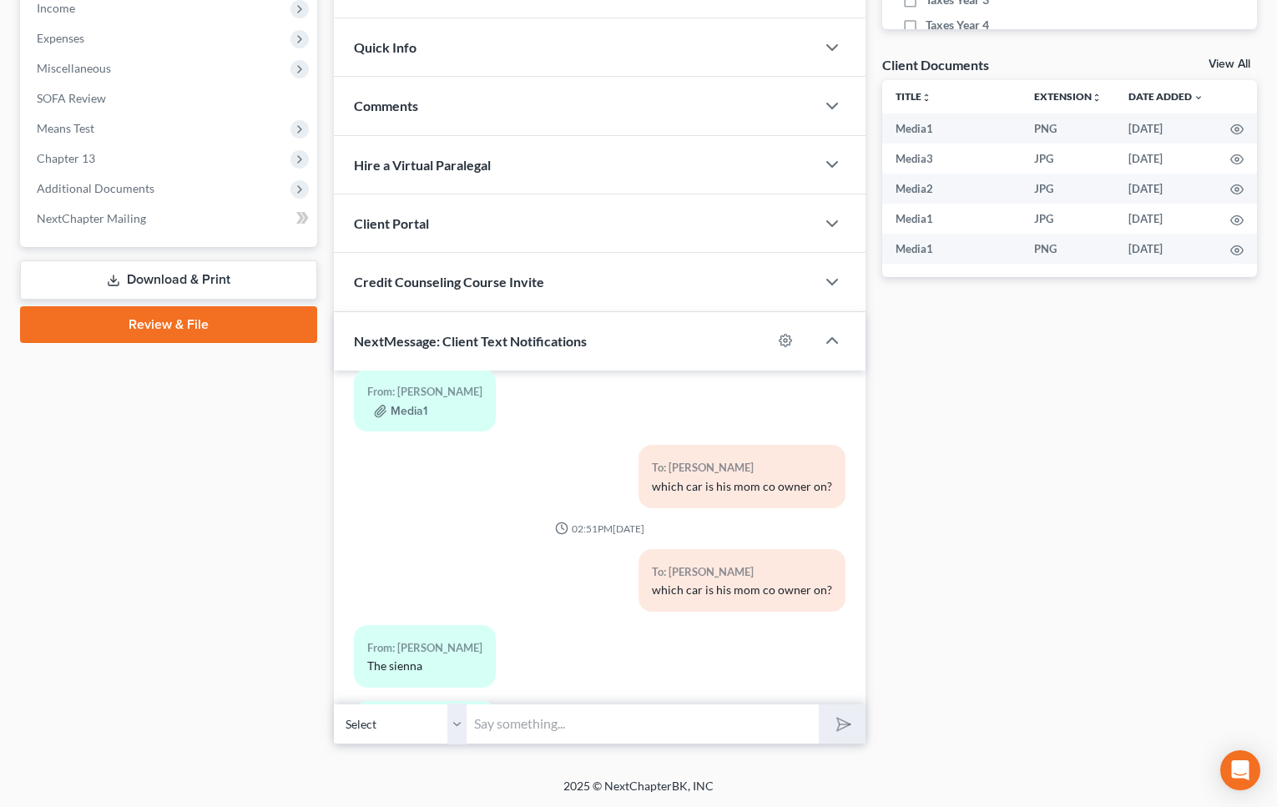
scroll to position [354, 0]
drag, startPoint x: 477, startPoint y: 68, endPoint x: 469, endPoint y: 93, distance: 27.2
click at [477, 69] on div "Quick Info" at bounding box center [574, 47] width 481 height 58
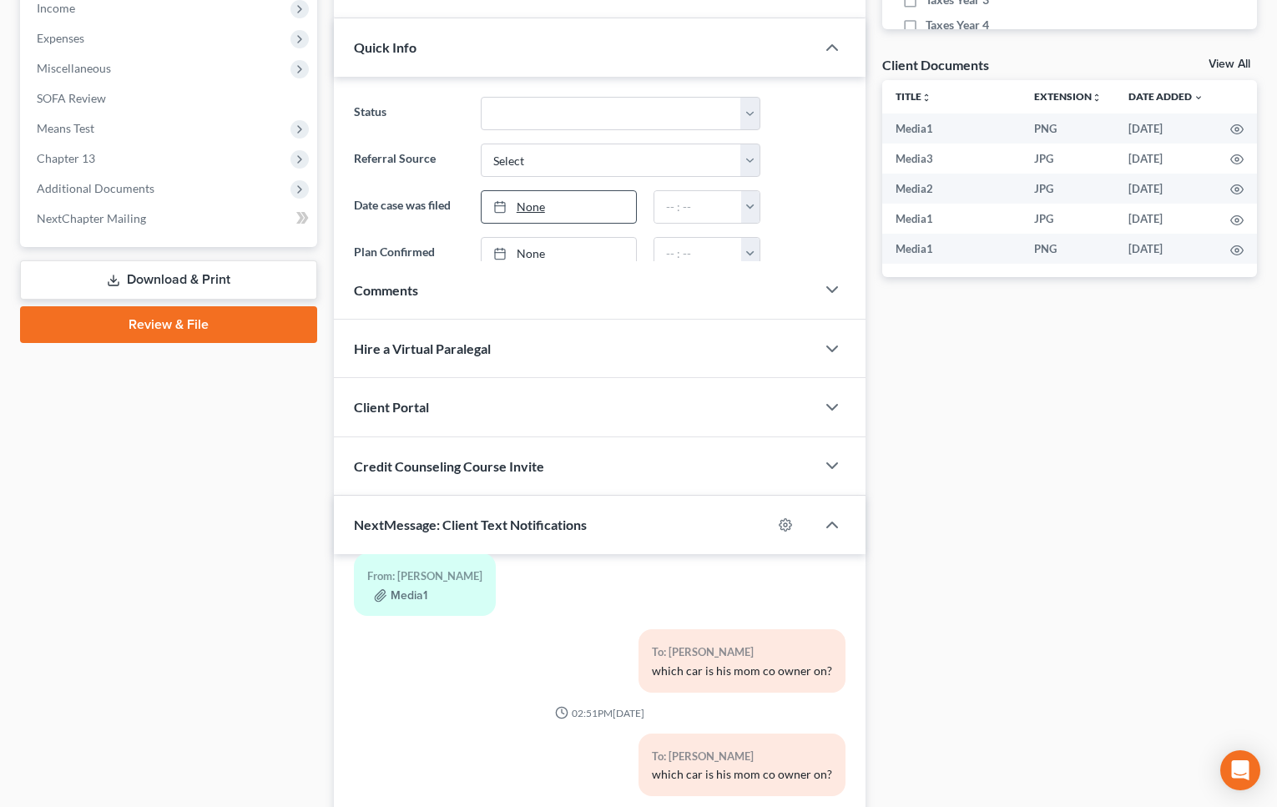
drag, startPoint x: 466, startPoint y: 98, endPoint x: 538, endPoint y: 199, distance: 124.5
click at [466, 98] on label "Status" at bounding box center [408, 113] width 127 height 33
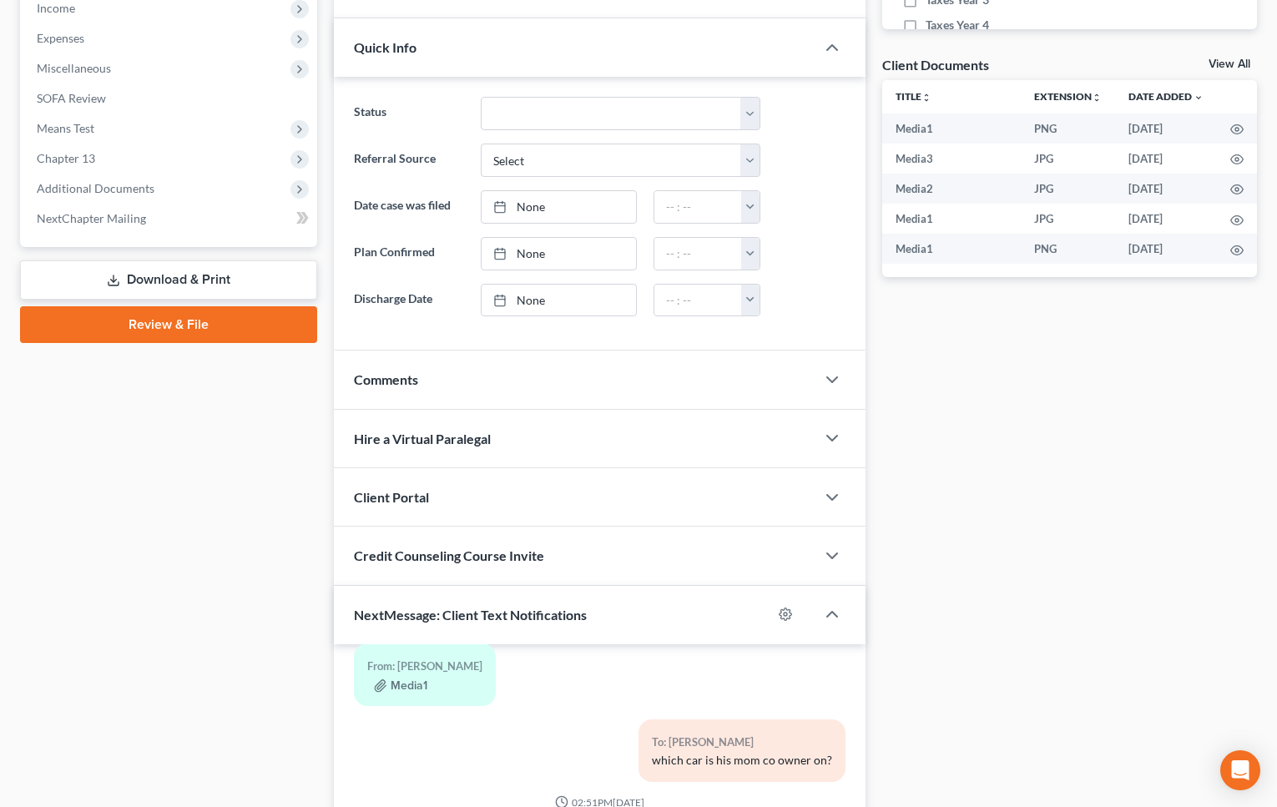
click at [430, 362] on div "Comments" at bounding box center [574, 379] width 481 height 58
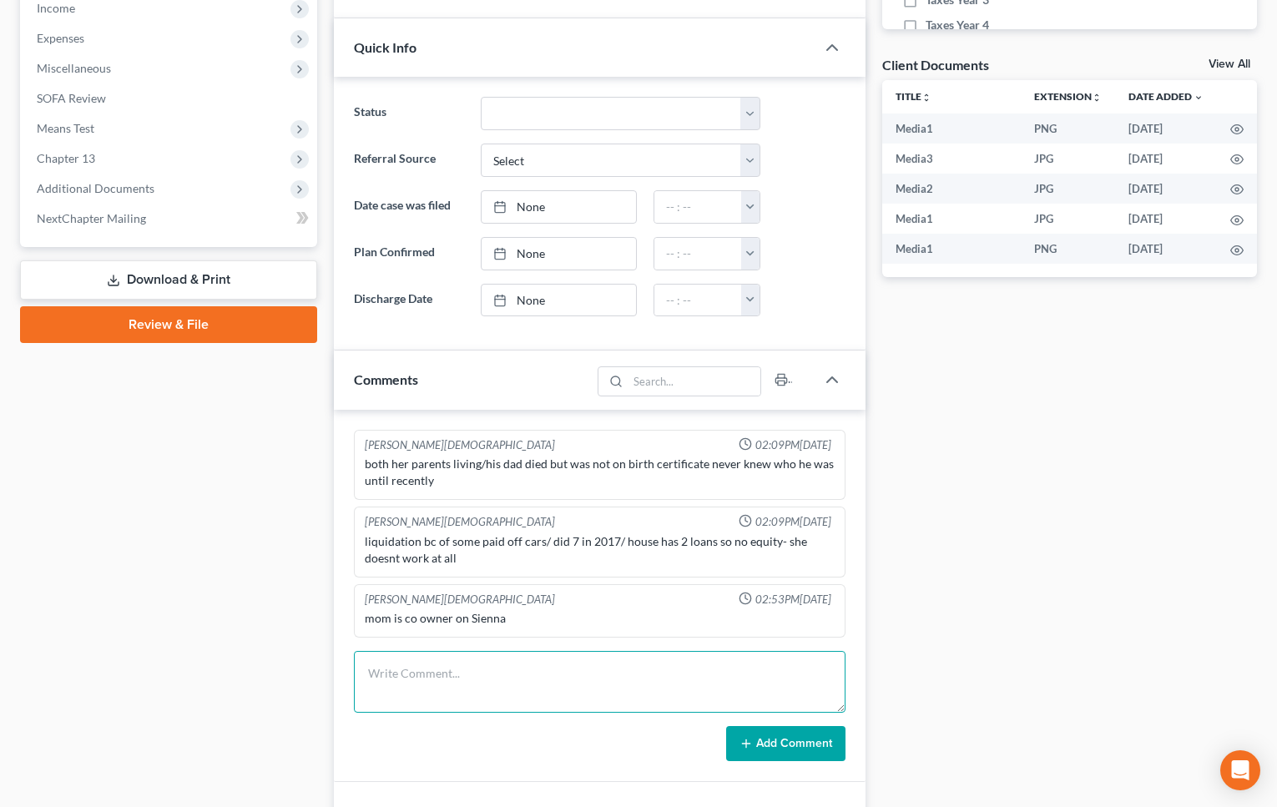
click at [499, 652] on textarea at bounding box center [599, 682] width 491 height 62
click at [522, 667] on textarea "1/2" at bounding box center [599, 682] width 491 height 62
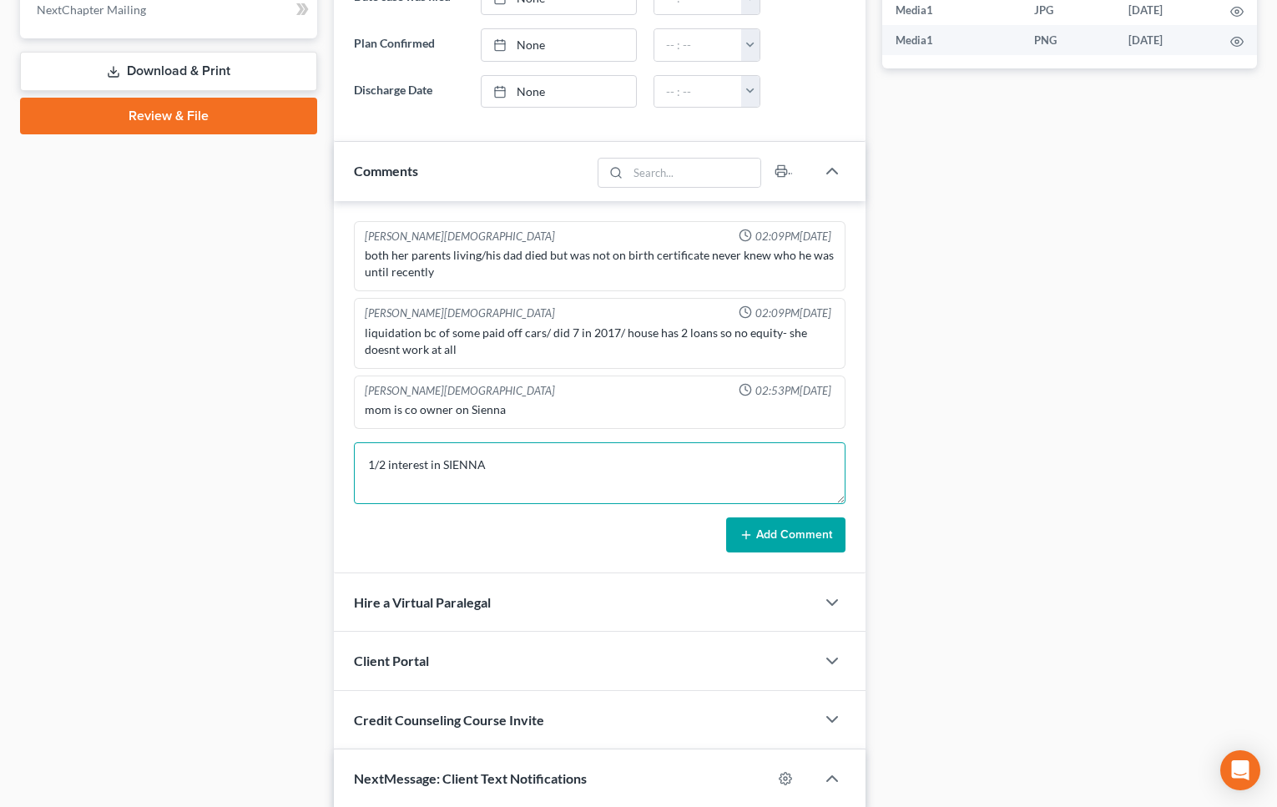
scroll to position [828, 0]
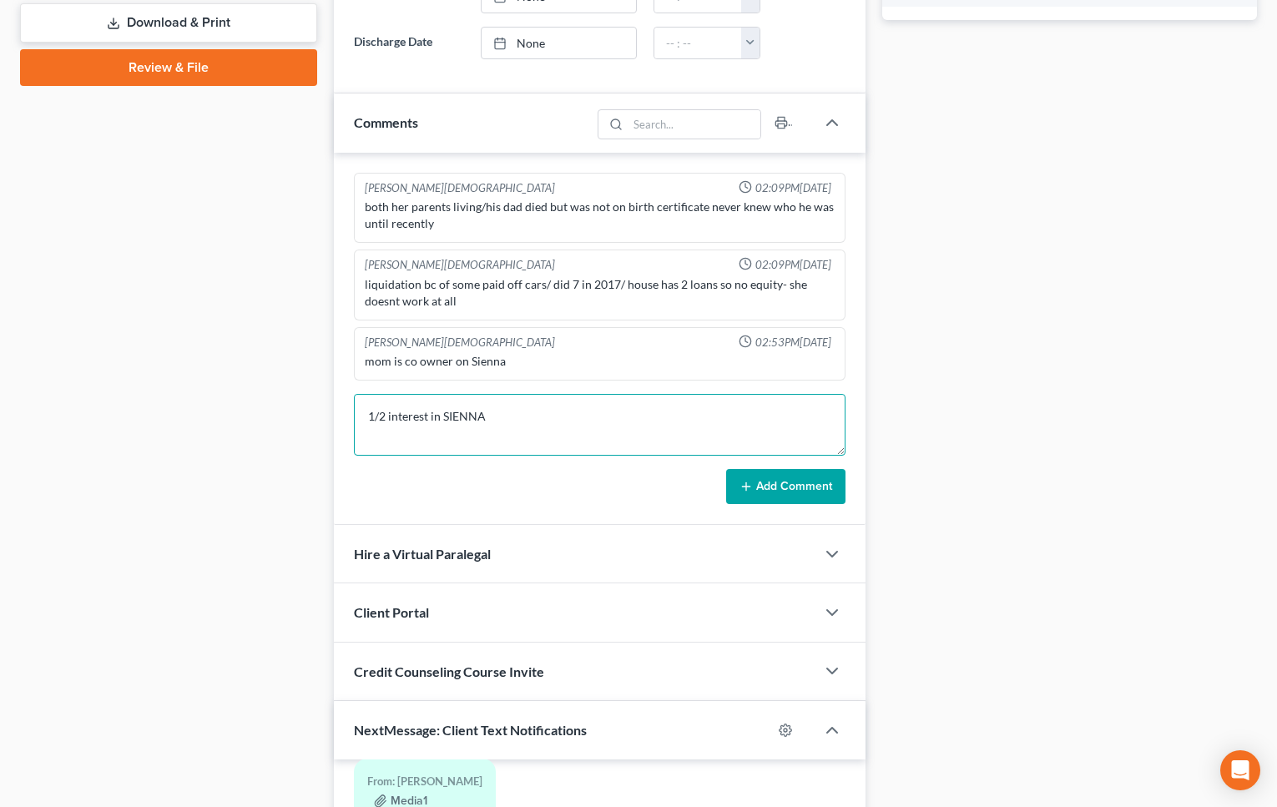
type textarea "1/2 interest in SIENNA"
drag, startPoint x: 778, startPoint y: 501, endPoint x: 747, endPoint y: 420, distance: 86.6
click at [778, 501] on button "Add Comment" at bounding box center [785, 486] width 119 height 35
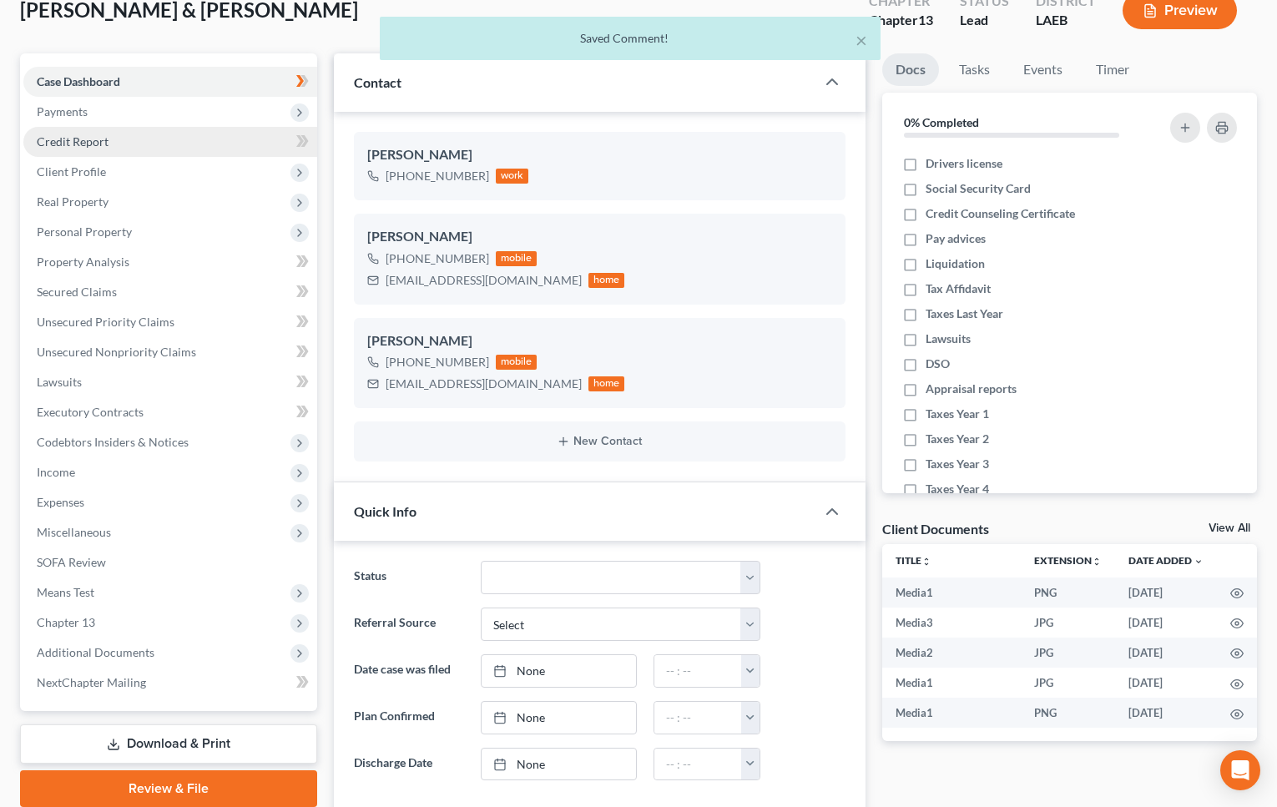
scroll to position [14, 0]
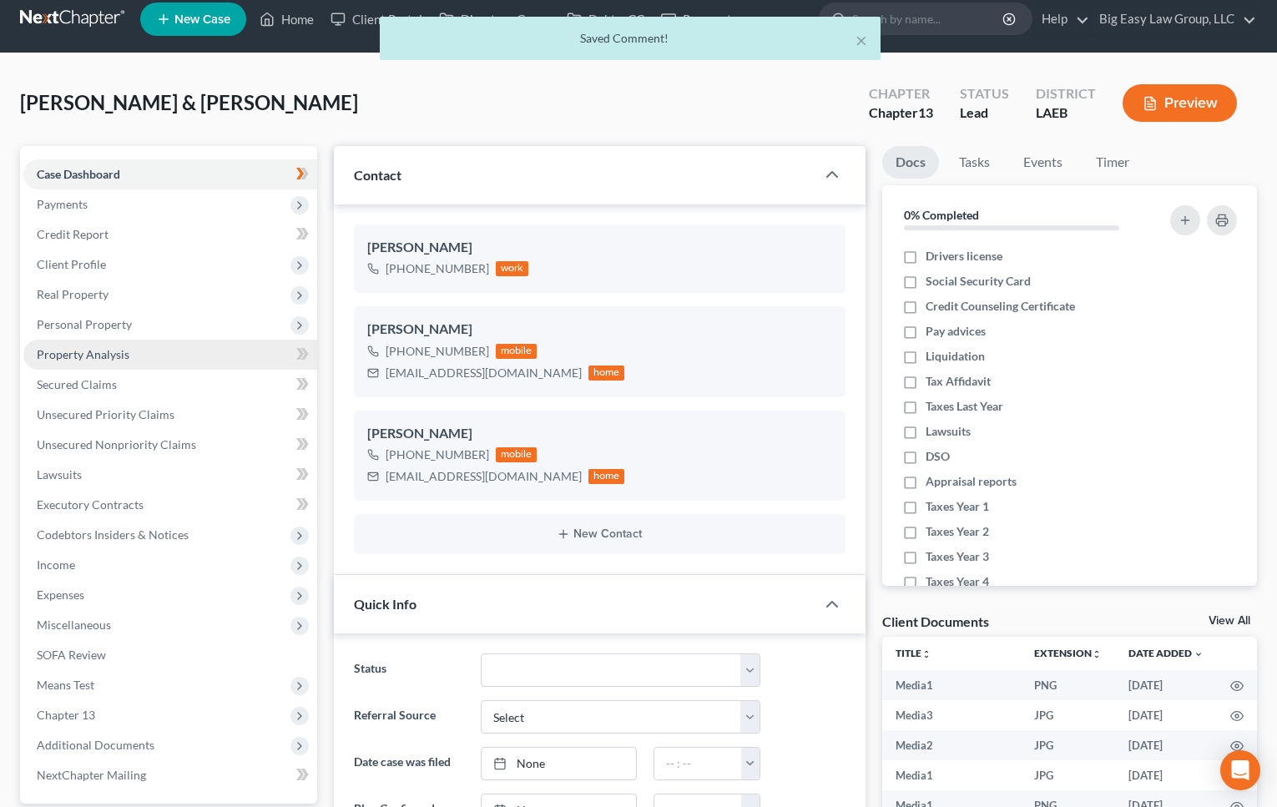
click at [134, 350] on link "Property Analysis" at bounding box center [170, 355] width 294 height 30
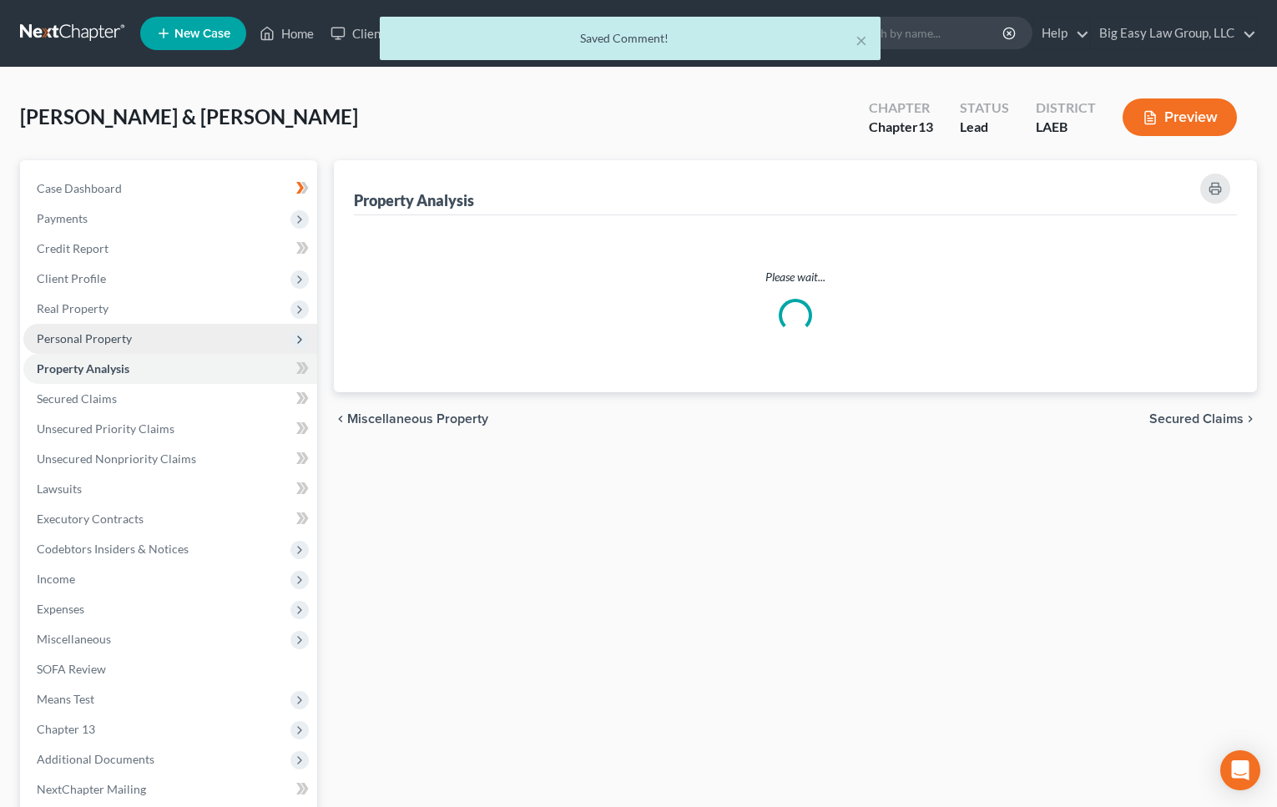
click at [142, 336] on span "Personal Property" at bounding box center [170, 339] width 294 height 30
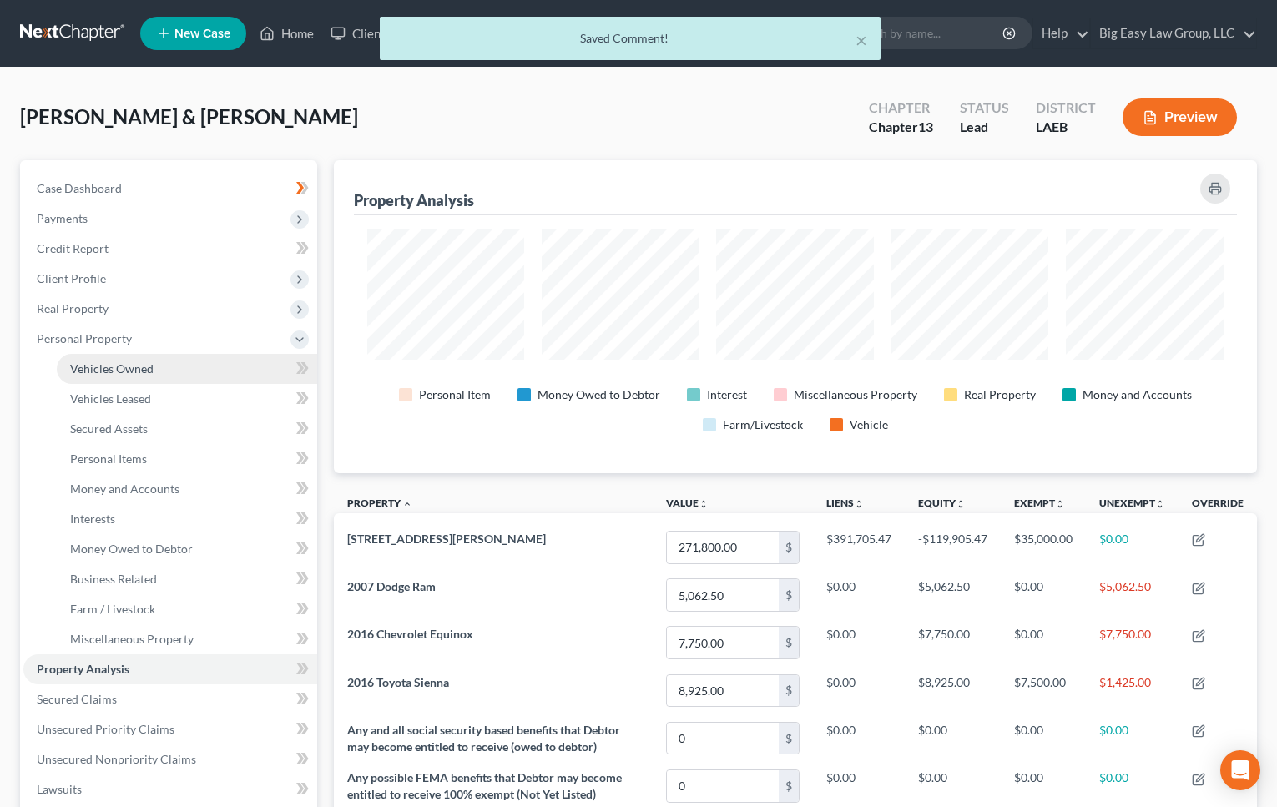
click at [187, 376] on link "Vehicles Owned" at bounding box center [187, 369] width 260 height 30
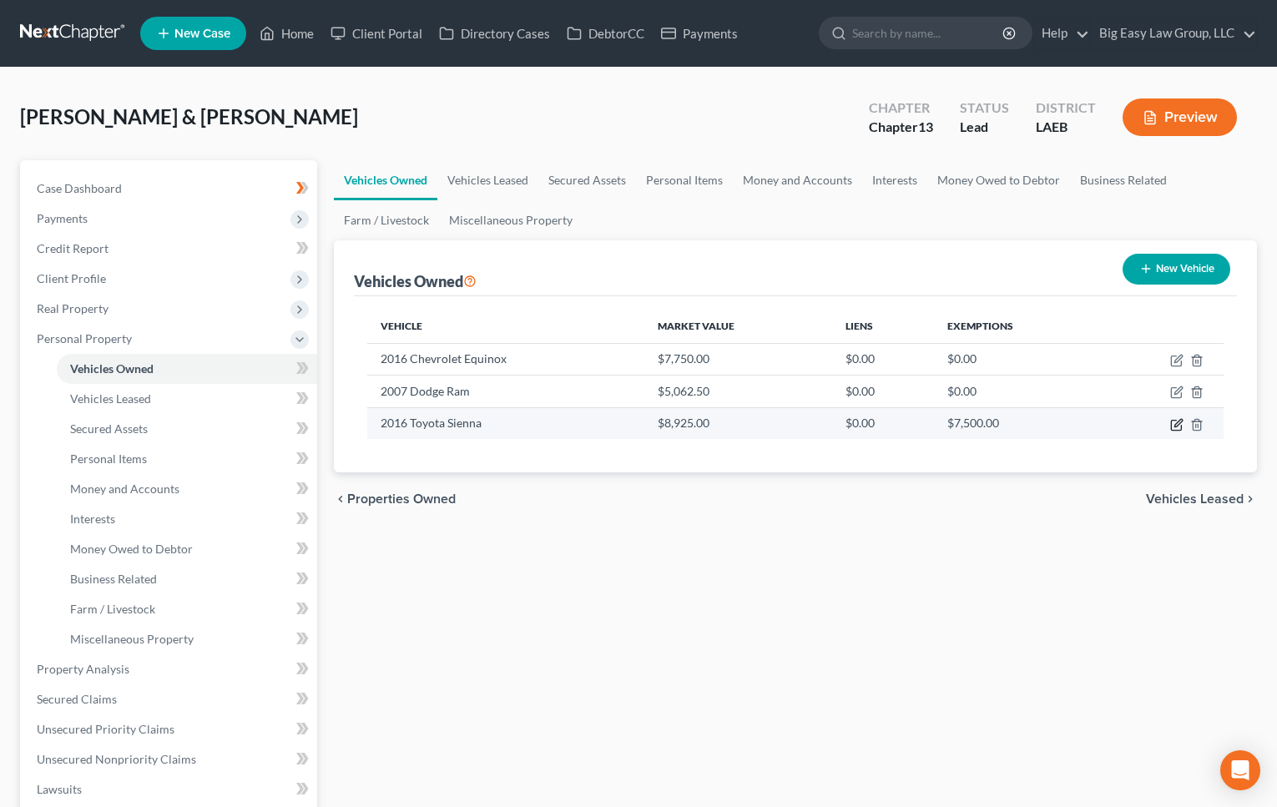
click at [1177, 426] on icon "button" at bounding box center [1176, 424] width 13 height 13
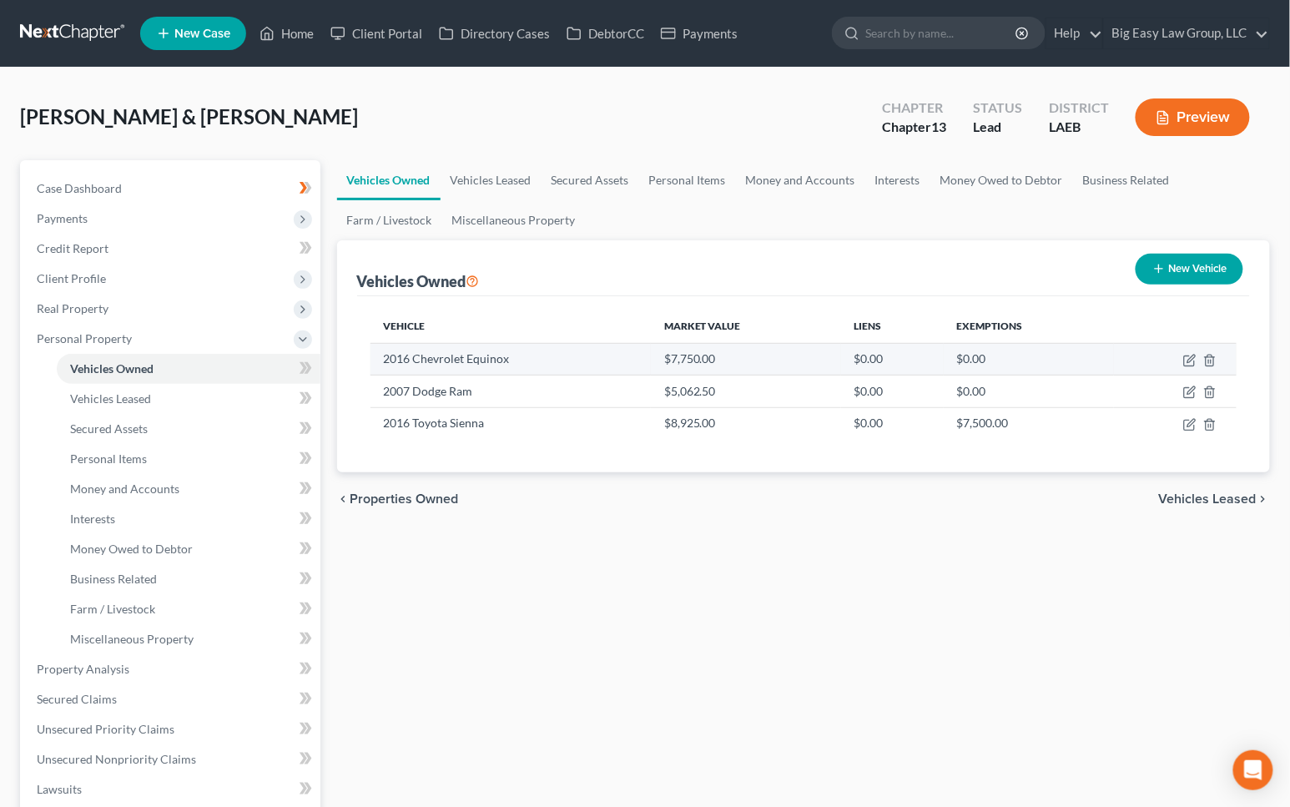
select select "0"
select select "10"
select select "2"
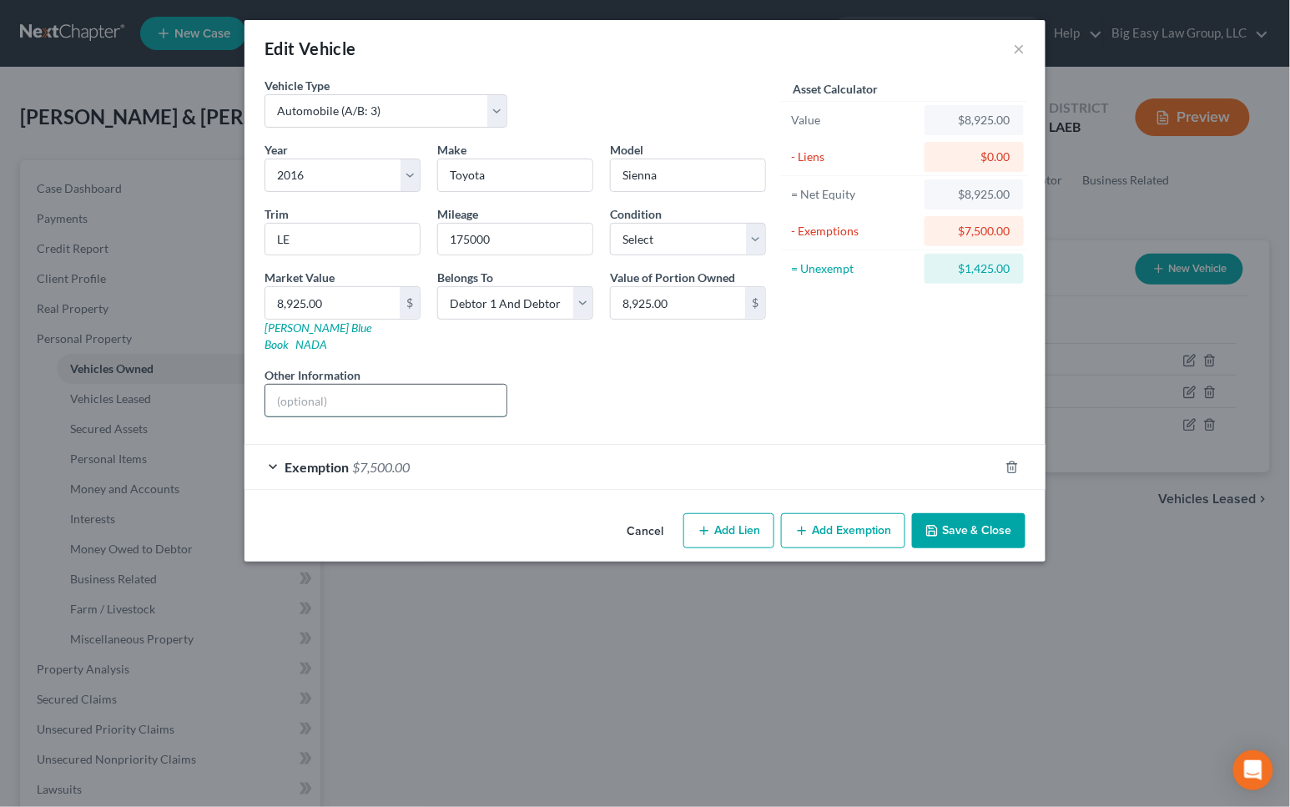
click at [486, 394] on input "text" at bounding box center [385, 401] width 241 height 32
type input "MOM IS CO OWNER"
click at [954, 525] on button "Save & Close" at bounding box center [968, 530] width 113 height 35
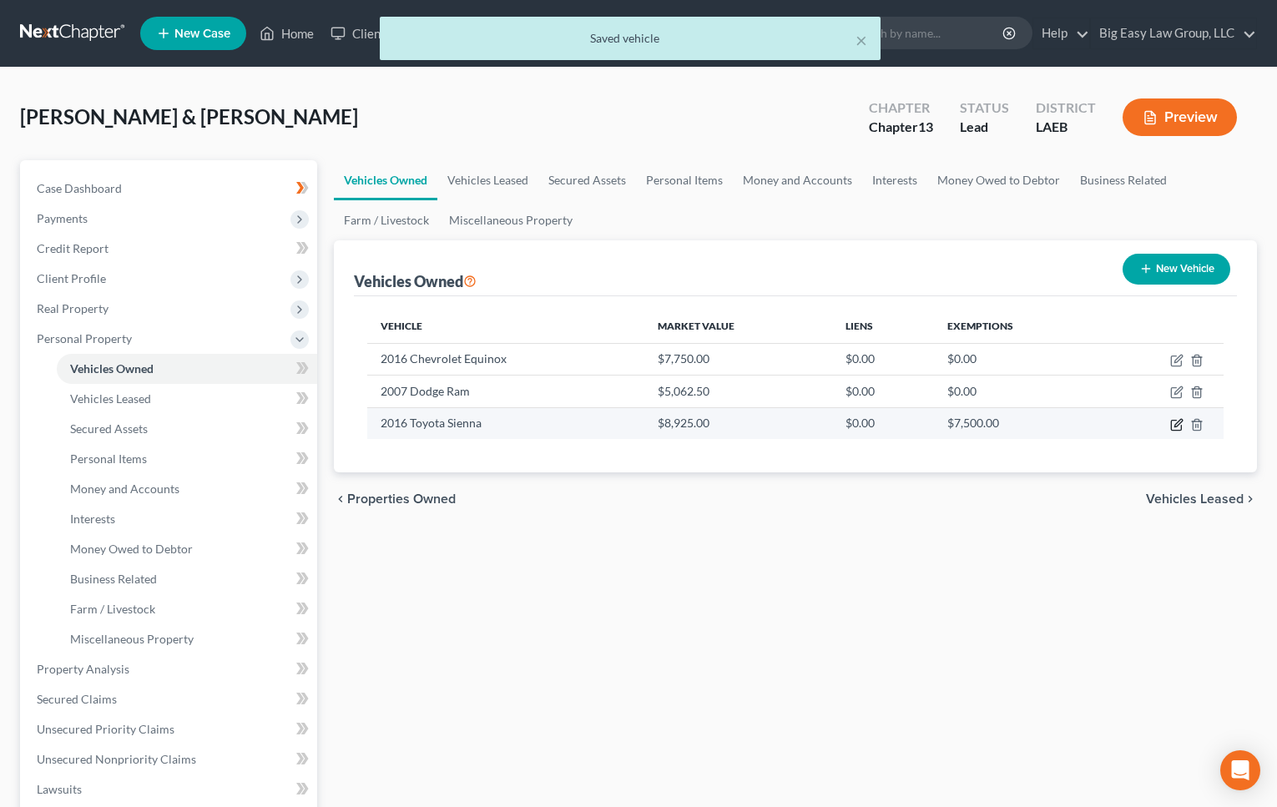
drag, startPoint x: 1181, startPoint y: 423, endPoint x: 1153, endPoint y: 413, distance: 29.3
click at [1180, 423] on icon "button" at bounding box center [1176, 424] width 13 height 13
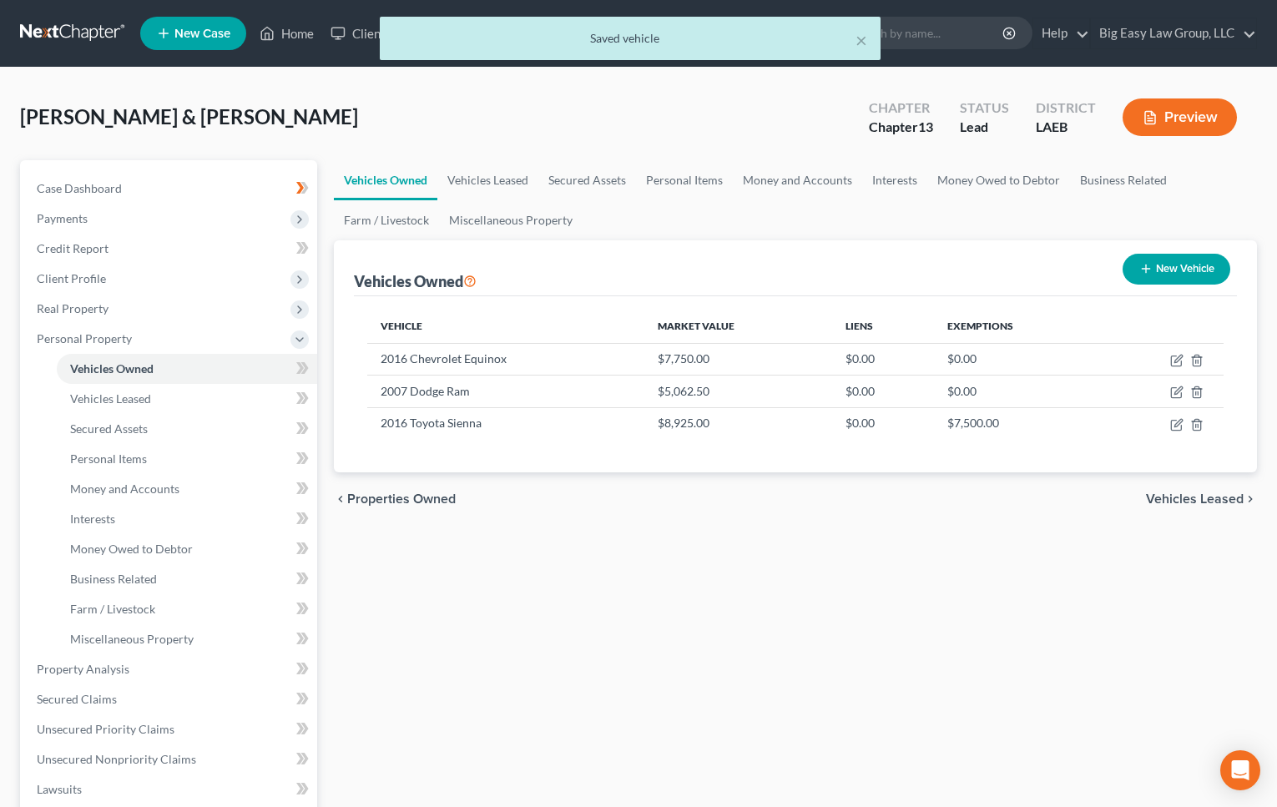
select select "0"
select select "10"
select select "2"
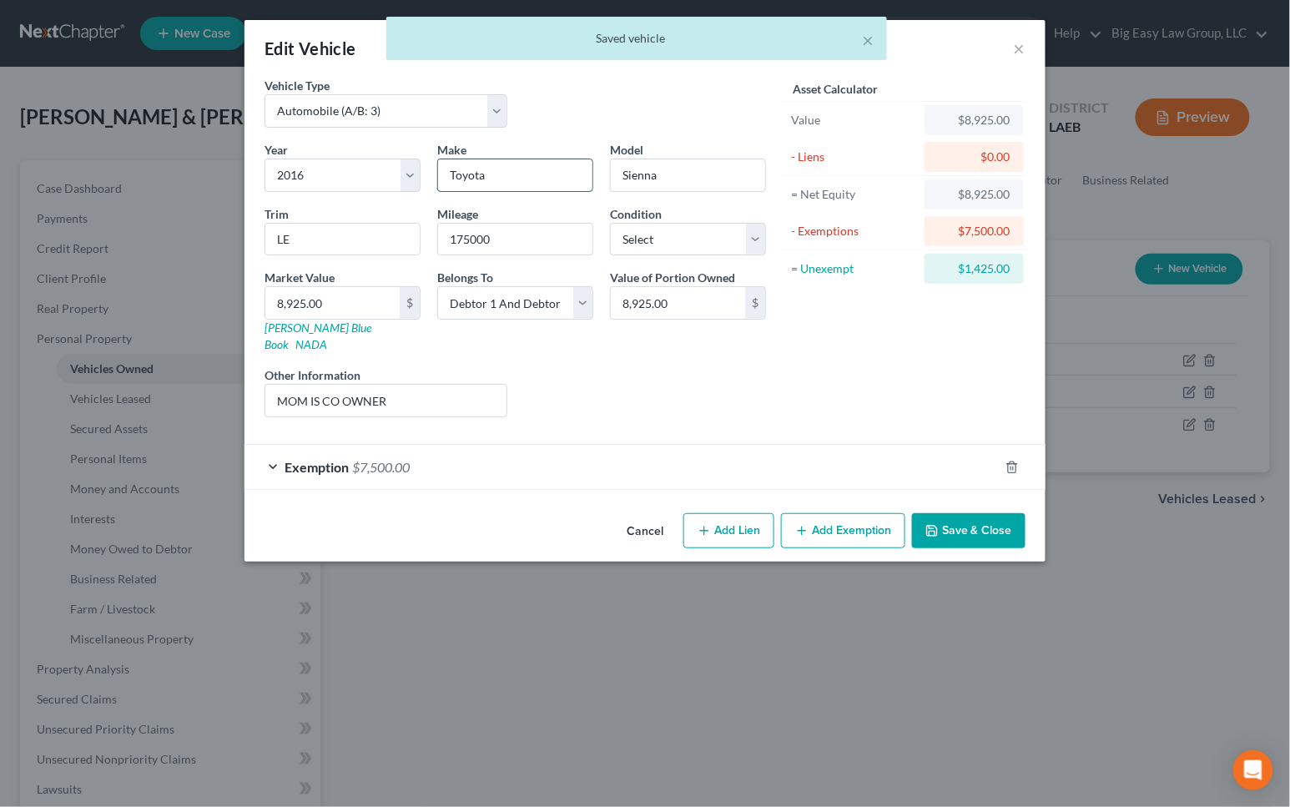
click at [555, 173] on input "Toyota" at bounding box center [515, 175] width 154 height 32
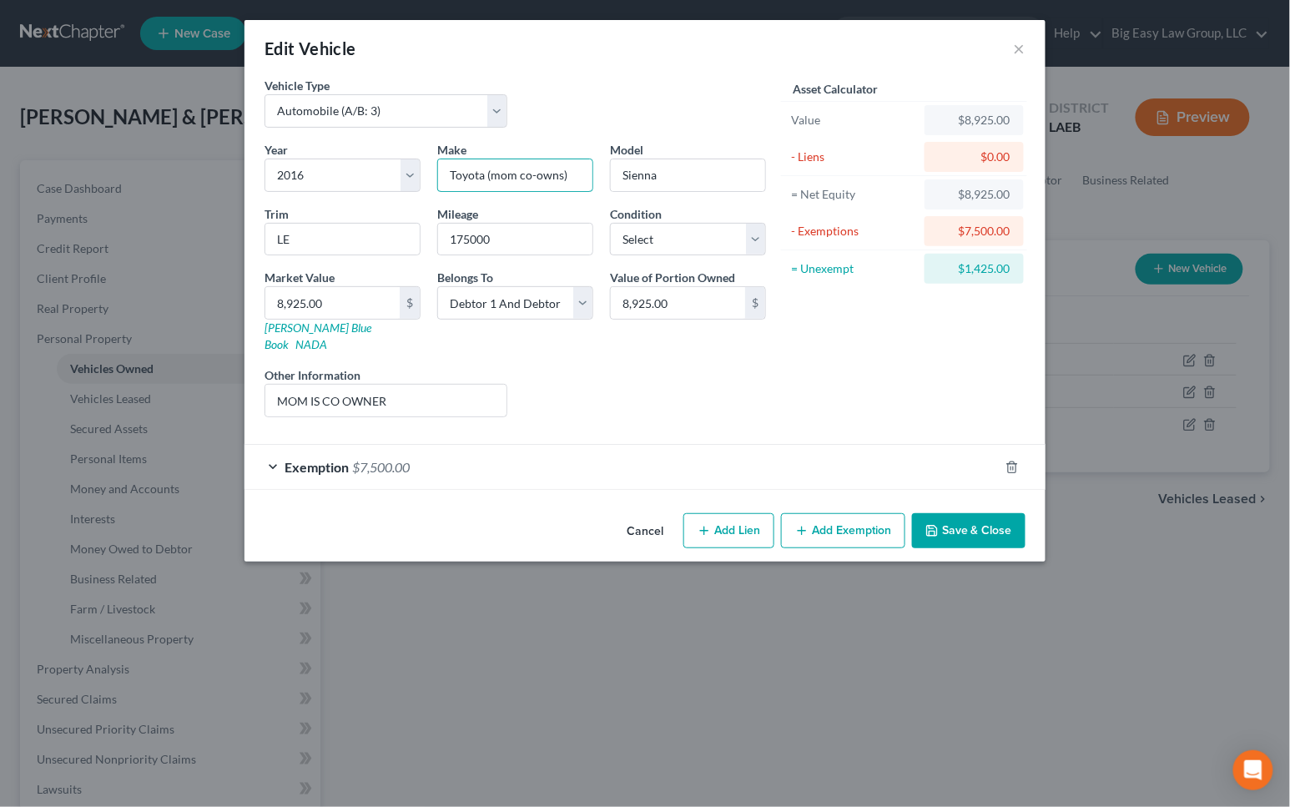
type input "Toyota (mom co-owns)"
click at [946, 529] on button "Save & Close" at bounding box center [968, 530] width 113 height 35
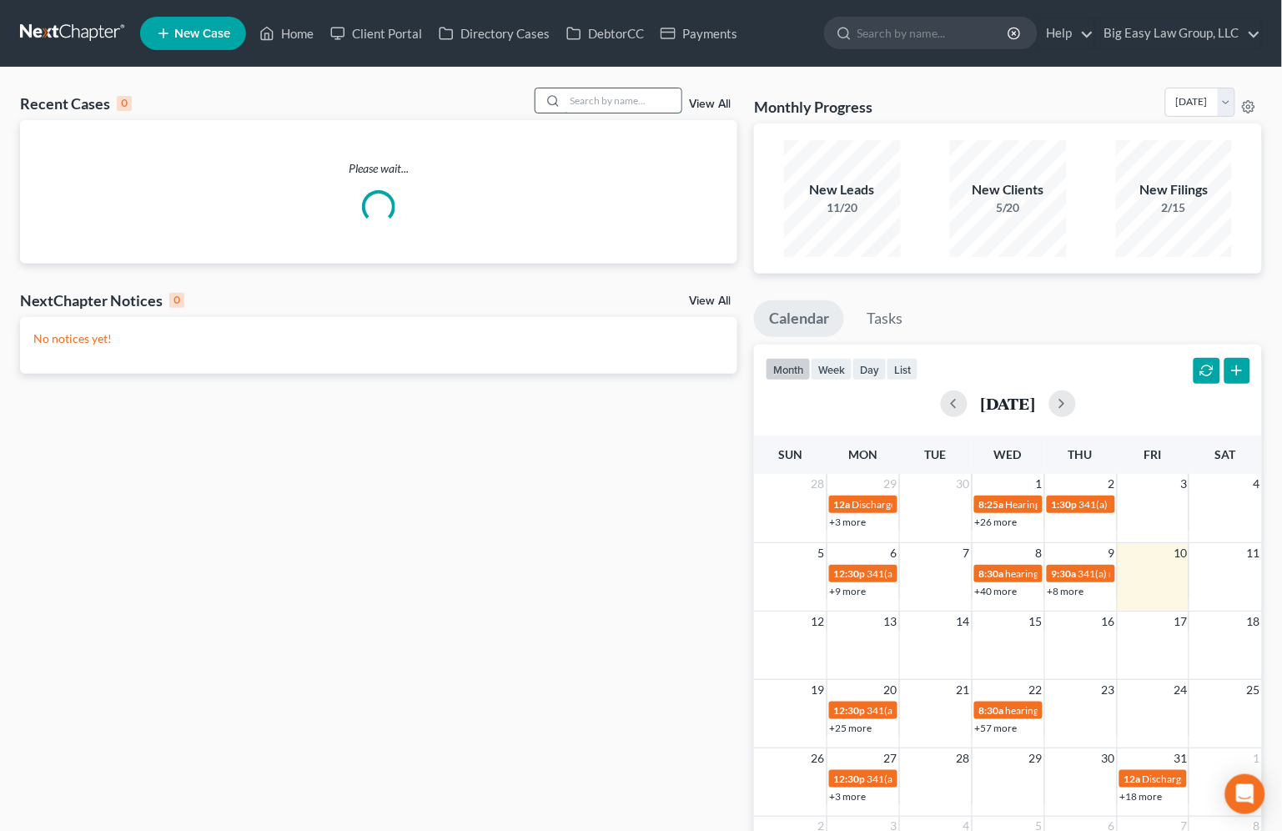
click at [578, 98] on input "search" at bounding box center [623, 100] width 117 height 24
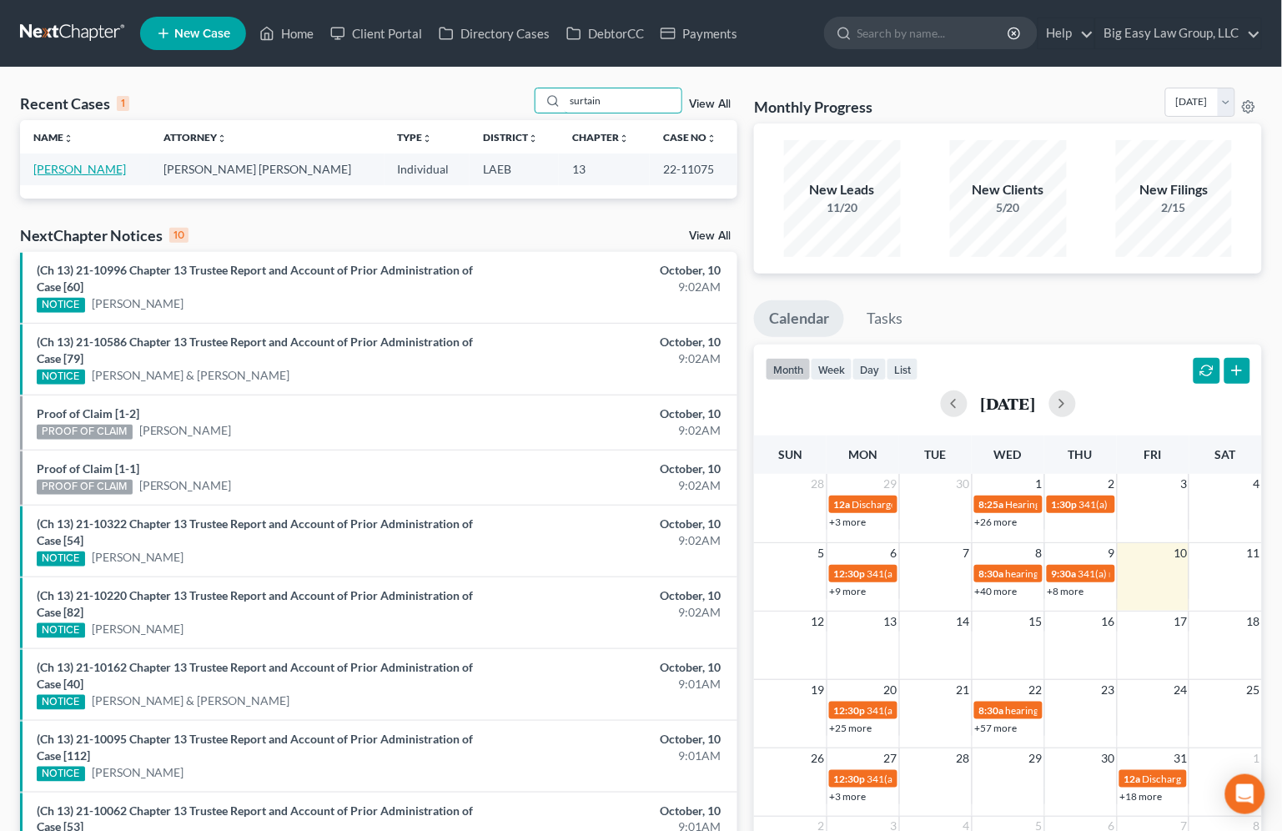
type input "surtain"
click at [86, 171] on link "[PERSON_NAME]" at bounding box center [79, 169] width 93 height 14
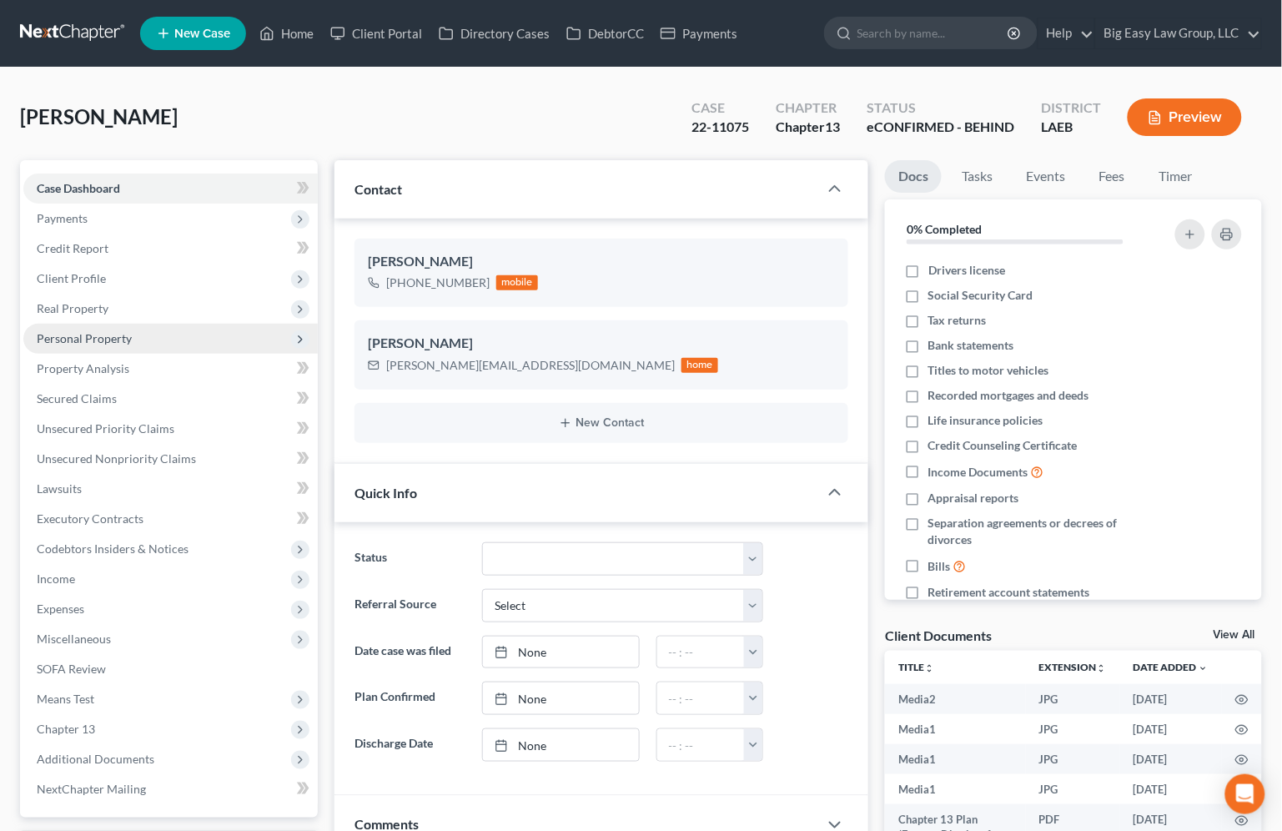
scroll to position [6130, 0]
click at [219, 335] on span "Personal Property" at bounding box center [170, 339] width 295 height 30
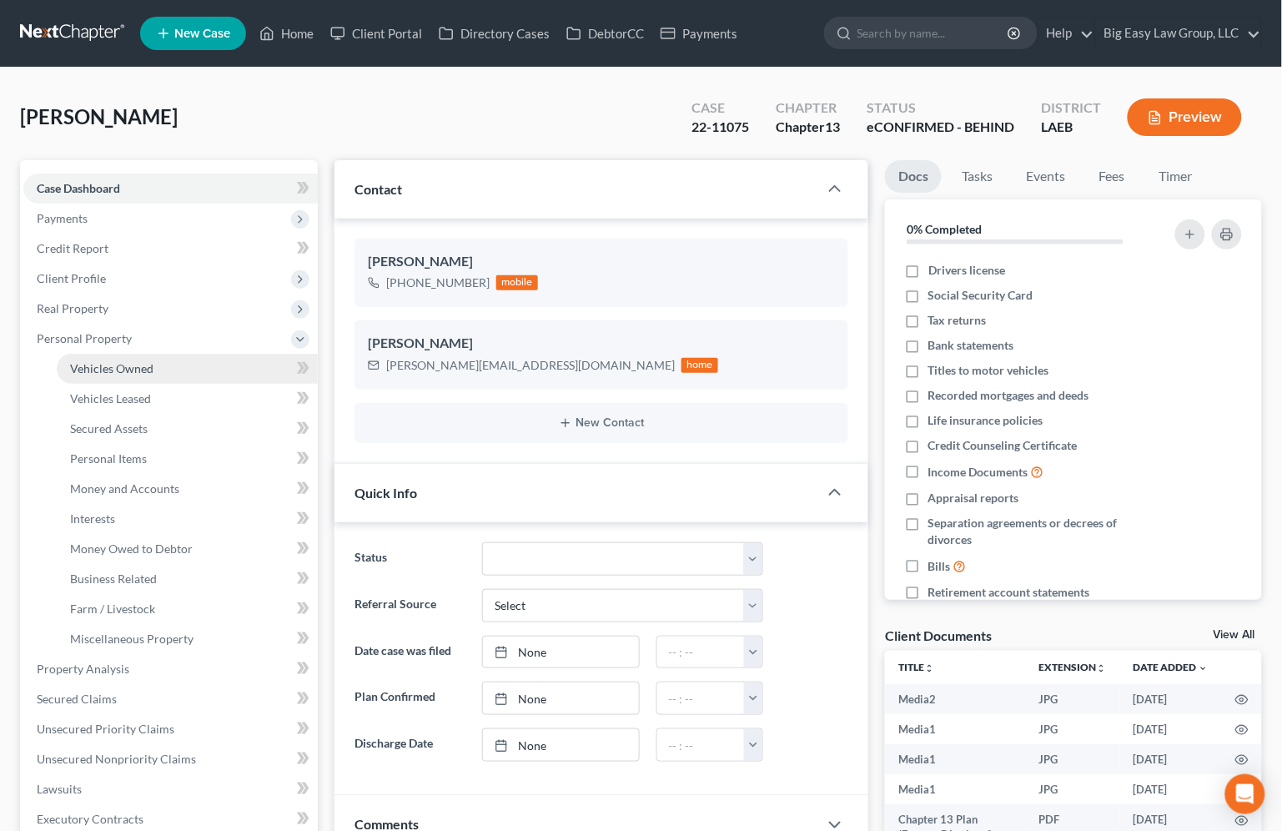
click at [213, 361] on link "Vehicles Owned" at bounding box center [187, 369] width 261 height 30
